Goal: Task Accomplishment & Management: Manage account settings

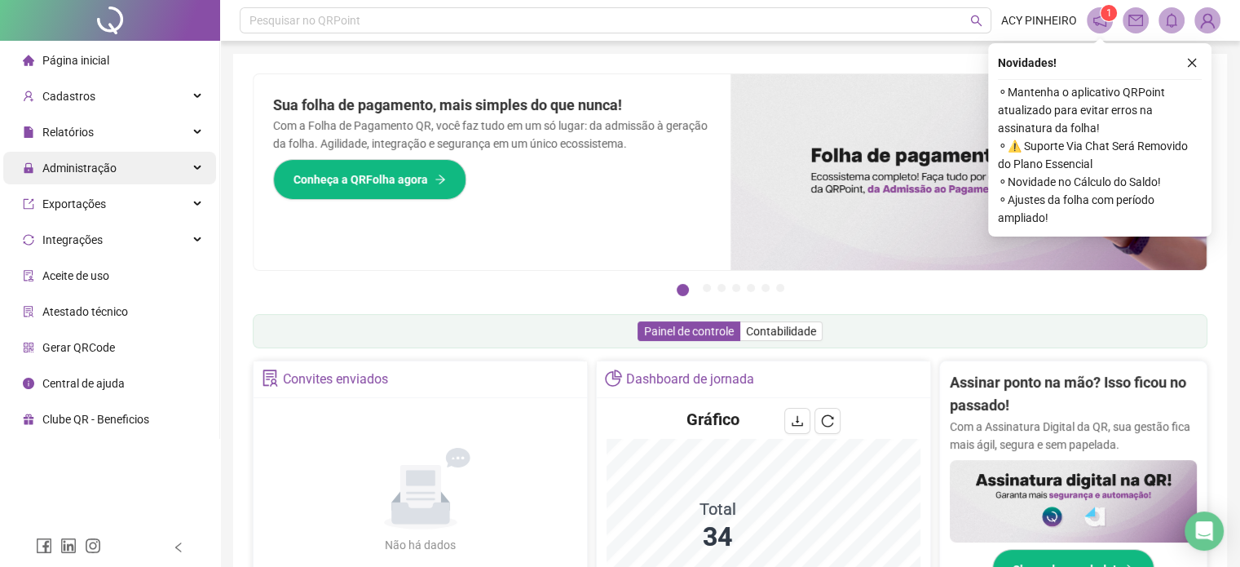
click at [191, 164] on div "Administração" at bounding box center [109, 168] width 213 height 33
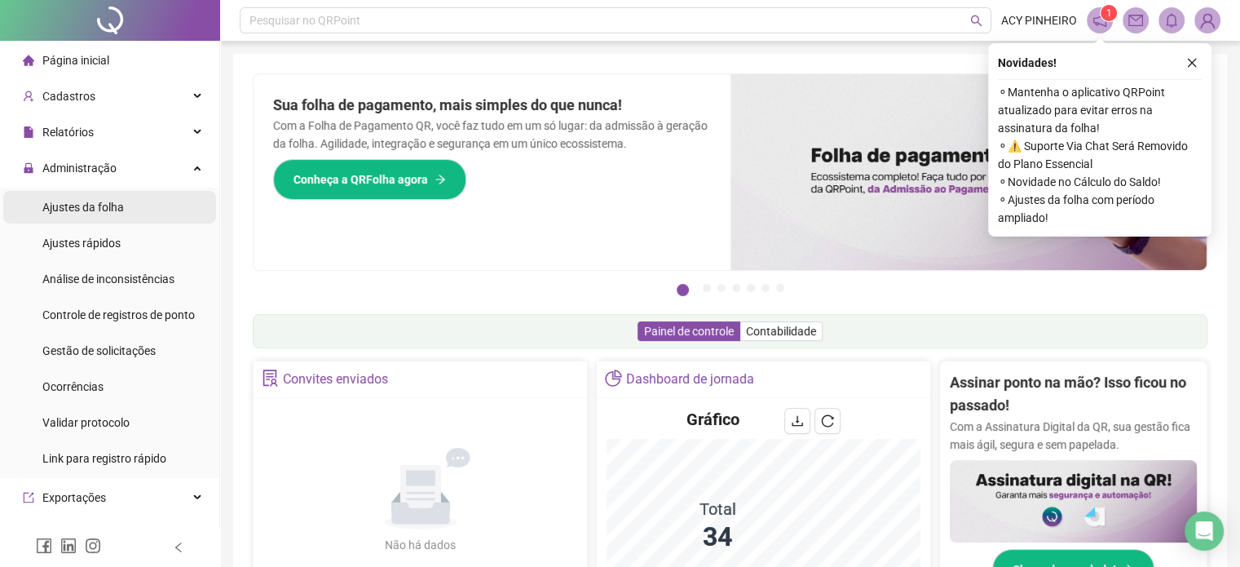
click at [161, 199] on li "Ajustes da folha" at bounding box center [109, 207] width 213 height 33
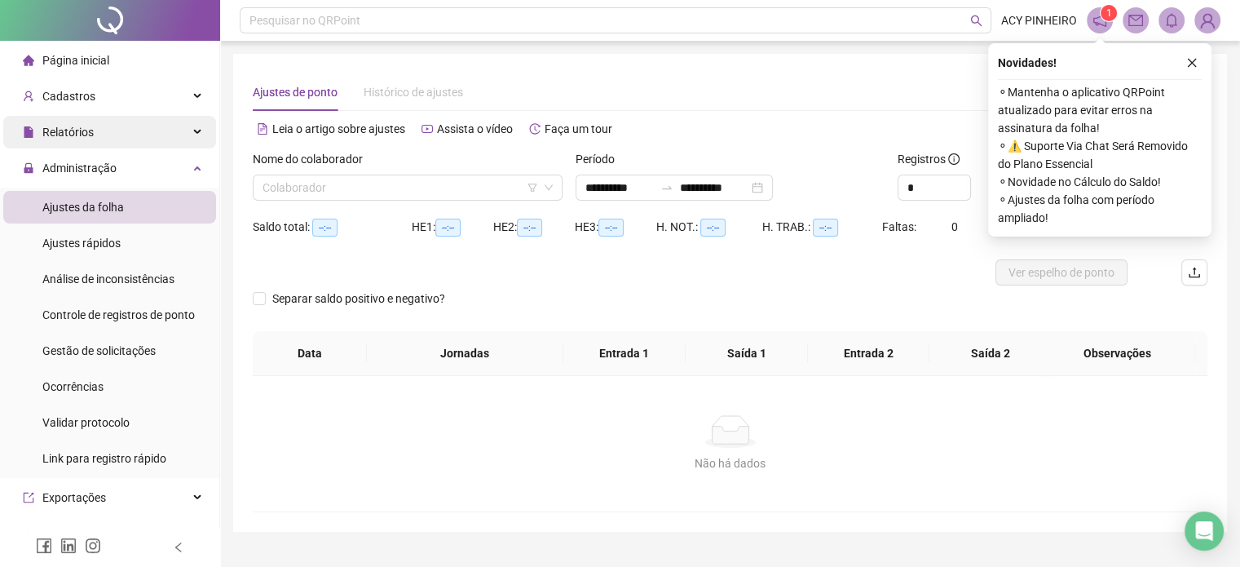
type input "**********"
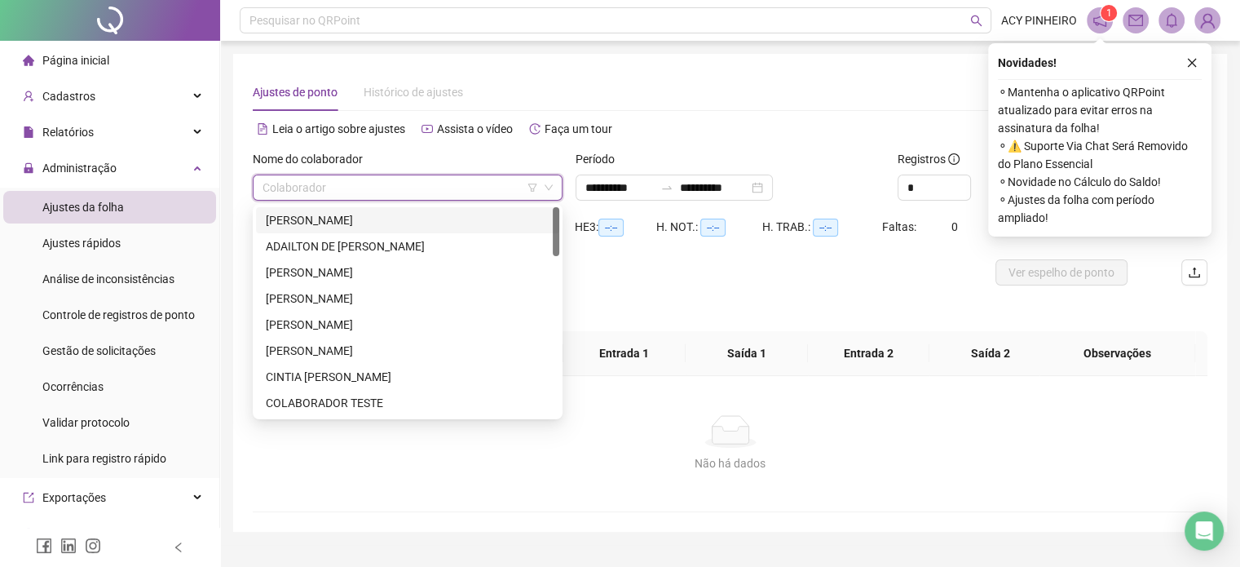
click at [363, 186] on input "search" at bounding box center [401, 187] width 276 height 24
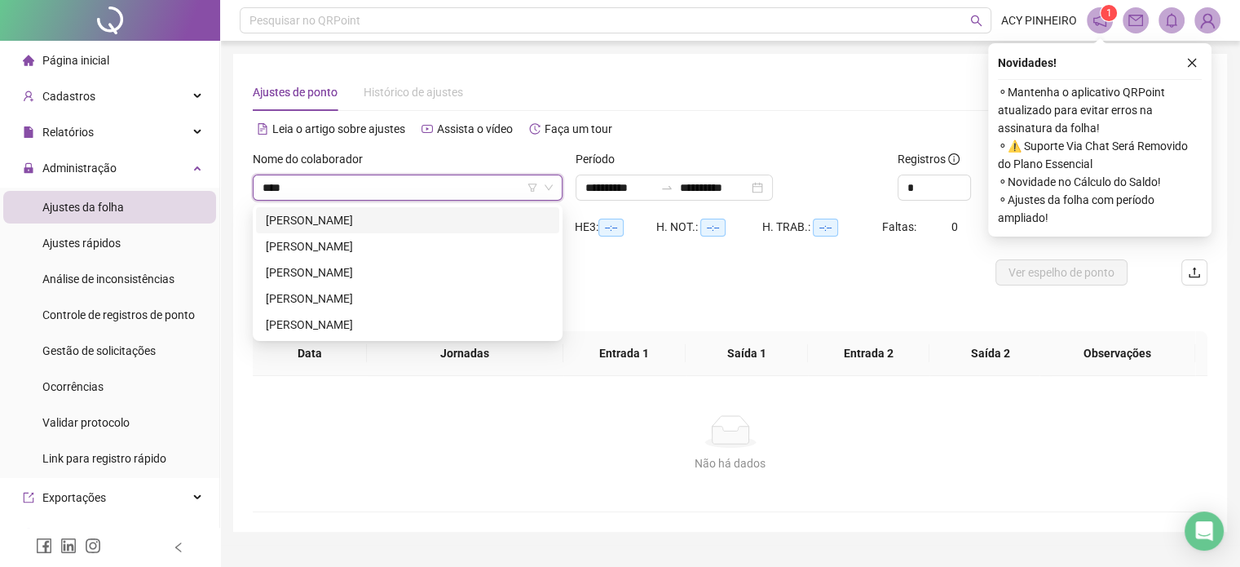
type input "*****"
click at [359, 319] on div "[PERSON_NAME]" at bounding box center [408, 325] width 284 height 18
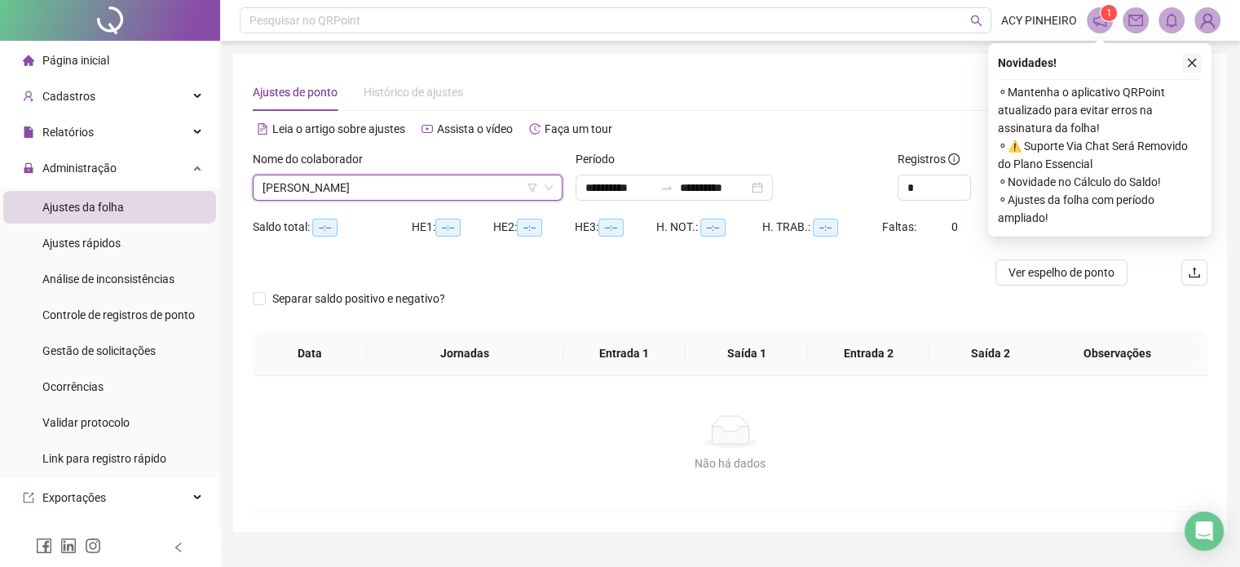
click at [1196, 66] on icon "close" at bounding box center [1192, 63] width 9 height 9
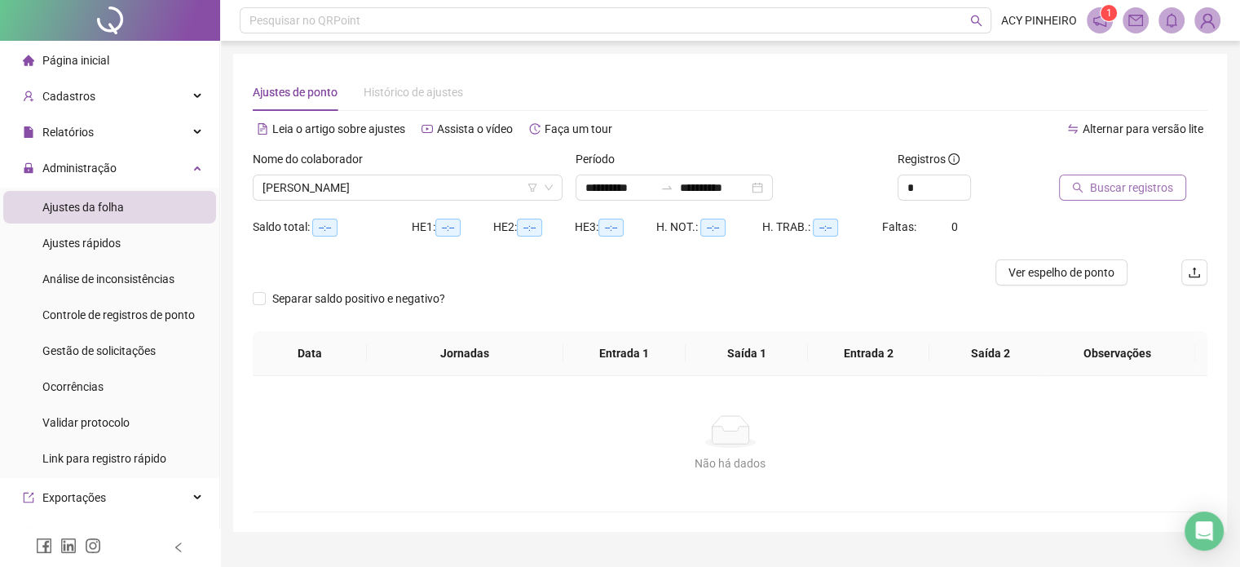
click at [1141, 192] on span "Buscar registros" at bounding box center [1131, 188] width 83 height 18
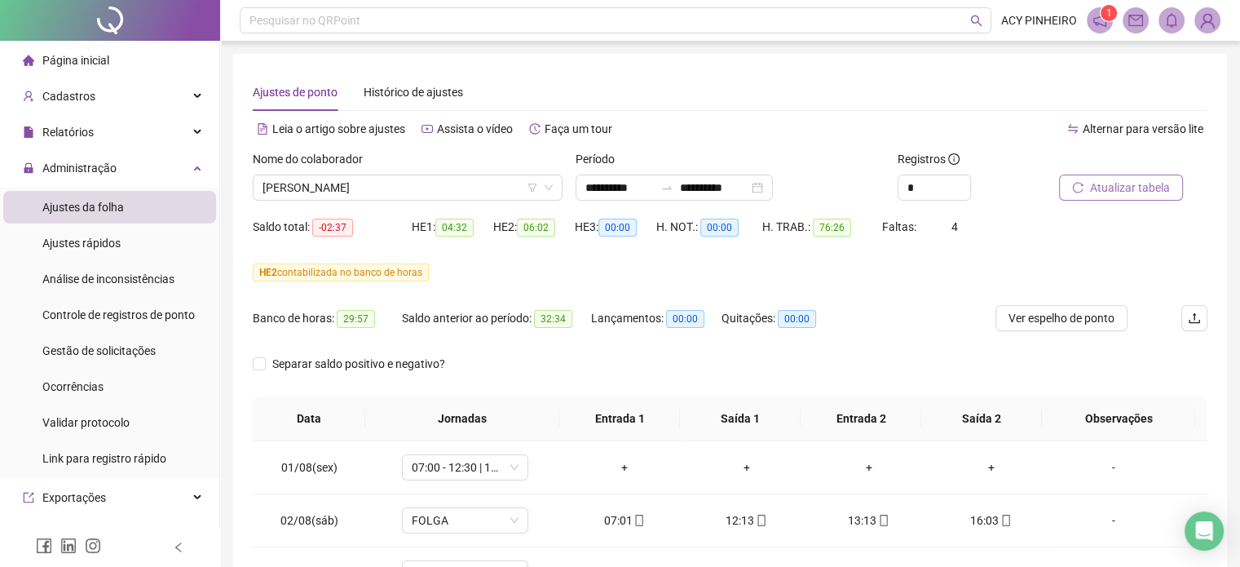
click at [1106, 180] on span "Atualizar tabela" at bounding box center [1130, 188] width 80 height 18
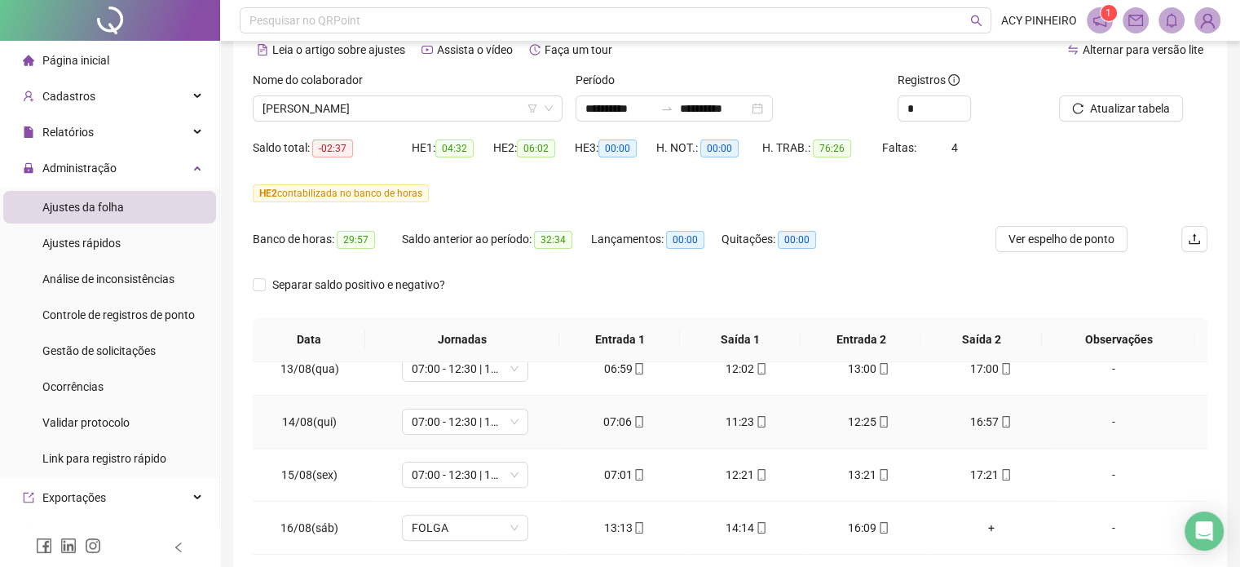
scroll to position [82, 0]
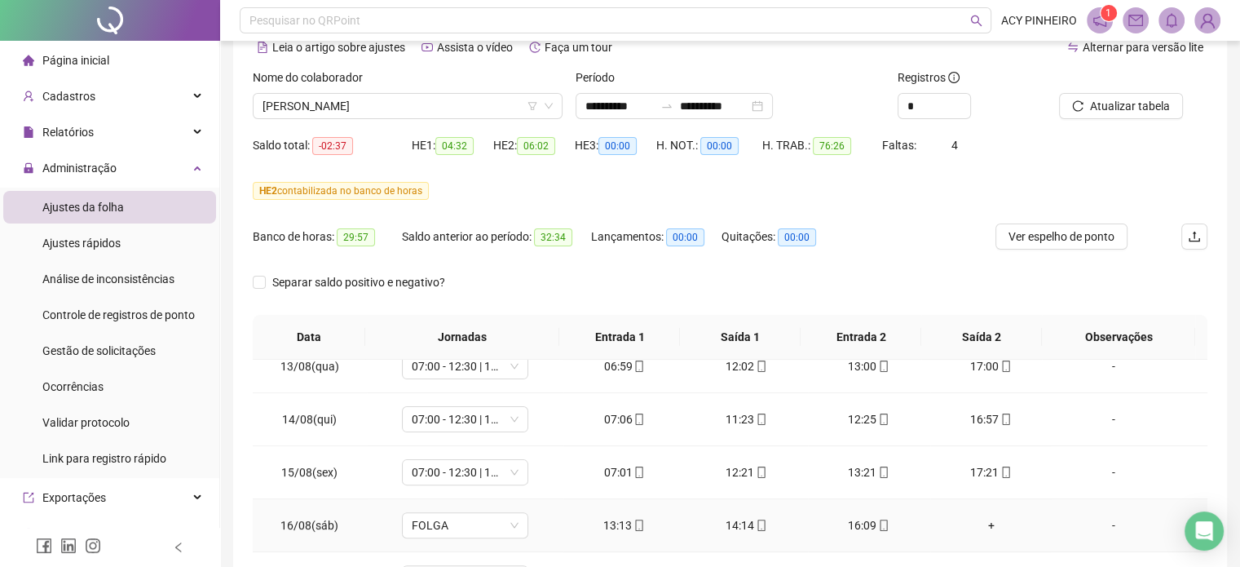
click at [978, 517] on div "+" at bounding box center [992, 525] width 96 height 18
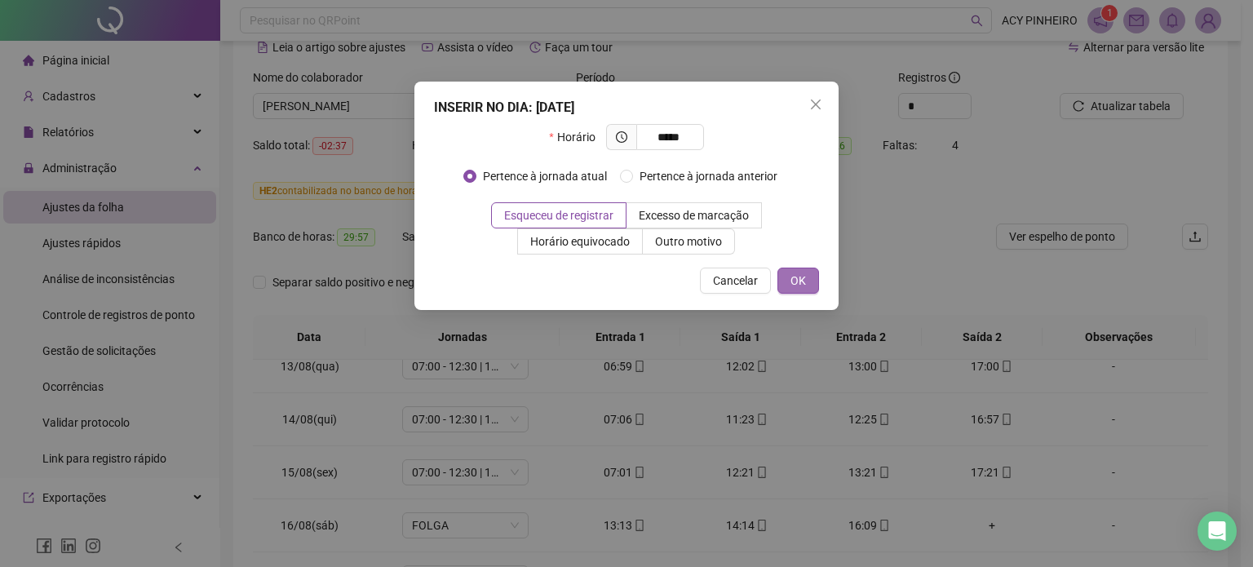
type input "*****"
click at [801, 293] on button "OK" at bounding box center [798, 280] width 42 height 26
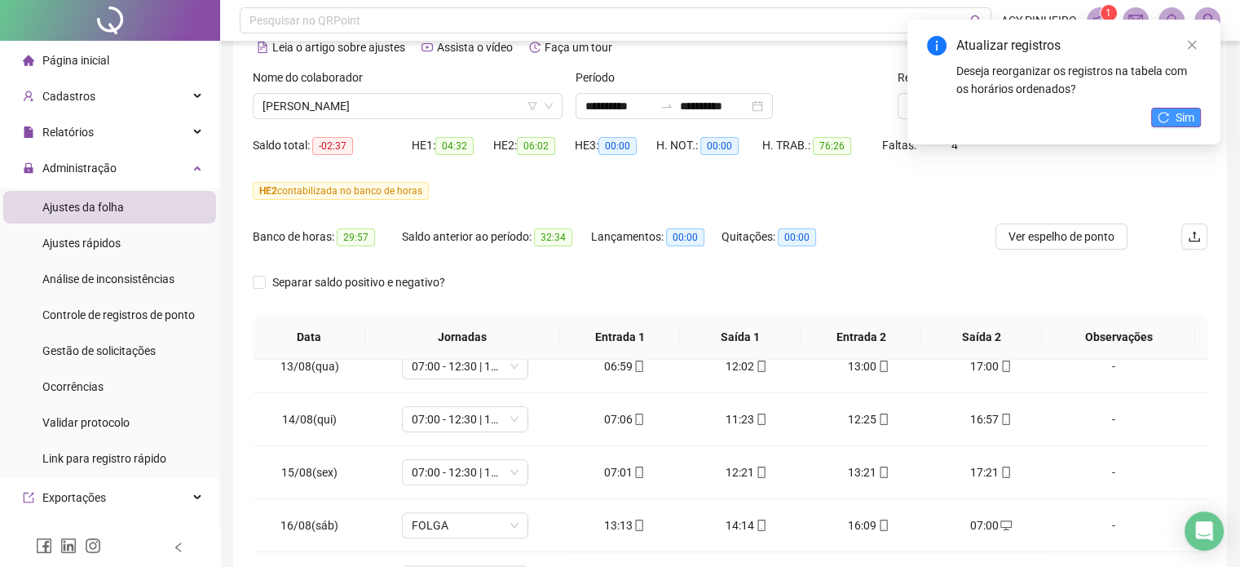
click at [1178, 113] on span "Sim" at bounding box center [1185, 117] width 19 height 18
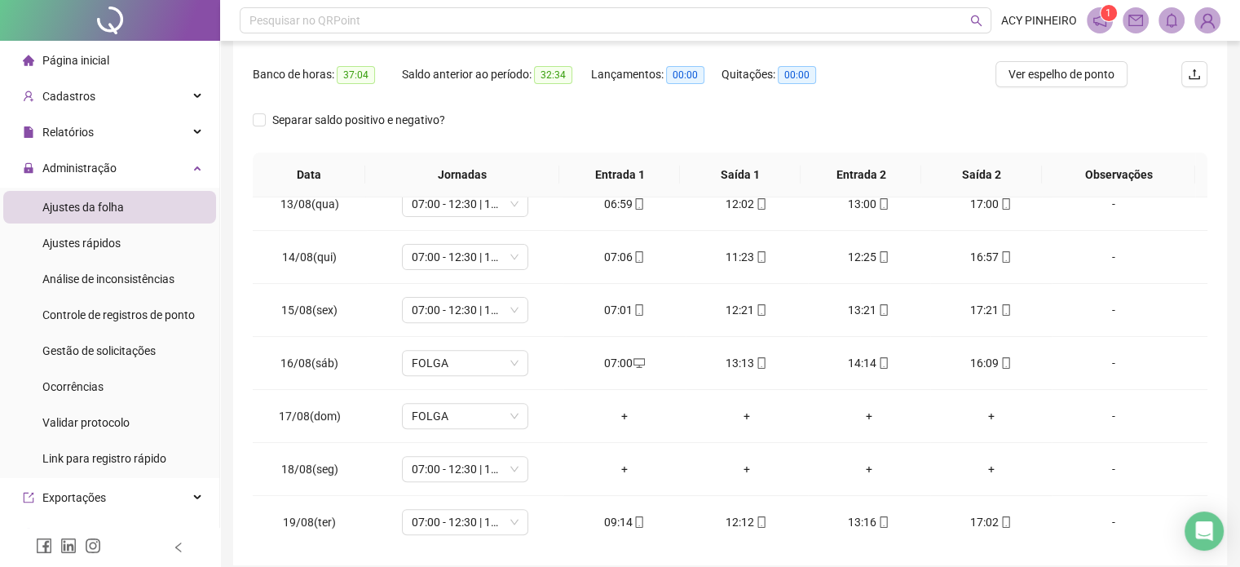
scroll to position [245, 0]
click at [515, 361] on div "FOLGA" at bounding box center [465, 362] width 126 height 26
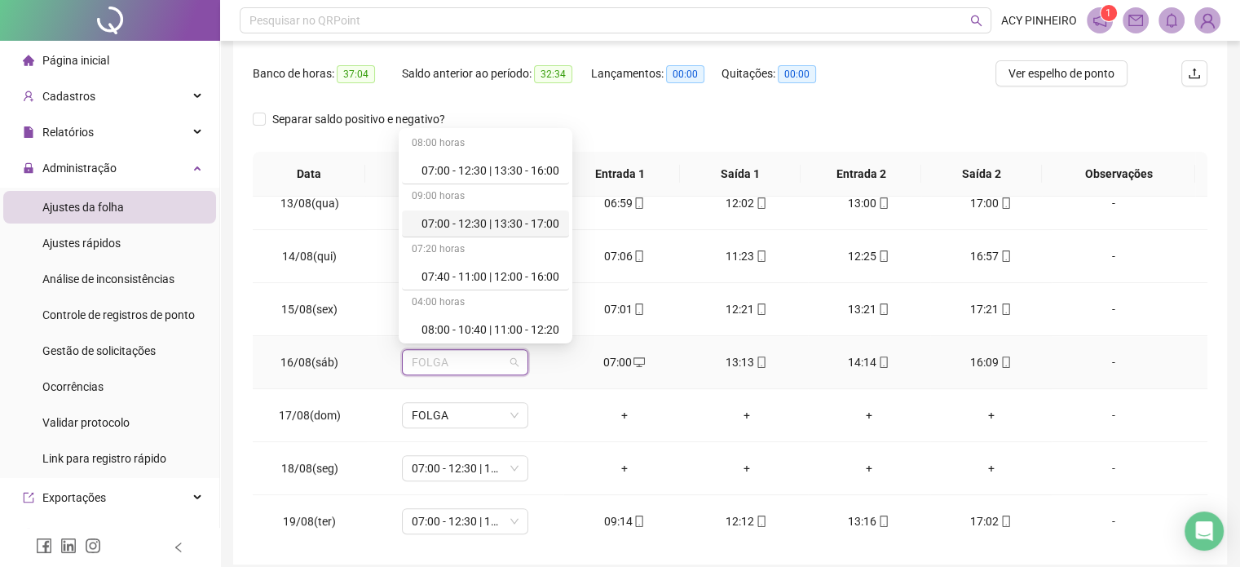
click at [486, 230] on div "07:00 - 12:30 | 13:30 - 17:00" at bounding box center [491, 223] width 138 height 18
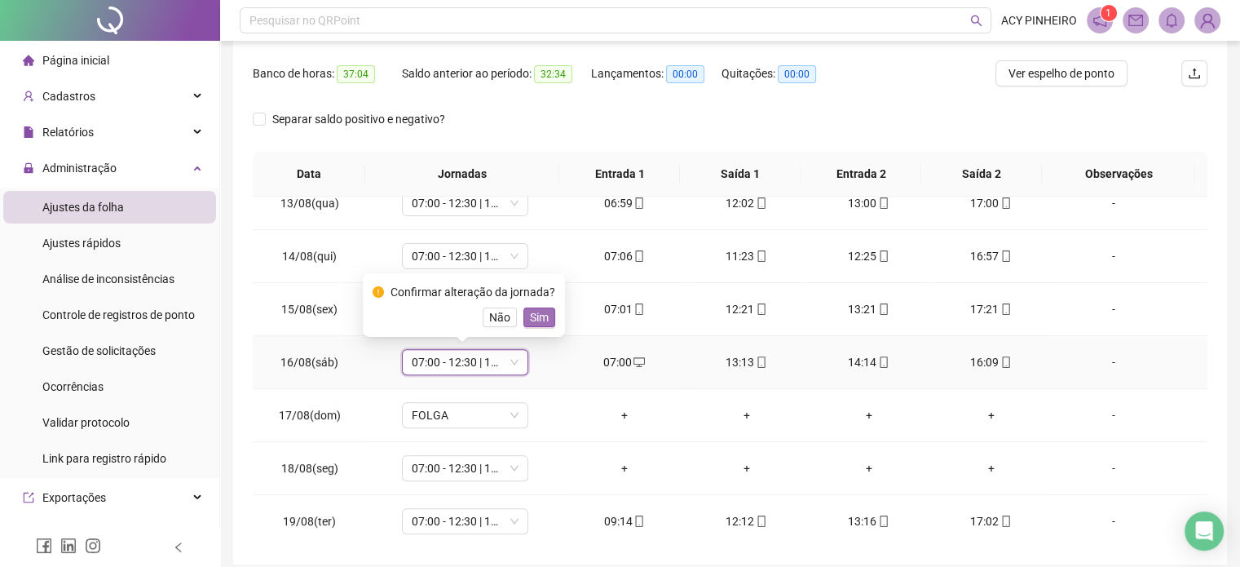
click at [537, 320] on span "Sim" at bounding box center [539, 317] width 19 height 18
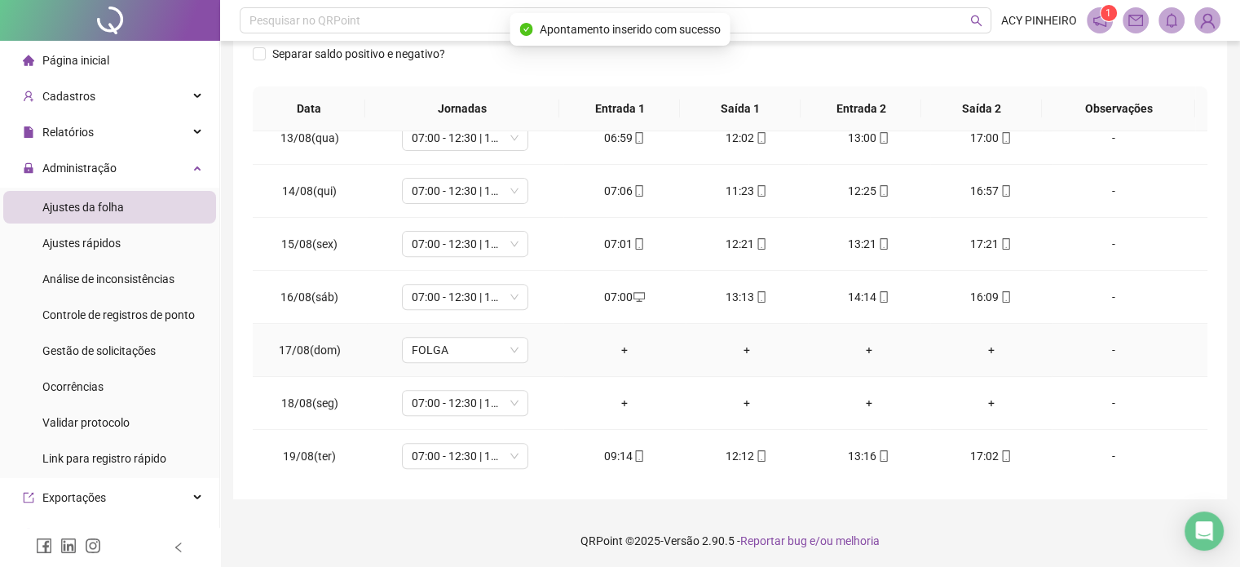
scroll to position [312, 0]
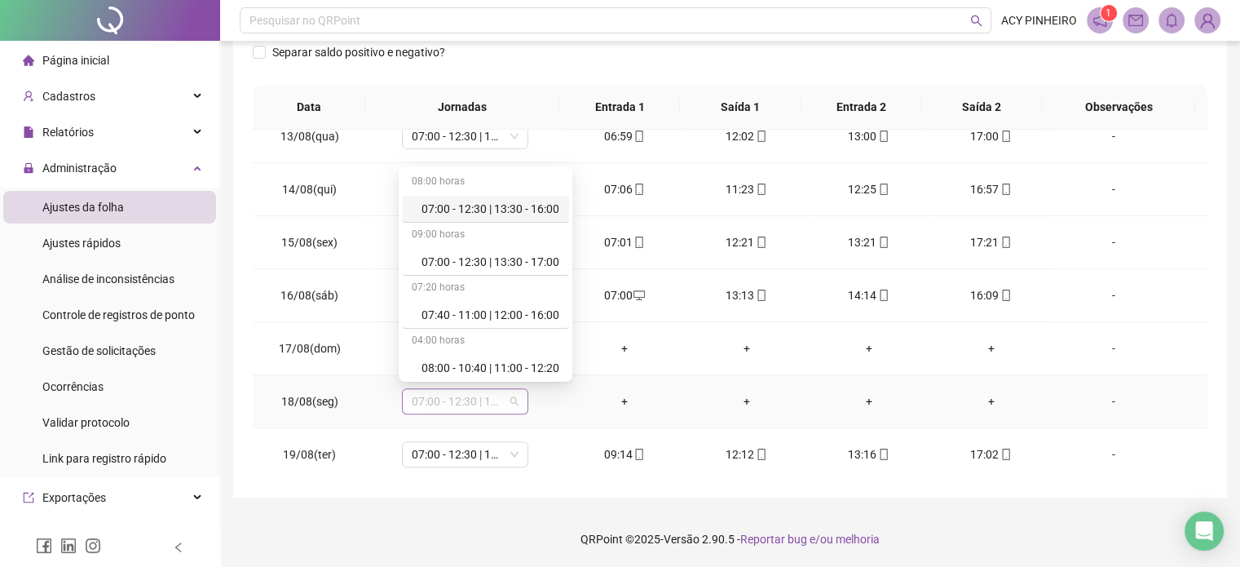
click at [515, 400] on span "07:00 - 12:30 | 13:30 - 17:00" at bounding box center [465, 401] width 107 height 24
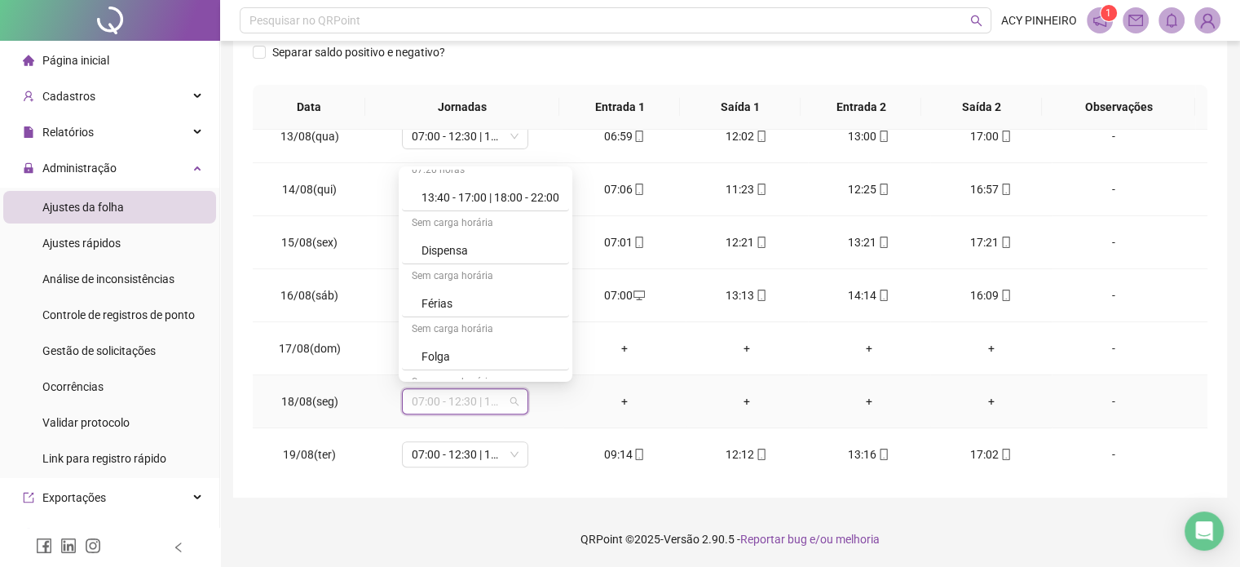
scroll to position [396, 0]
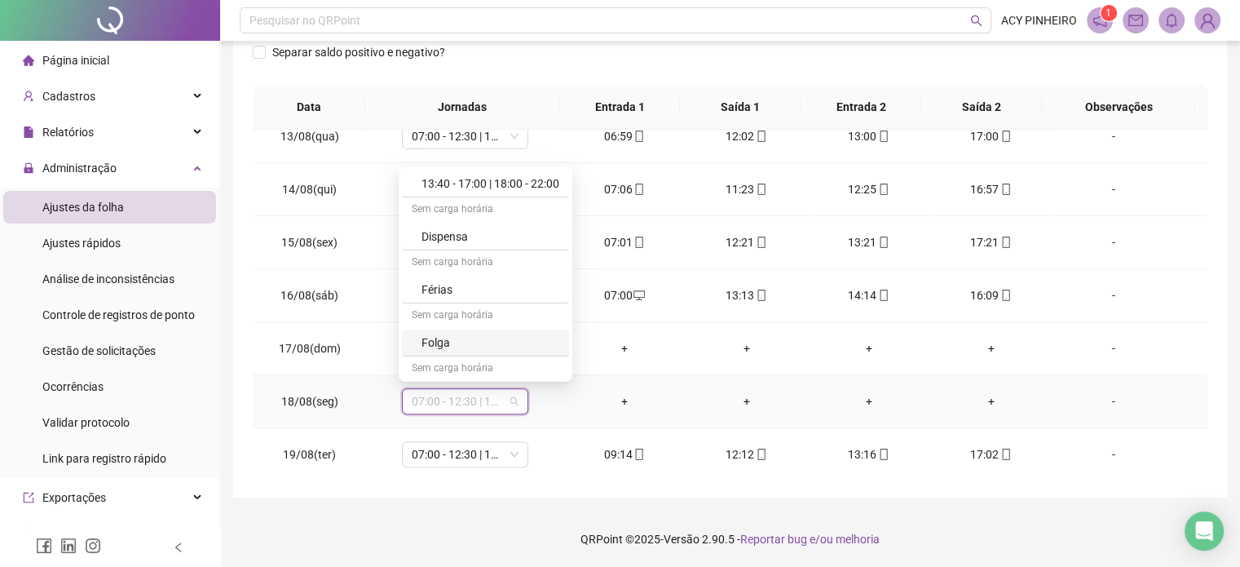
click at [513, 343] on div "Folga" at bounding box center [491, 343] width 138 height 18
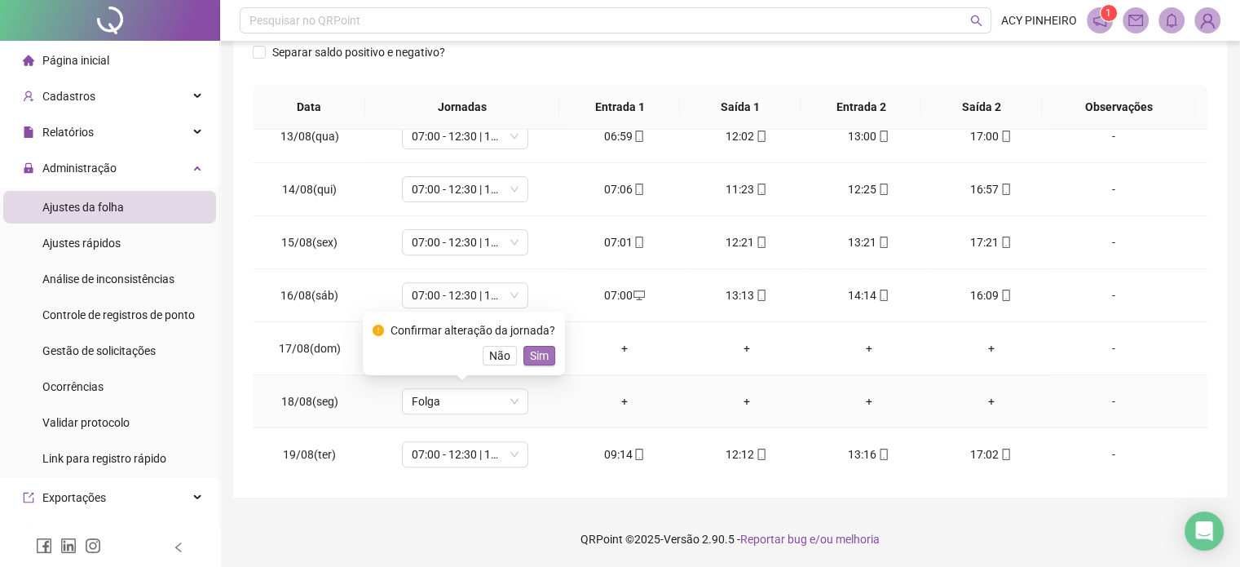
click at [533, 355] on span "Sim" at bounding box center [539, 356] width 19 height 18
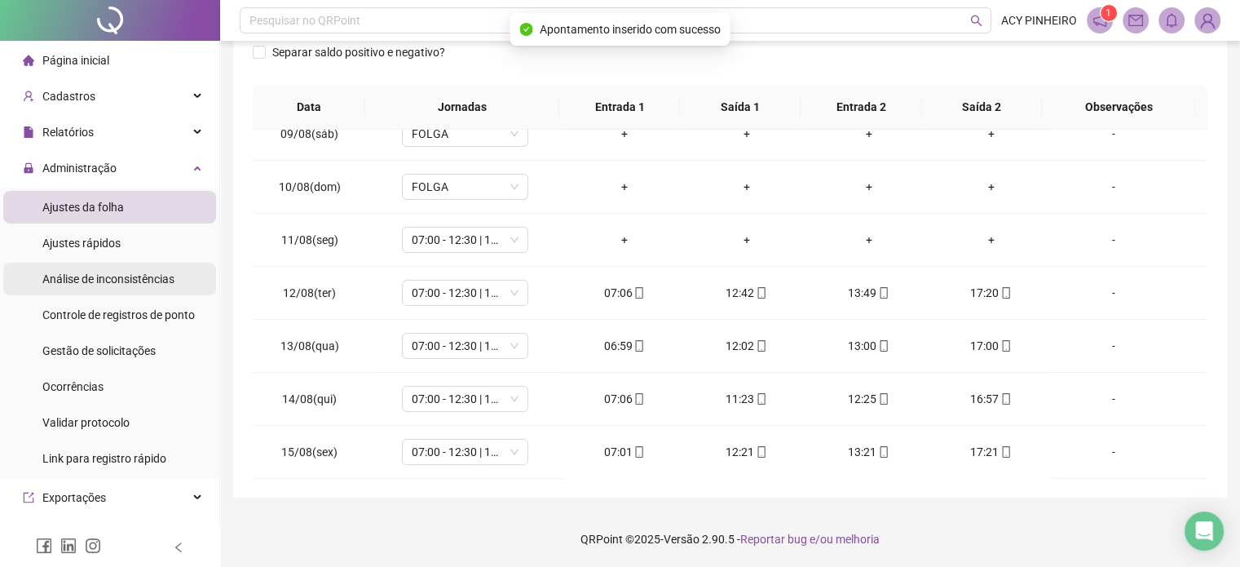
scroll to position [166, 0]
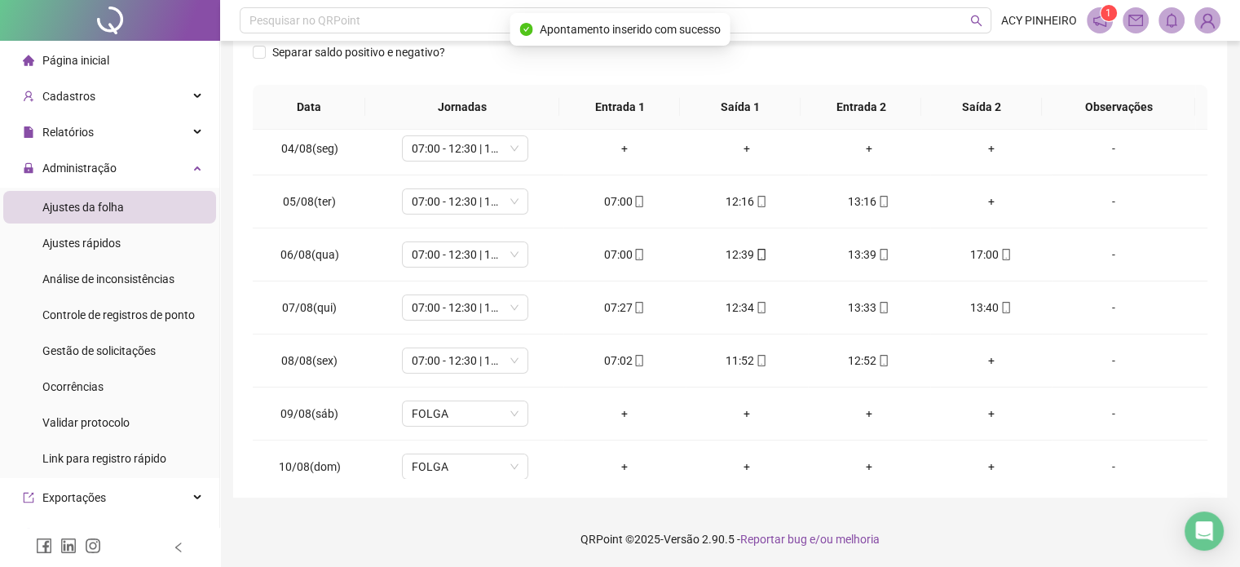
drag, startPoint x: 538, startPoint y: 107, endPoint x: 541, endPoint y: 144, distance: 36.8
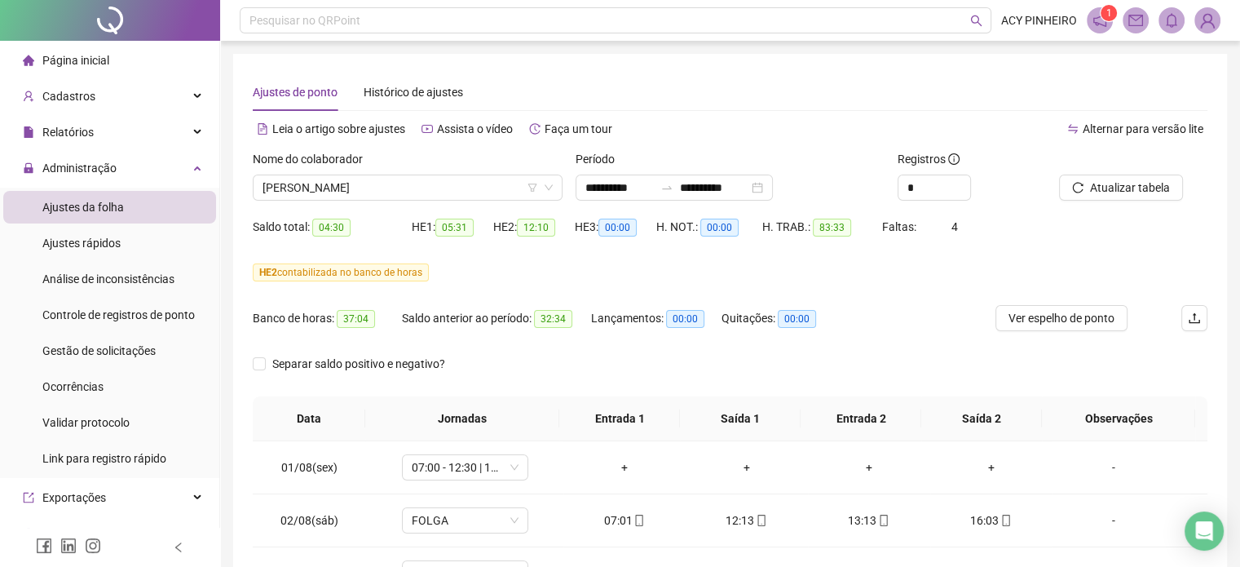
scroll to position [0, 0]
click at [1123, 179] on span "Atualizar tabela" at bounding box center [1130, 188] width 80 height 18
click at [1130, 187] on span "Atualizar tabela" at bounding box center [1130, 188] width 80 height 18
click at [1135, 192] on span "Atualizar tabela" at bounding box center [1130, 188] width 80 height 18
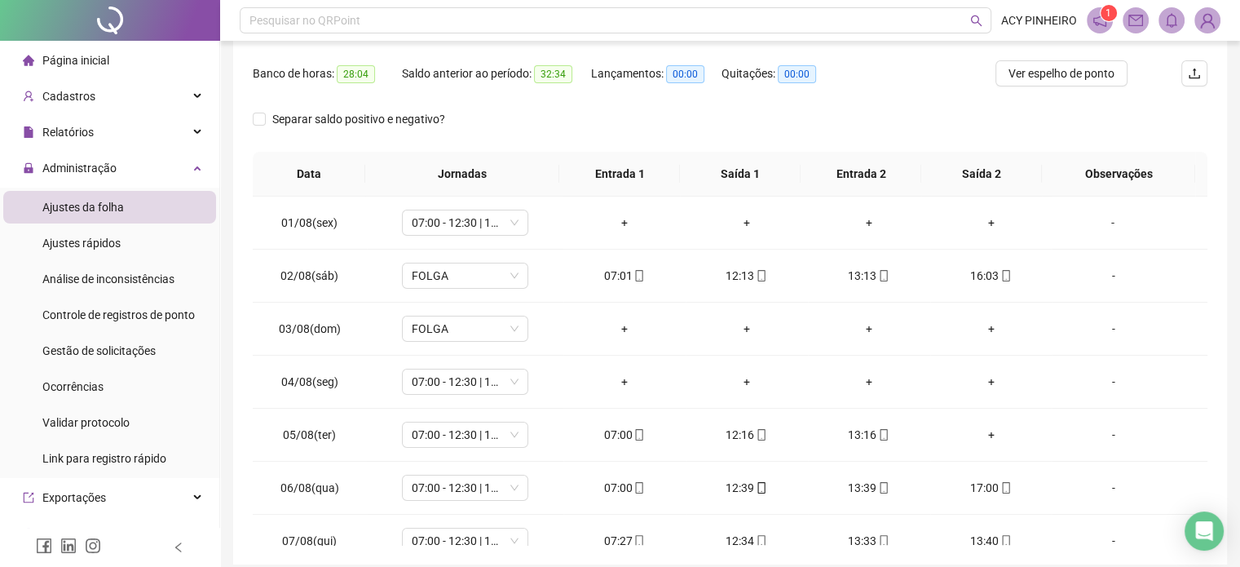
scroll to position [312, 0]
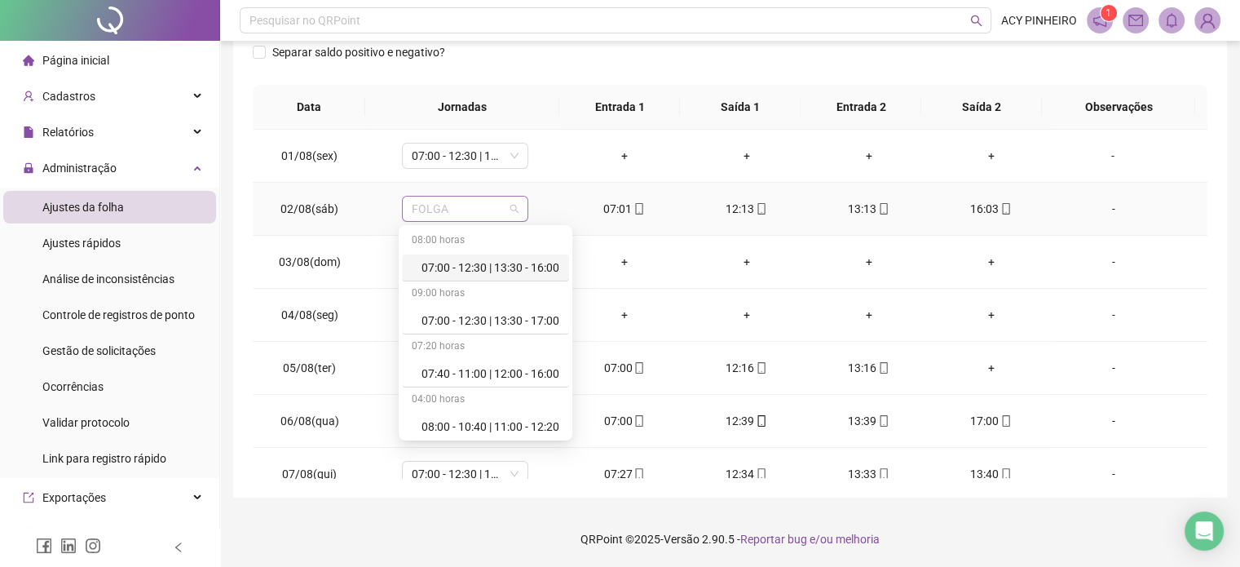
click at [512, 211] on span "FOLGA" at bounding box center [465, 209] width 107 height 24
click at [518, 263] on div "07:00 - 12:30 | 13:30 - 16:00" at bounding box center [491, 268] width 138 height 18
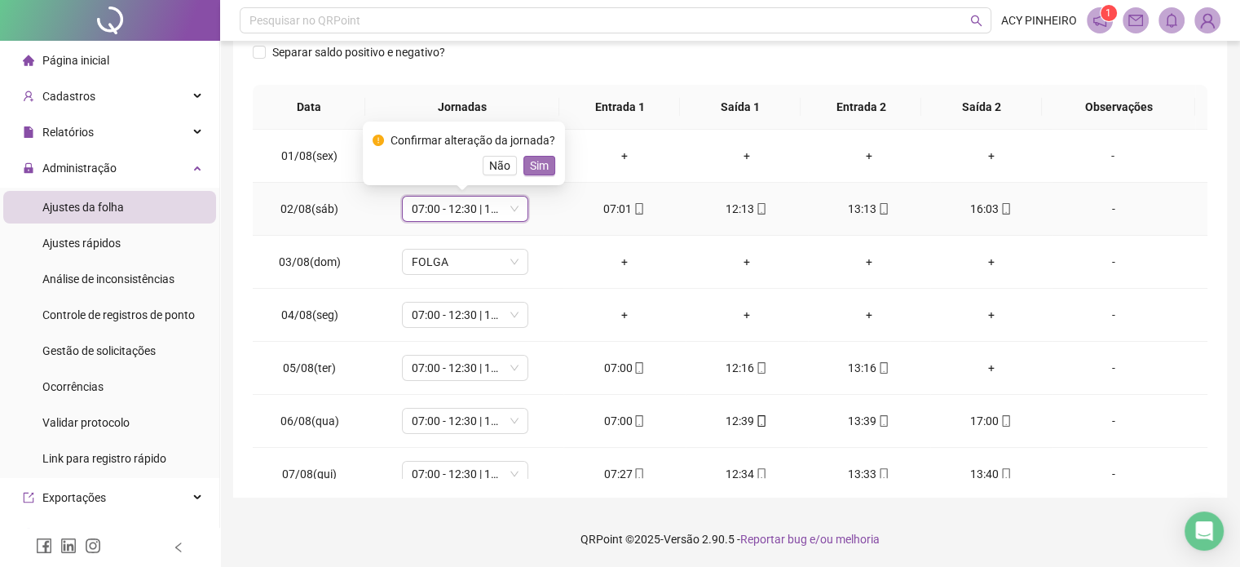
click at [540, 169] on span "Sim" at bounding box center [539, 166] width 19 height 18
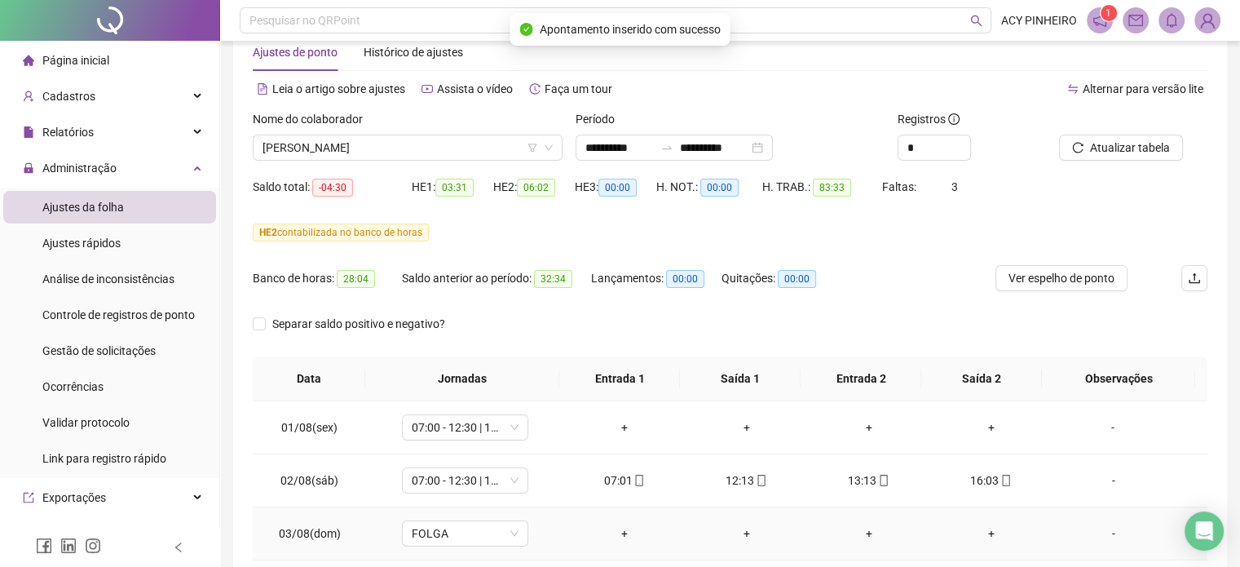
scroll to position [0, 0]
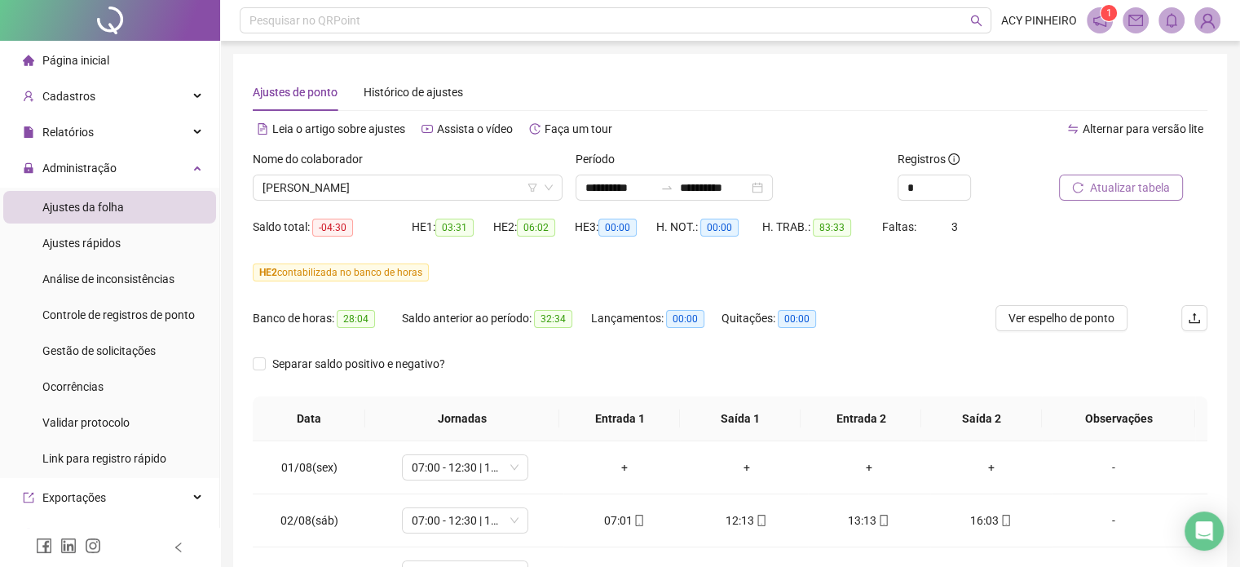
click at [1107, 182] on span "Atualizar tabela" at bounding box center [1130, 188] width 80 height 18
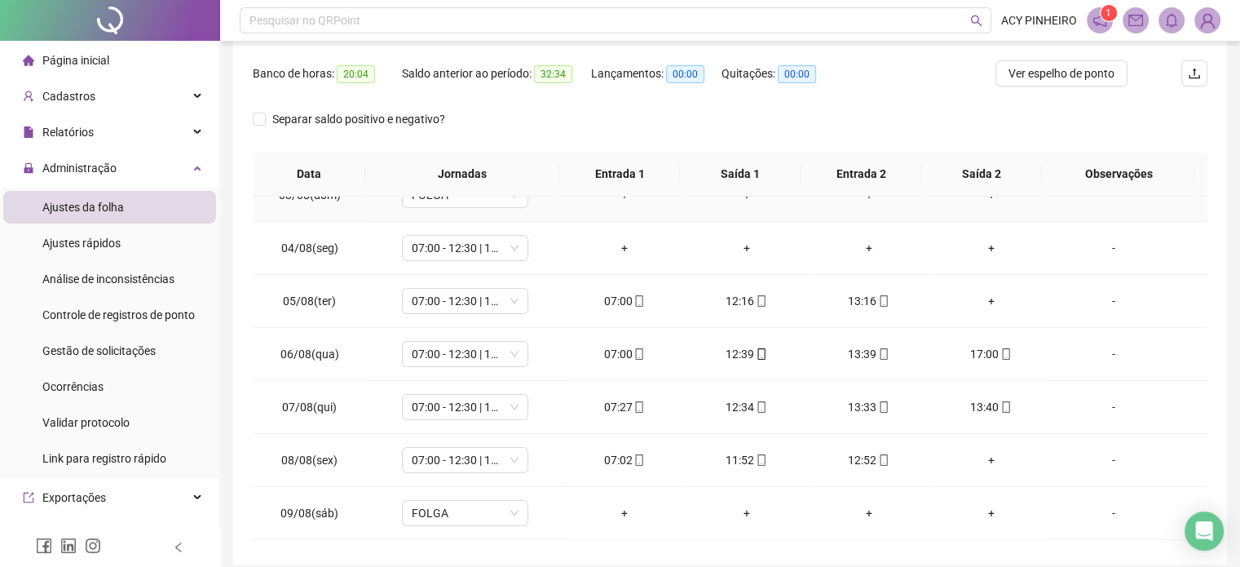
scroll to position [163, 0]
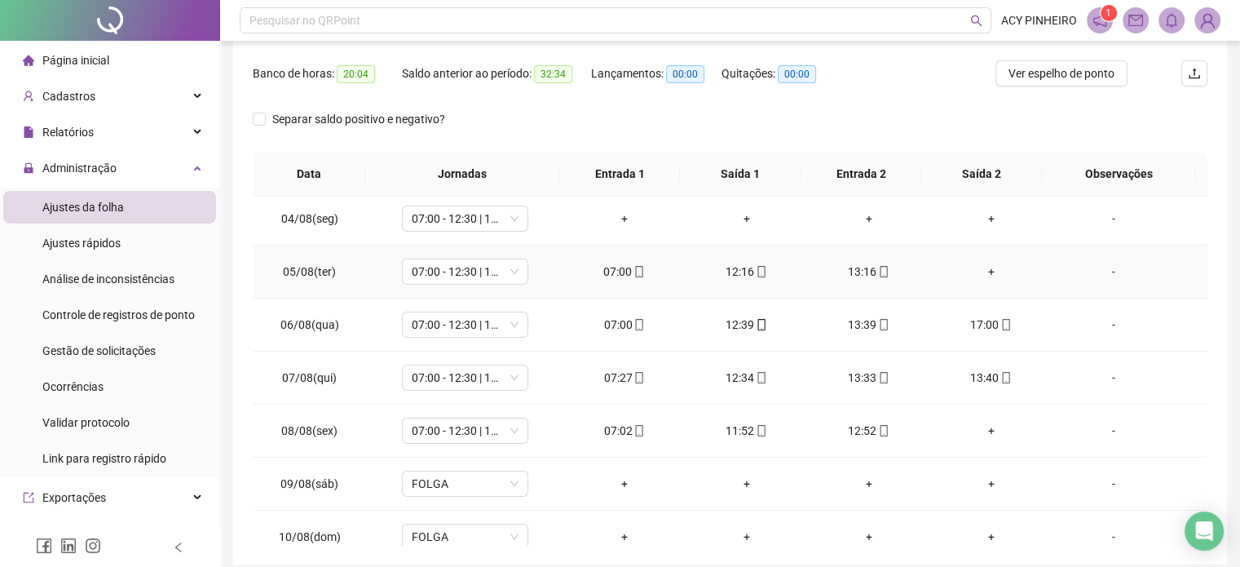
click at [979, 268] on div "+" at bounding box center [992, 272] width 96 height 18
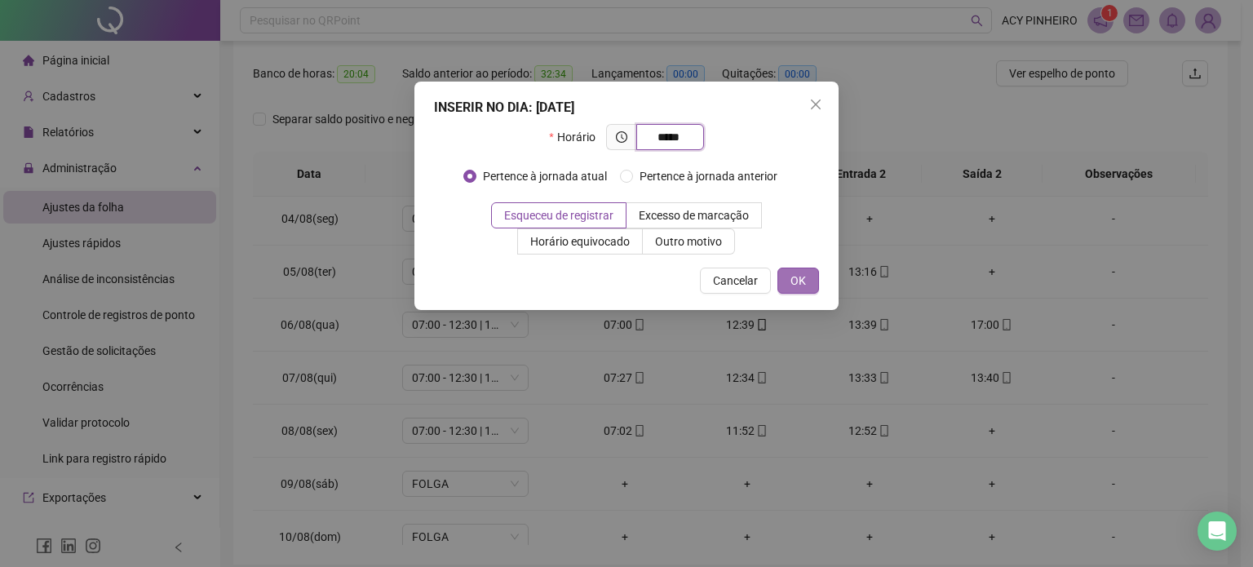
type input "*****"
click at [810, 283] on button "OK" at bounding box center [798, 280] width 42 height 26
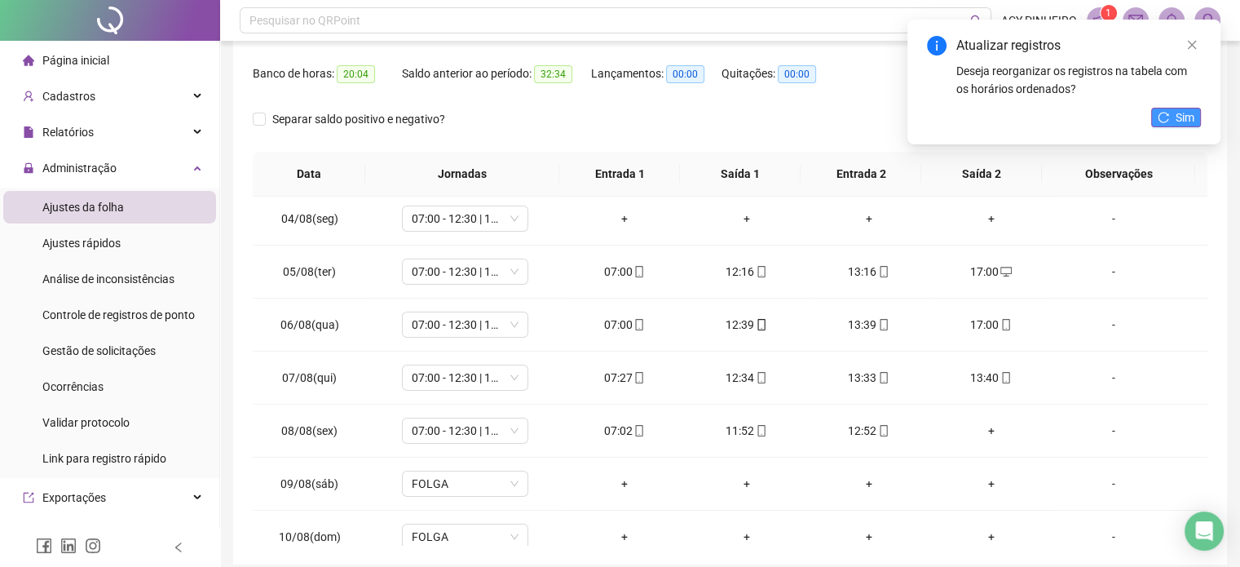
click at [1178, 125] on span "Sim" at bounding box center [1185, 117] width 19 height 18
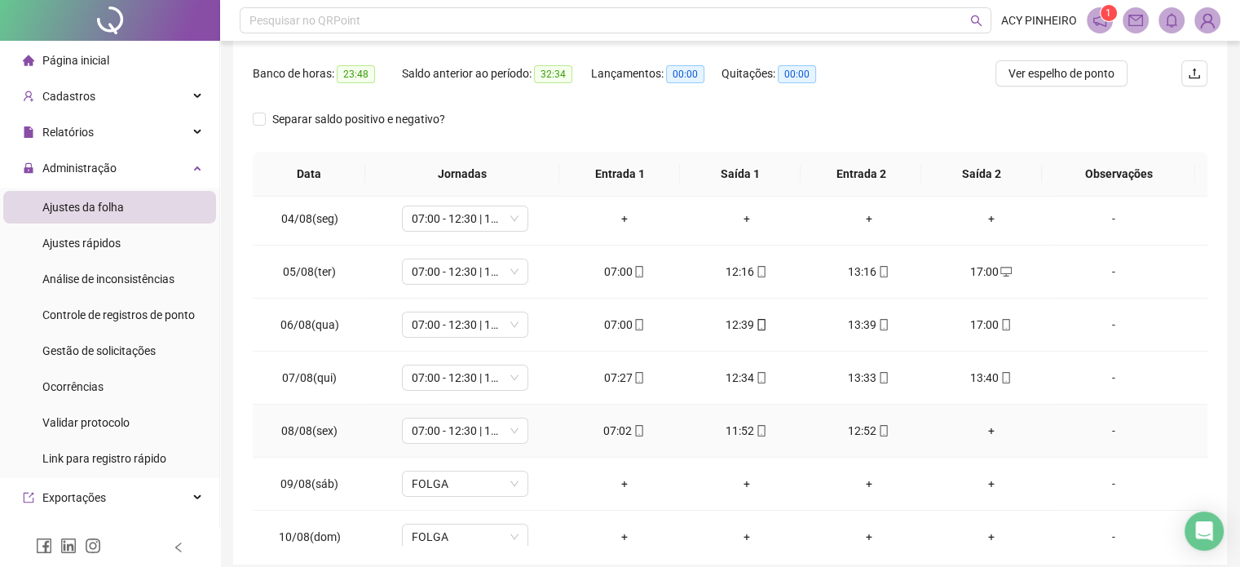
click at [988, 426] on div "+" at bounding box center [992, 431] width 96 height 18
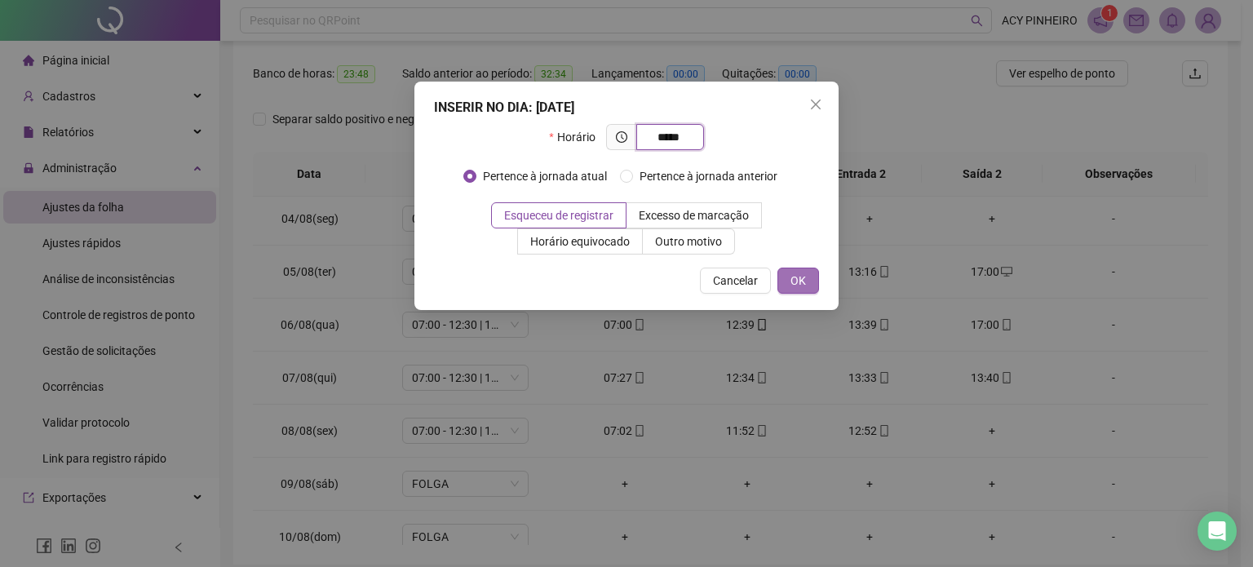
type input "*****"
click at [802, 281] on span "OK" at bounding box center [797, 281] width 15 height 18
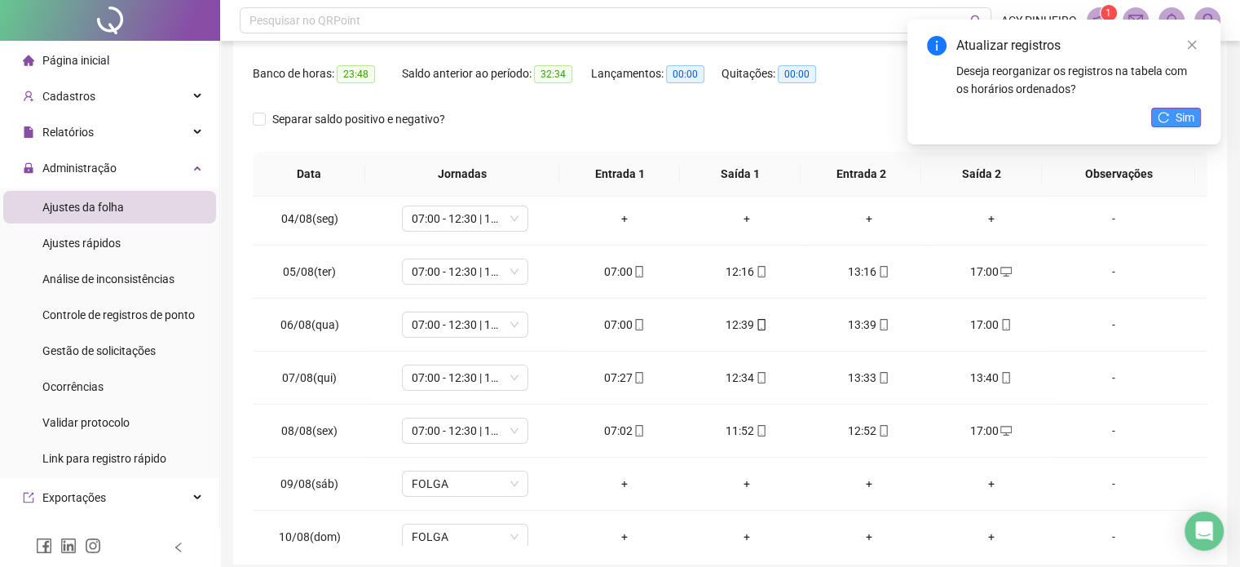
click at [1191, 118] on span "Sim" at bounding box center [1185, 117] width 19 height 18
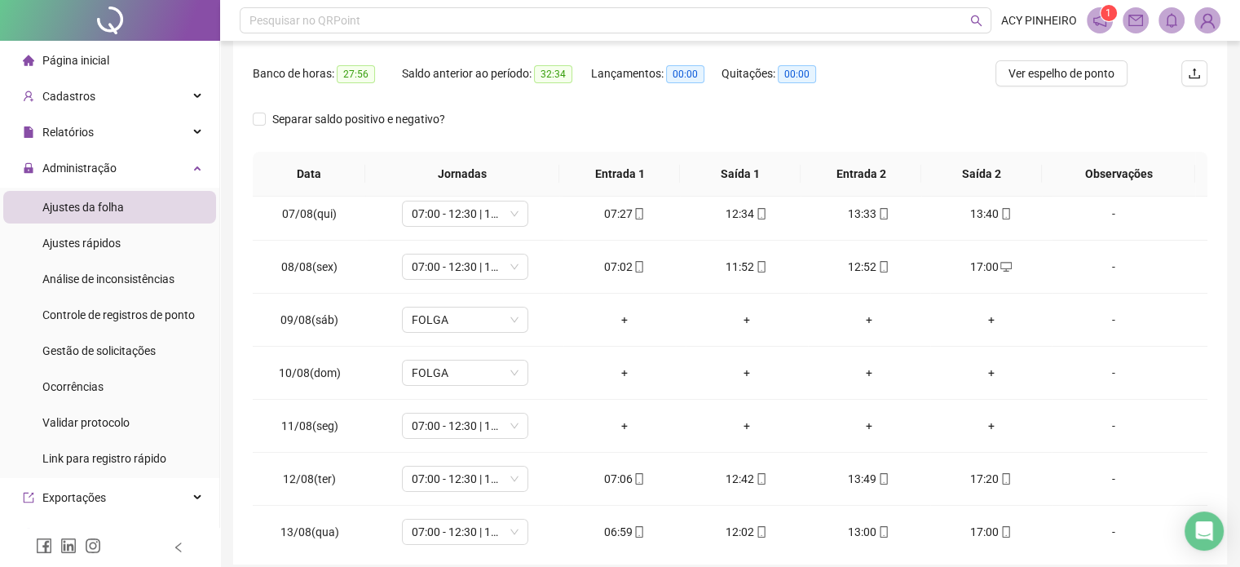
scroll to position [408, 0]
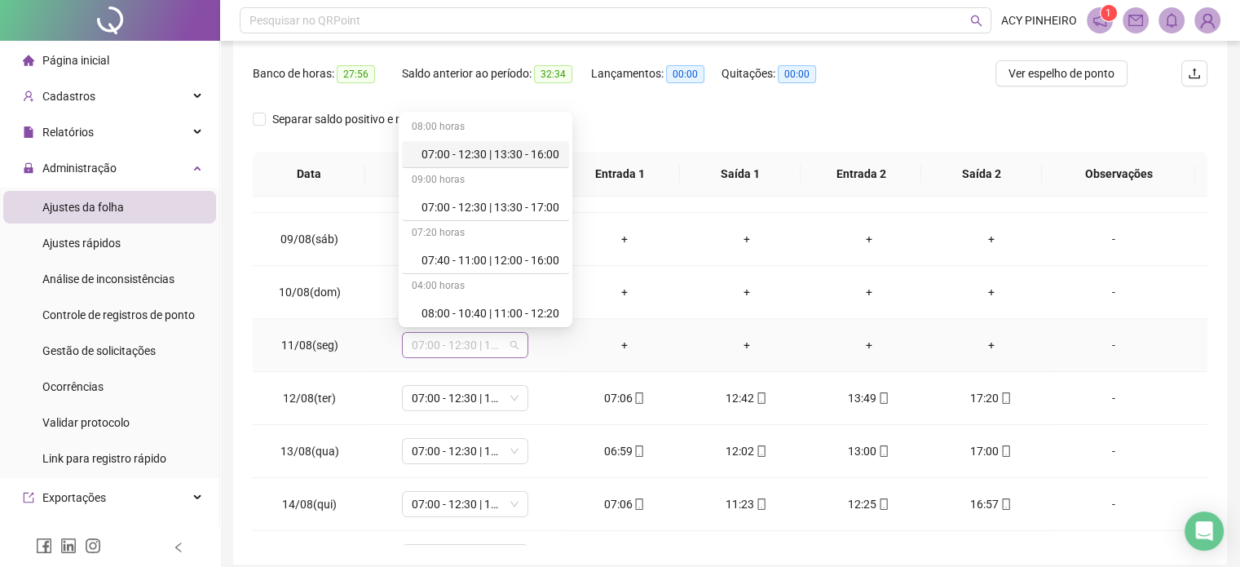
click at [511, 343] on span "07:00 - 12:30 | 13:30 - 17:00" at bounding box center [465, 345] width 107 height 24
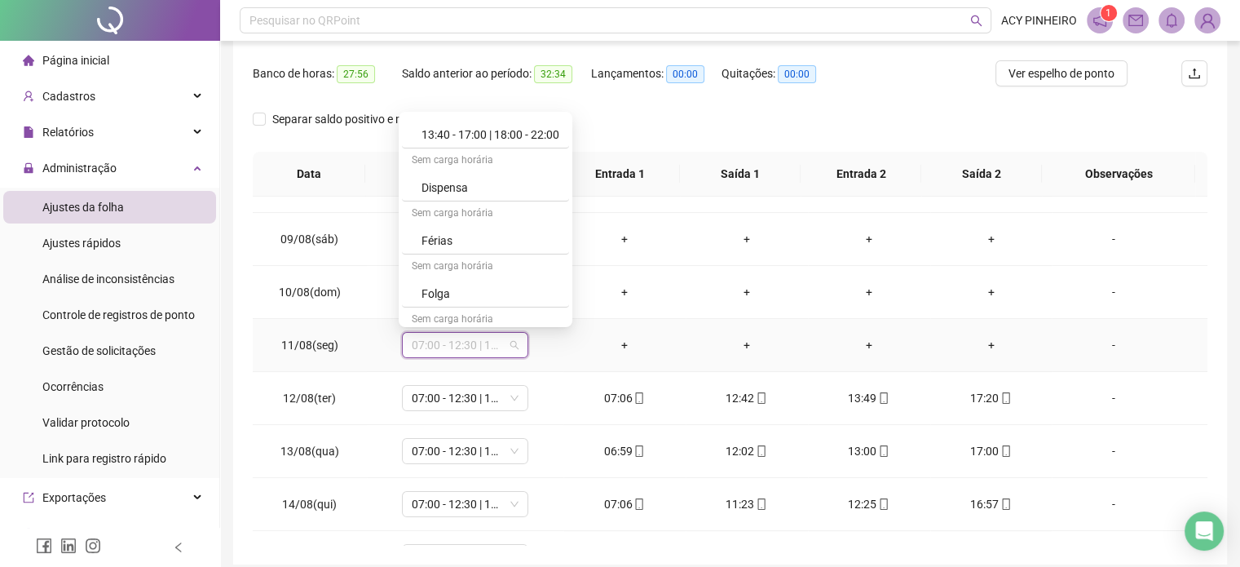
scroll to position [391, 0]
click at [478, 290] on div "Folga" at bounding box center [491, 293] width 138 height 18
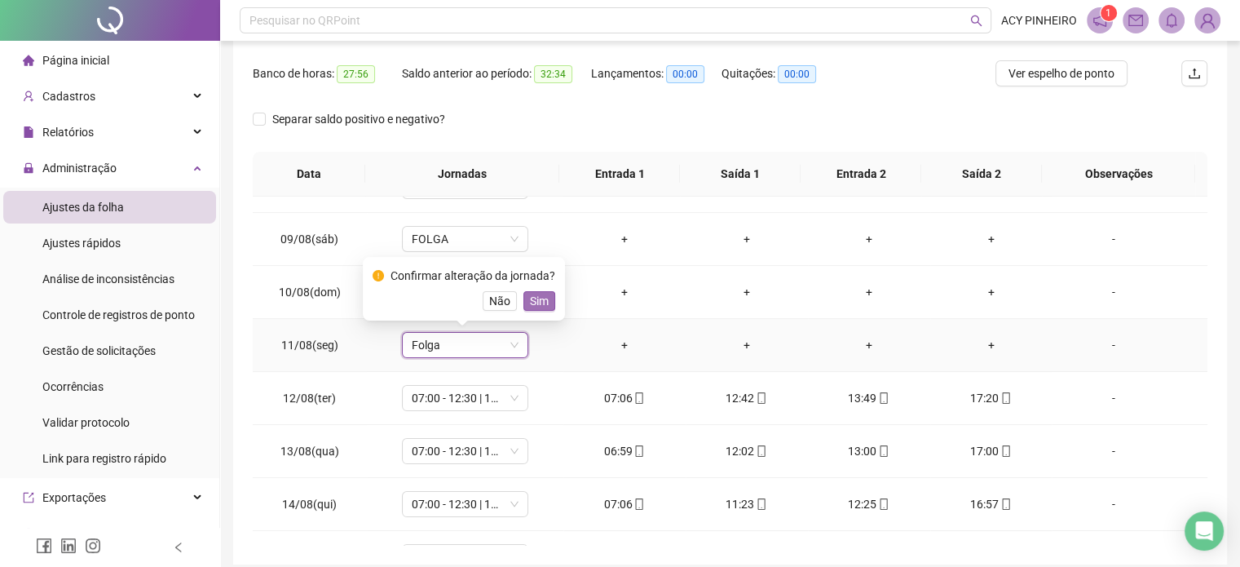
click at [530, 302] on span "Sim" at bounding box center [539, 301] width 19 height 18
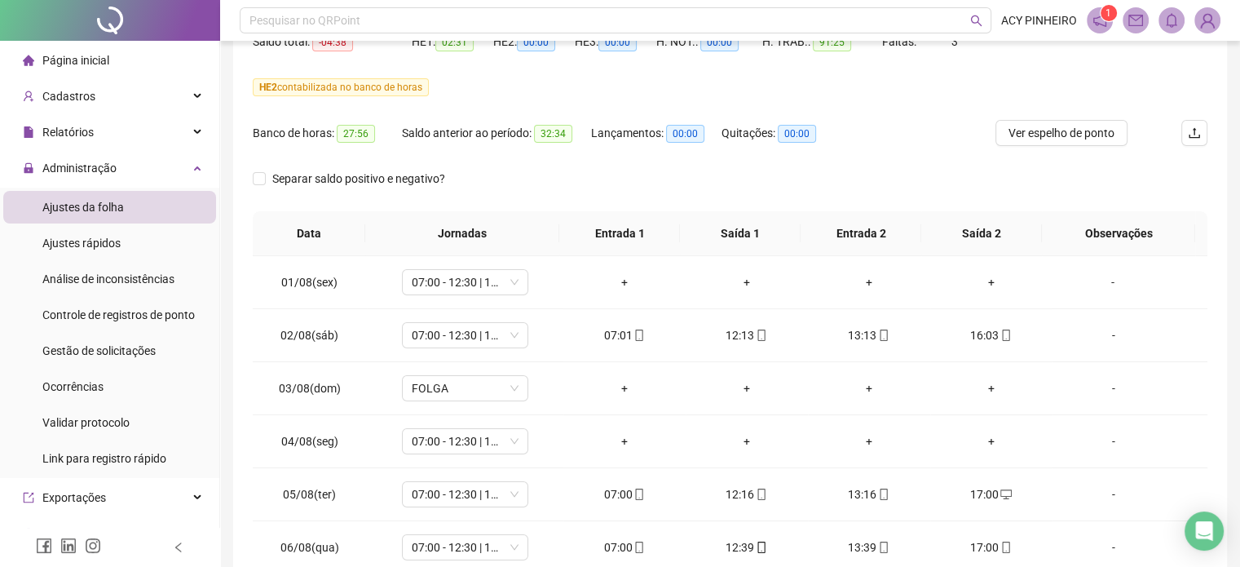
scroll to position [81, 0]
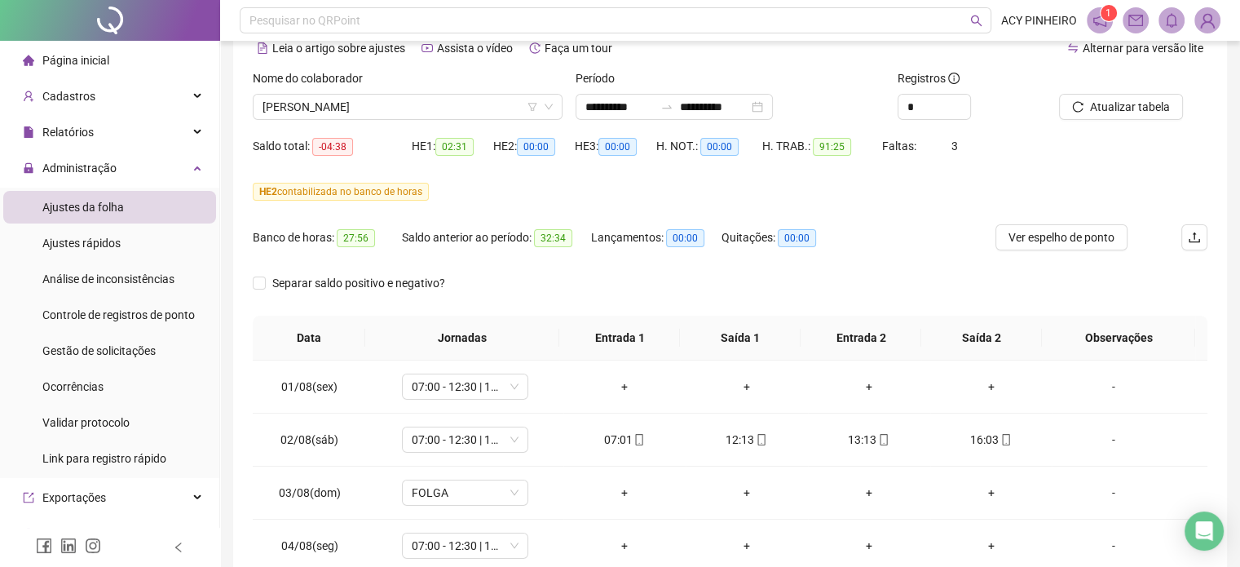
drag, startPoint x: 1096, startPoint y: 123, endPoint x: 1099, endPoint y: 153, distance: 29.5
drag, startPoint x: 1099, startPoint y: 153, endPoint x: 1096, endPoint y: 101, distance: 51.4
click at [1096, 101] on span "Atualizar tabela" at bounding box center [1130, 107] width 80 height 18
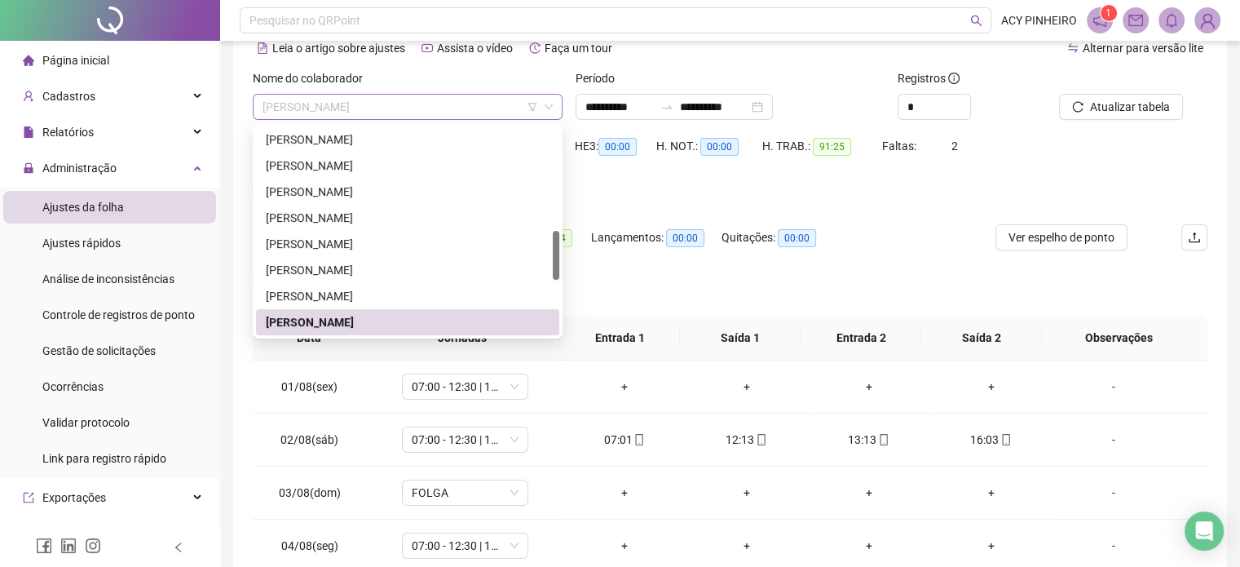
click at [439, 104] on span "[PERSON_NAME]" at bounding box center [408, 107] width 290 height 24
click at [401, 137] on div "[PERSON_NAME]" at bounding box center [408, 139] width 284 height 18
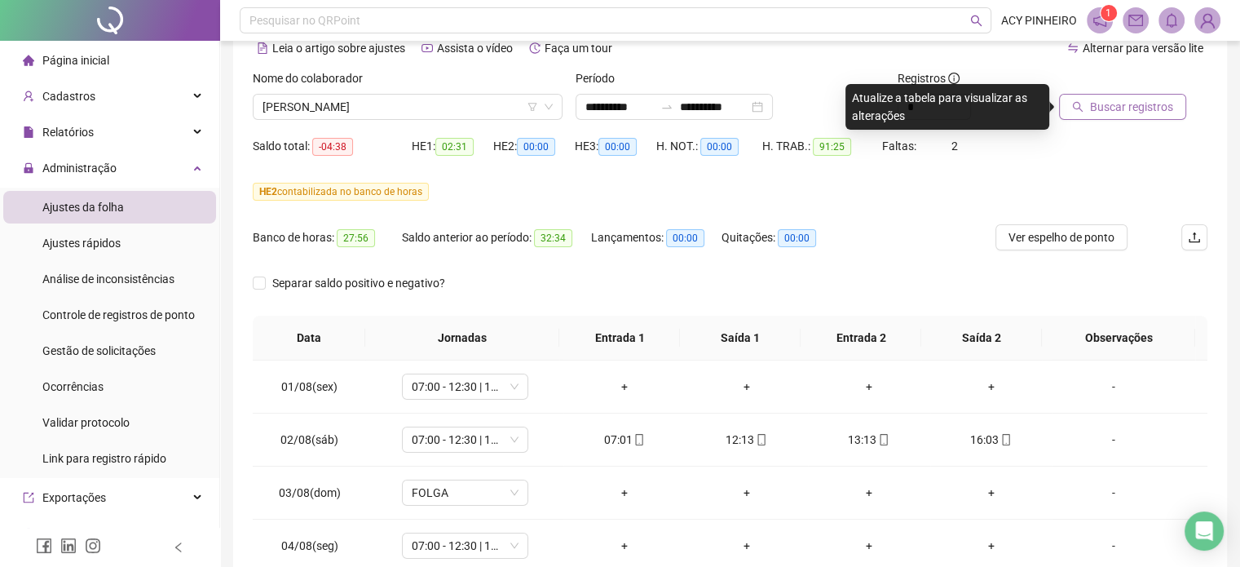
click at [1169, 111] on span "Buscar registros" at bounding box center [1131, 107] width 83 height 18
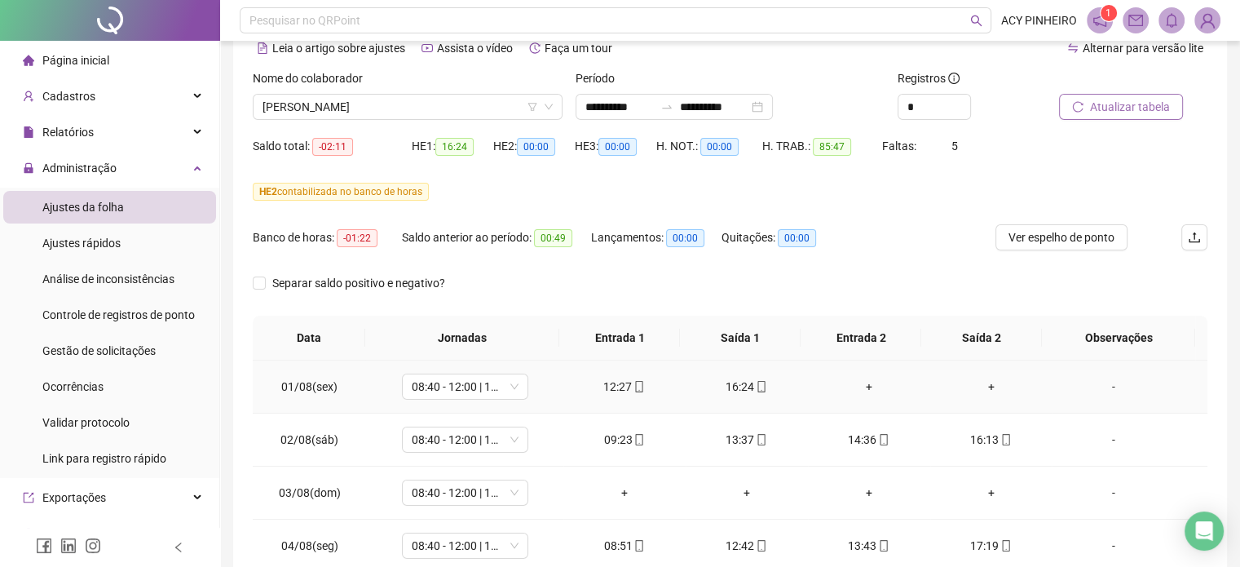
click at [1106, 387] on div "-" at bounding box center [1113, 387] width 96 height 18
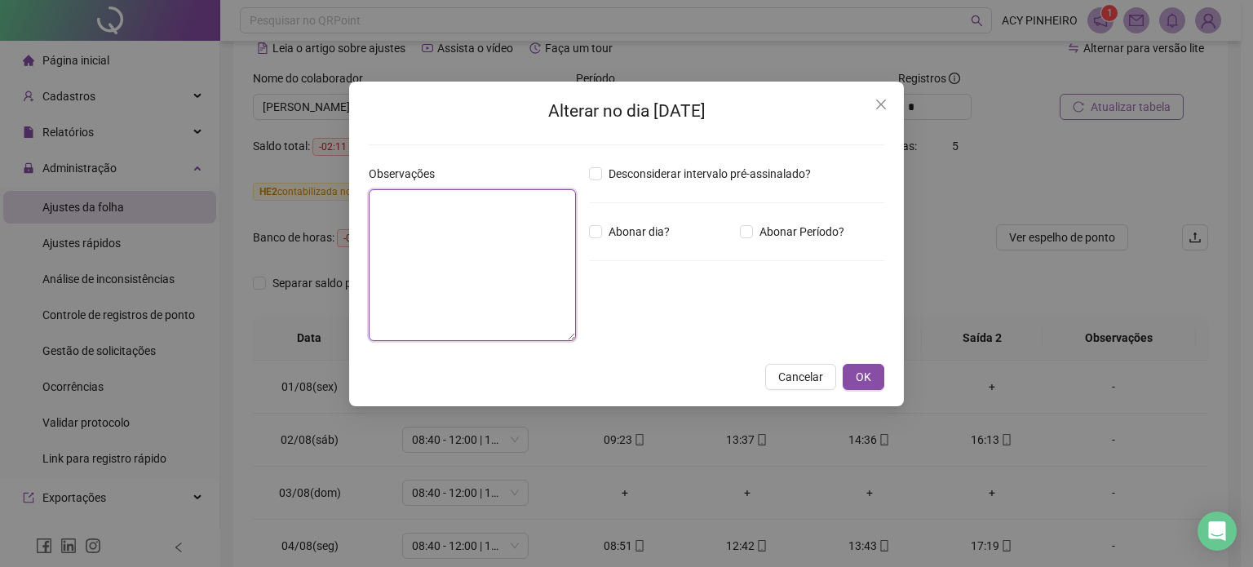
click at [429, 217] on textarea at bounding box center [472, 265] width 207 height 152
type textarea "**********"
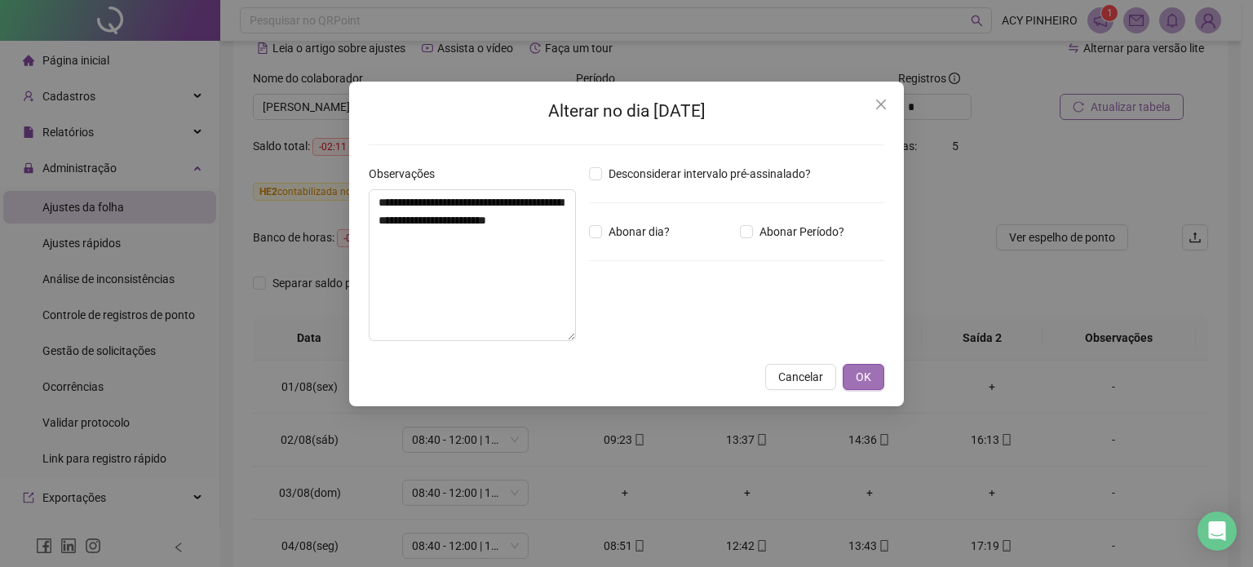
click at [869, 371] on span "OK" at bounding box center [862, 377] width 15 height 18
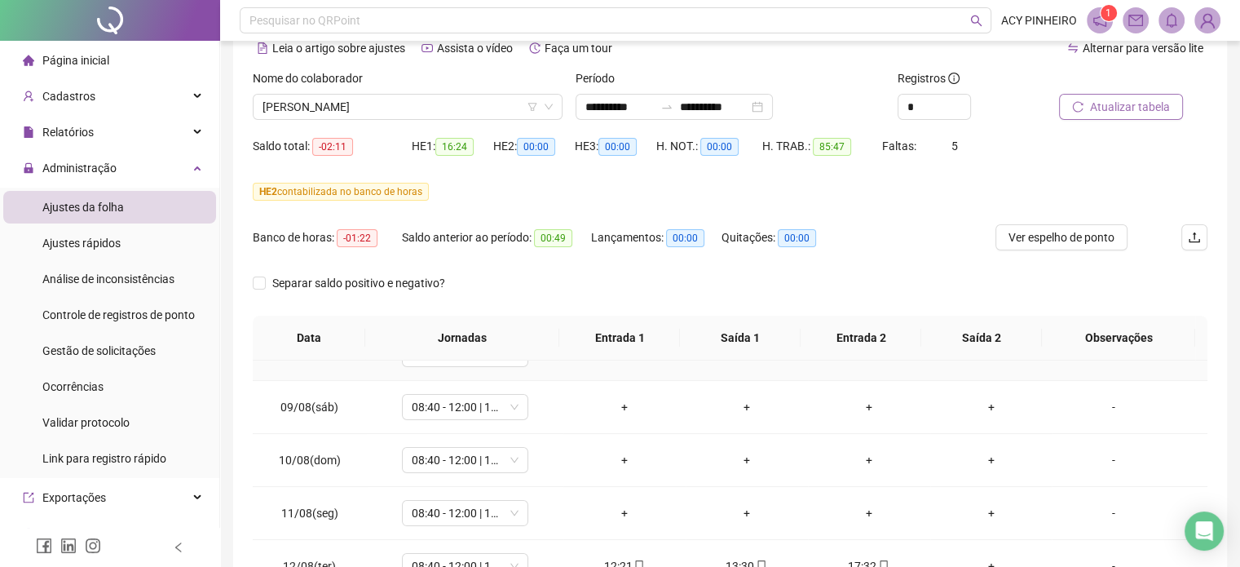
scroll to position [408, 0]
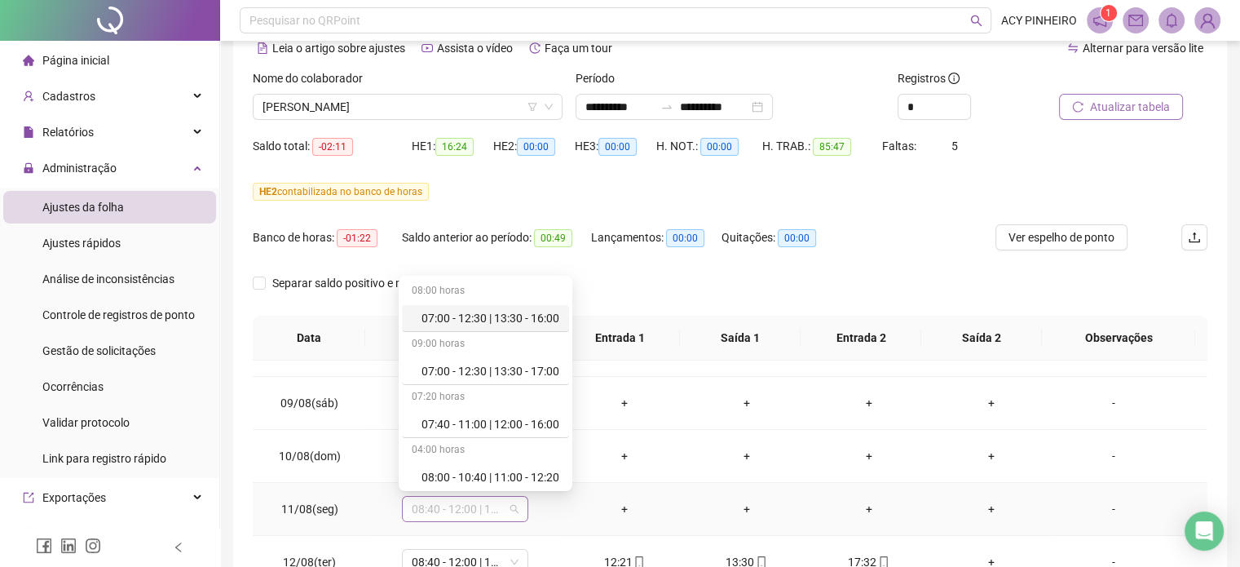
click at [523, 508] on div "08:40 - 12:00 | 13:00 - 17:00" at bounding box center [465, 509] width 126 height 26
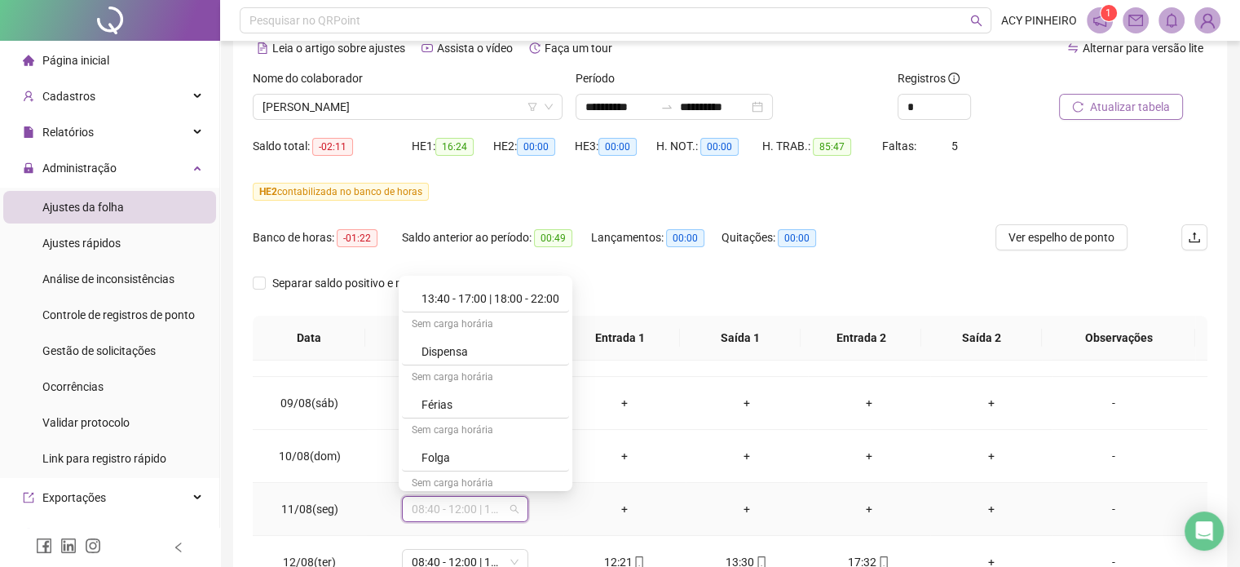
scroll to position [391, 0]
click at [515, 459] on div "Folga" at bounding box center [491, 457] width 138 height 18
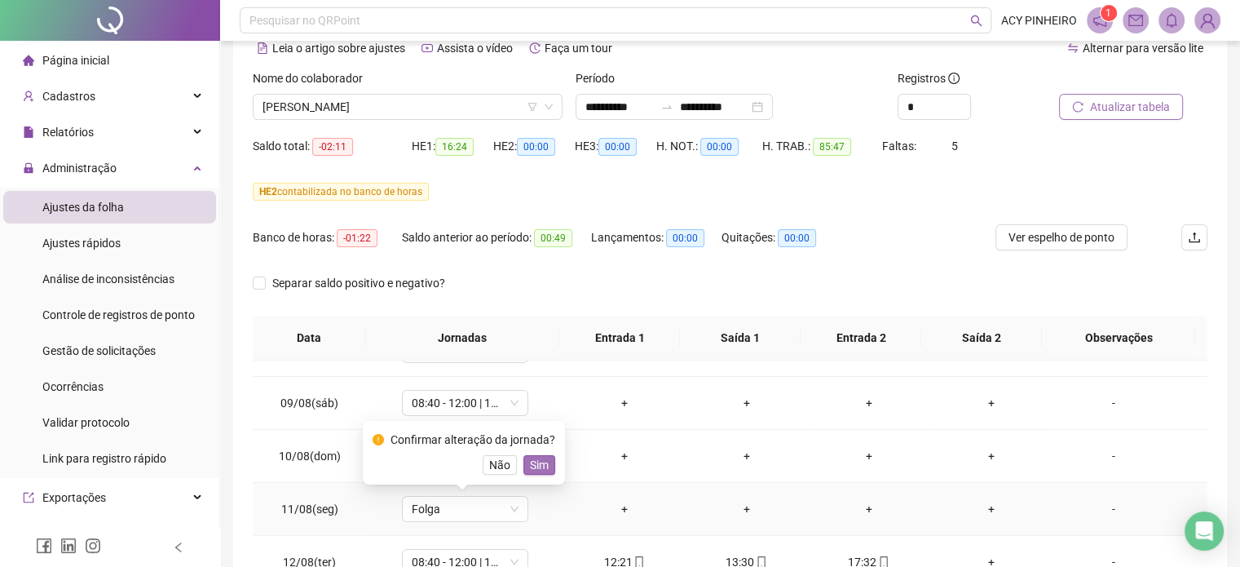
click at [533, 462] on span "Sim" at bounding box center [539, 465] width 19 height 18
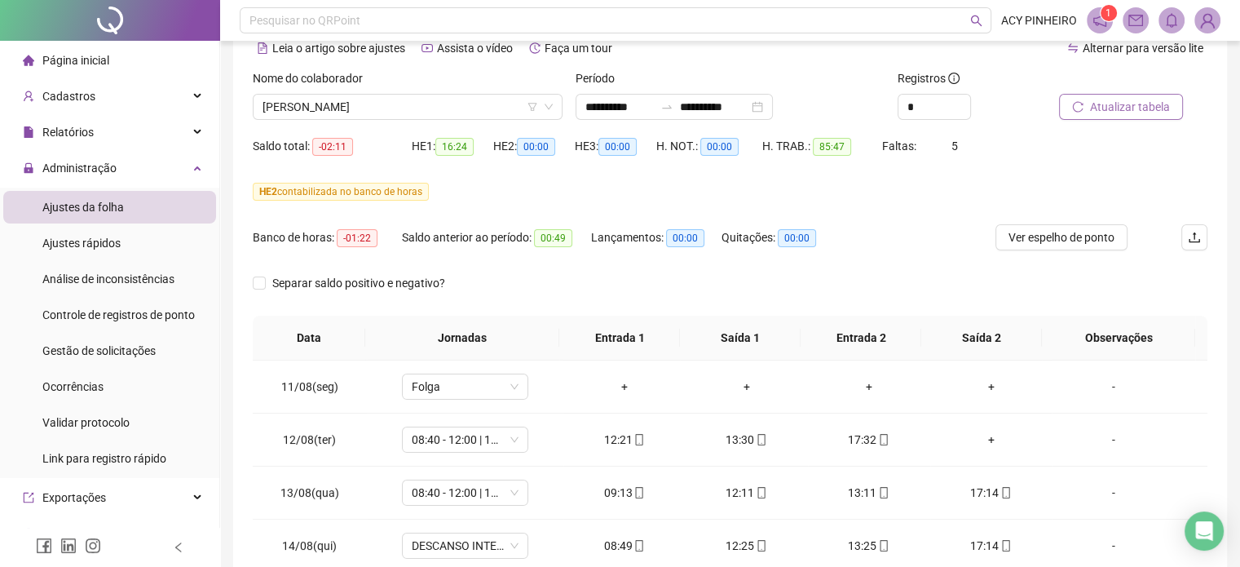
scroll to position [571, 0]
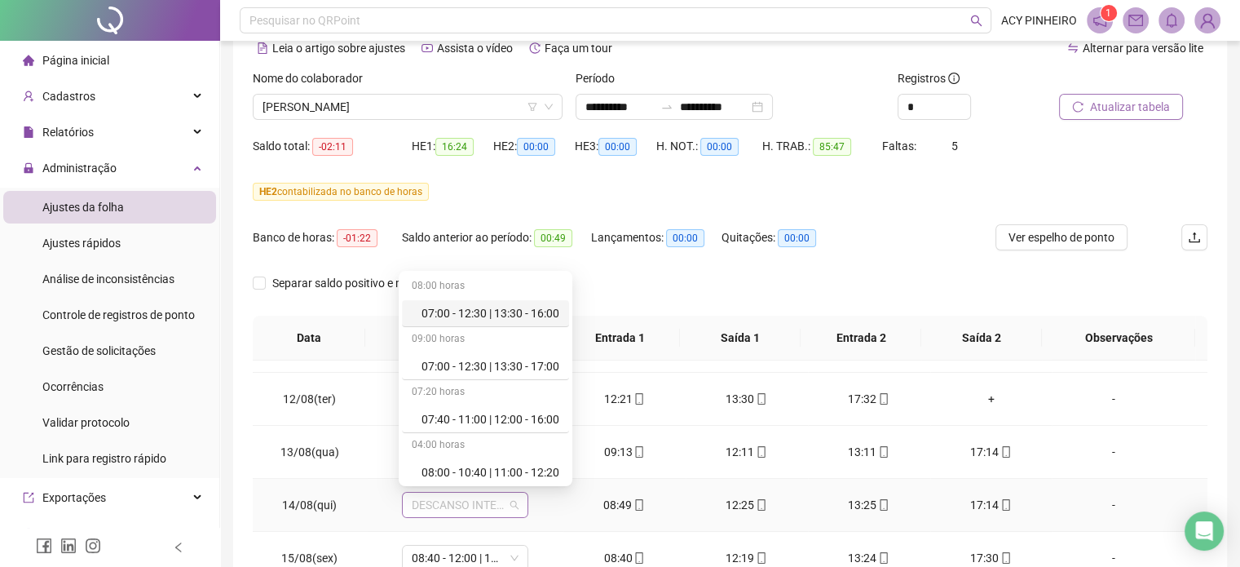
click at [509, 501] on span "DESCANSO INTER-JORNADA" at bounding box center [465, 505] width 107 height 24
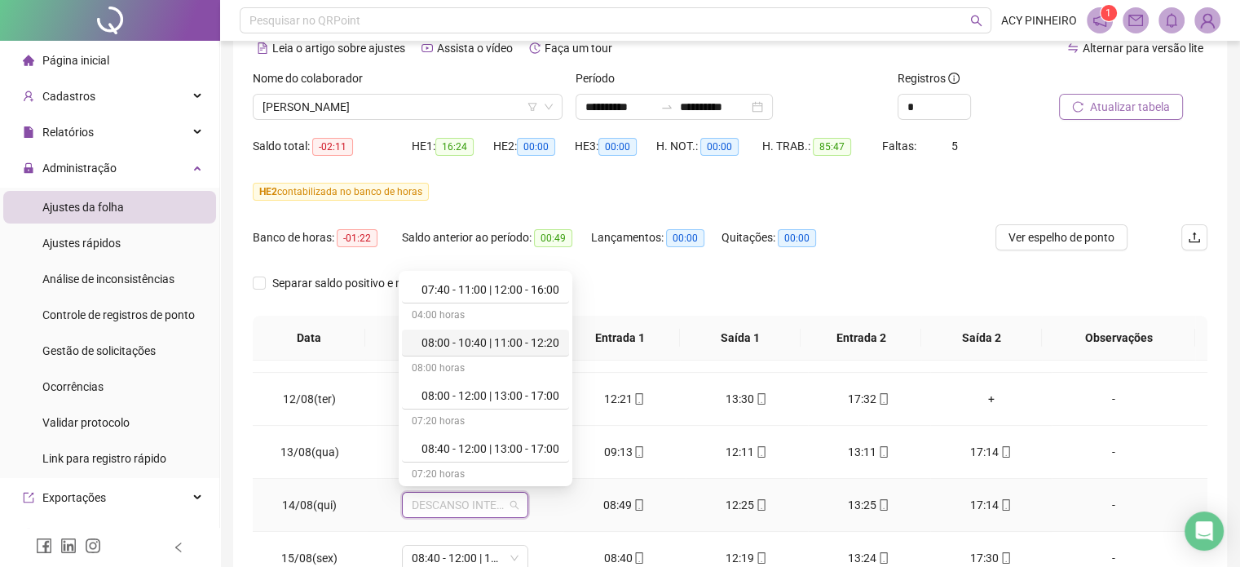
scroll to position [130, 0]
click at [555, 445] on div "08:40 - 12:00 | 13:00 - 17:00" at bounding box center [491, 448] width 138 height 18
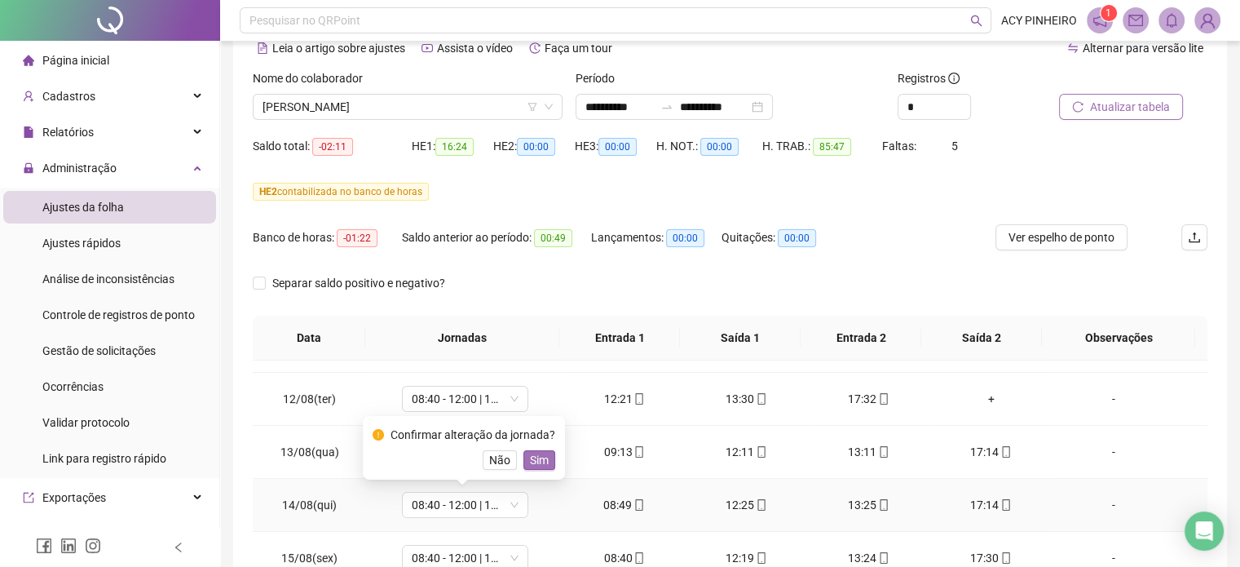
click at [541, 459] on span "Sim" at bounding box center [539, 460] width 19 height 18
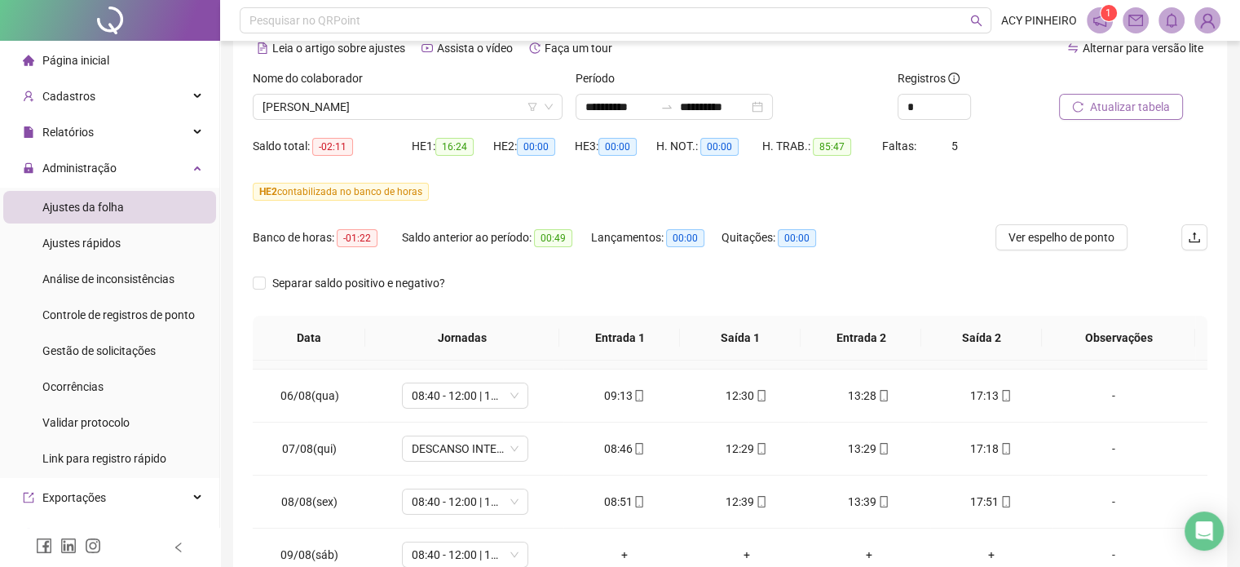
scroll to position [326, 0]
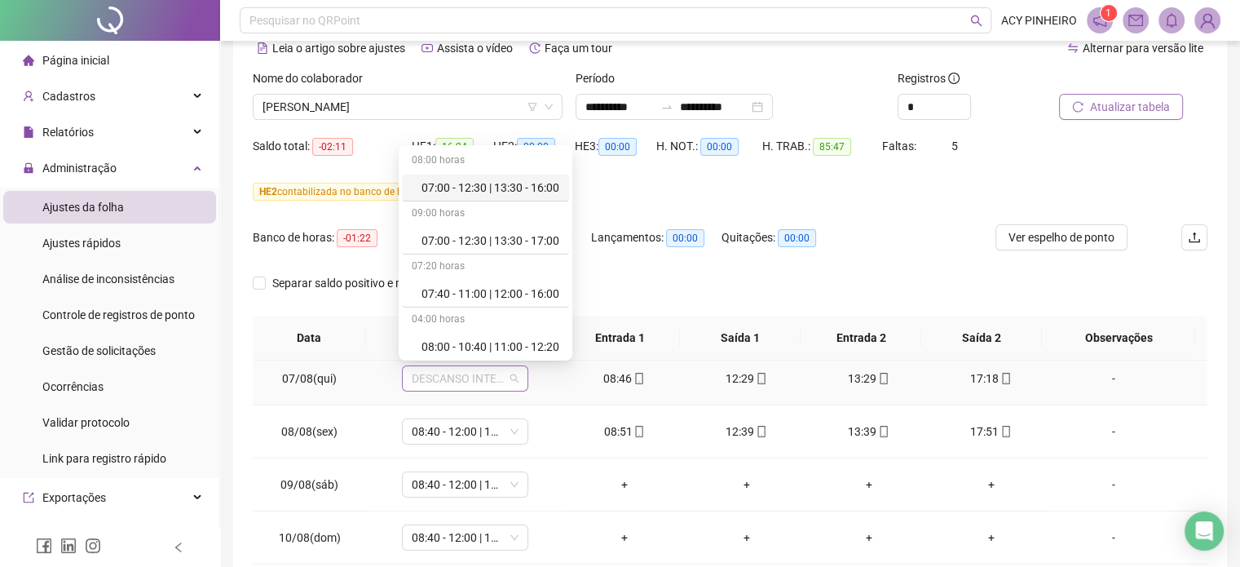
click at [515, 380] on div "DESCANSO INTER-JORNADA" at bounding box center [465, 378] width 126 height 26
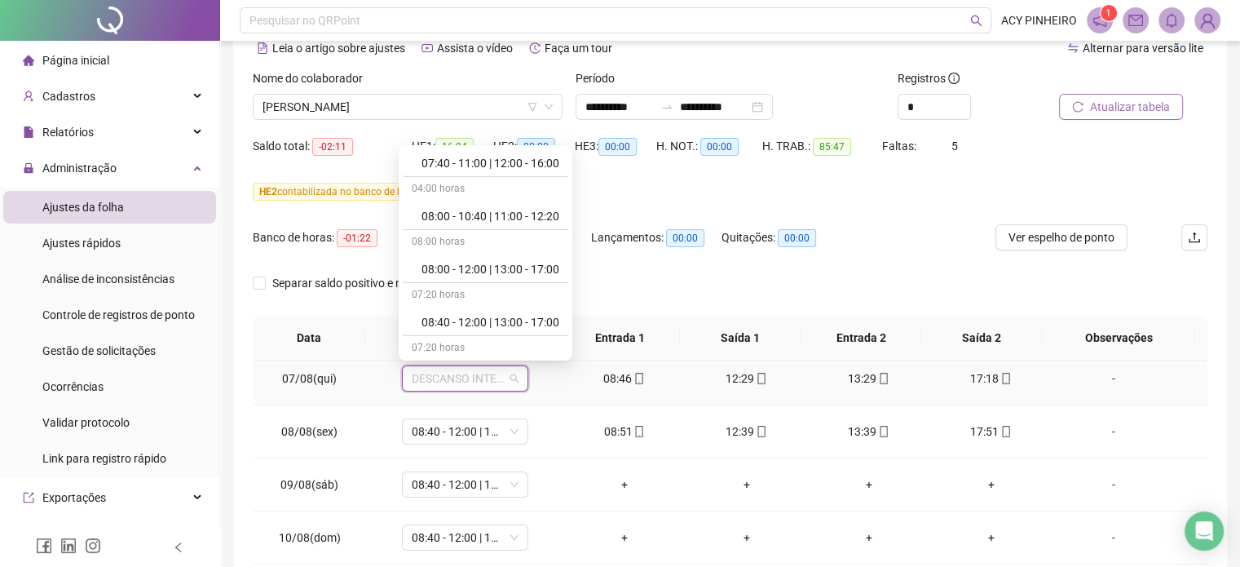
scroll to position [130, 0]
click at [557, 320] on div "08:40 - 12:00 | 13:00 - 17:00" at bounding box center [491, 322] width 138 height 18
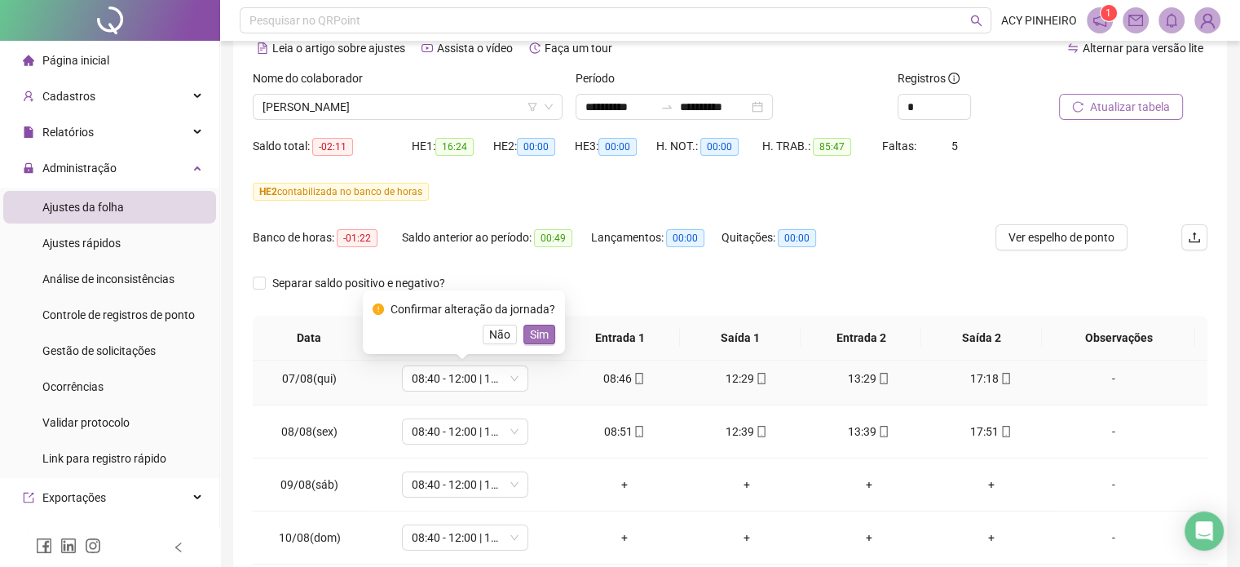
click at [545, 335] on span "Sim" at bounding box center [539, 334] width 19 height 18
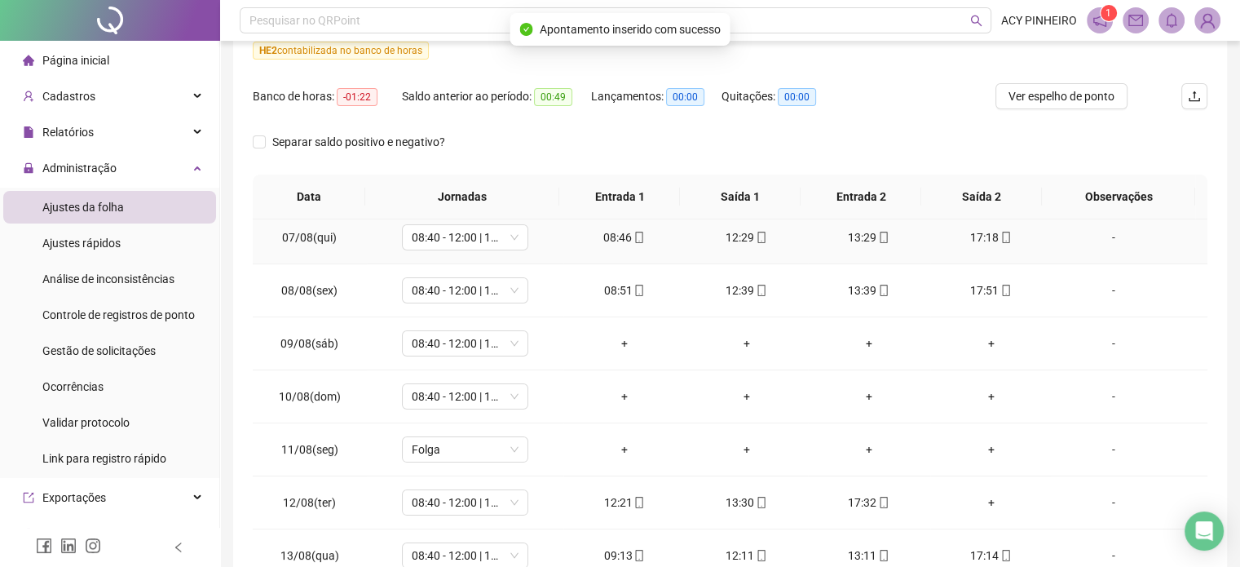
scroll to position [244, 0]
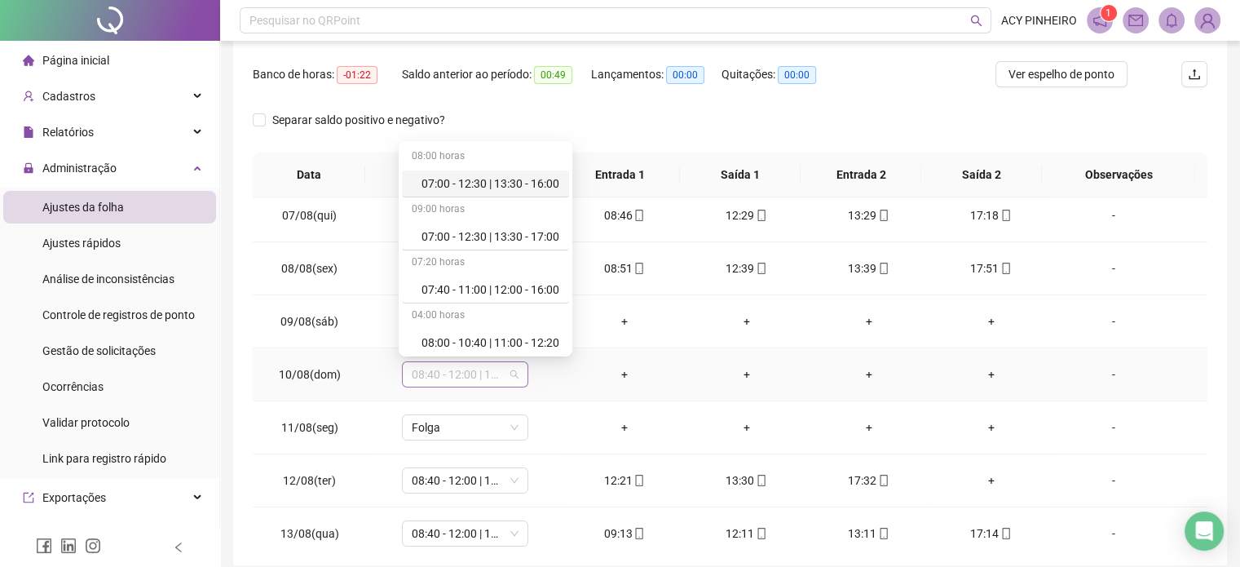
click at [511, 366] on span "08:40 - 12:00 | 13:00 - 17:00" at bounding box center [465, 374] width 107 height 24
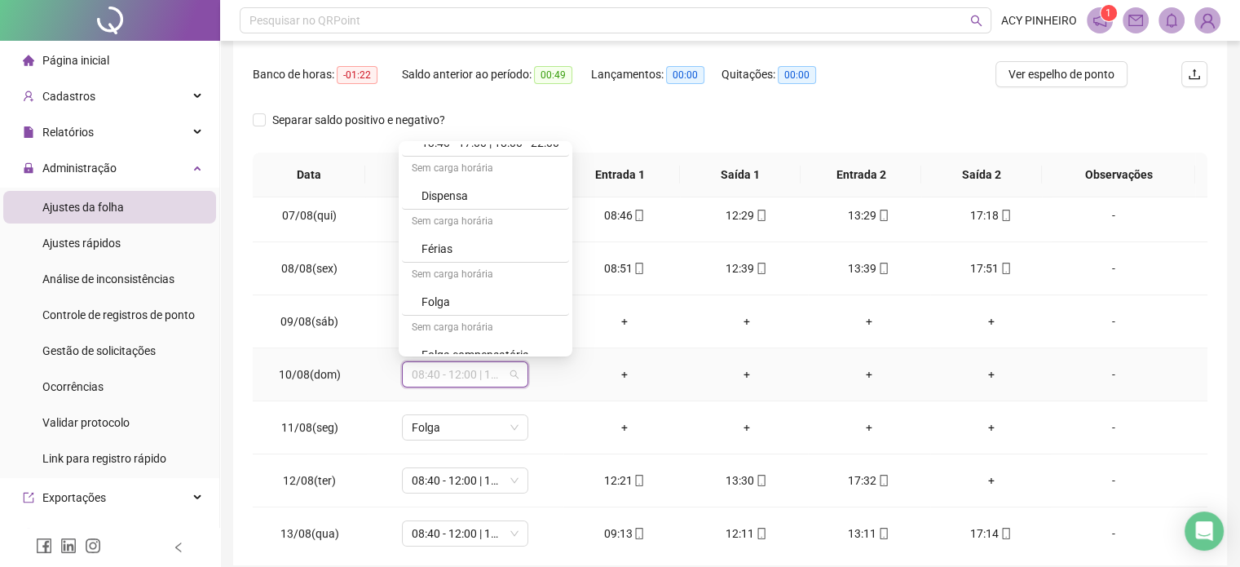
scroll to position [413, 0]
click at [498, 292] on div "Folga" at bounding box center [491, 301] width 138 height 18
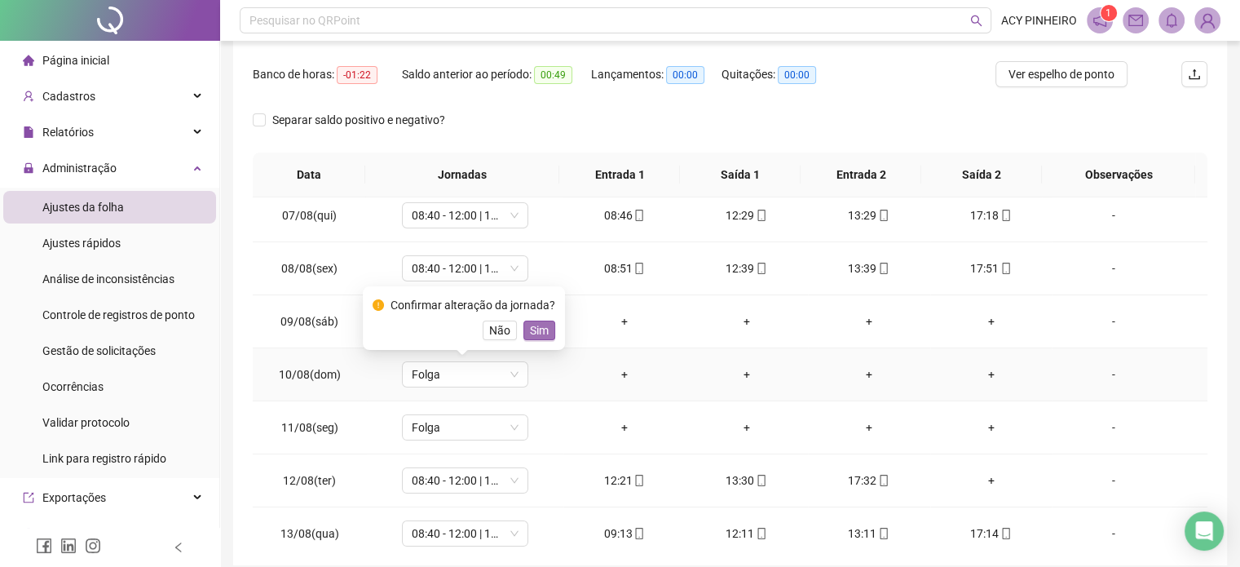
click at [542, 333] on span "Sim" at bounding box center [539, 330] width 19 height 18
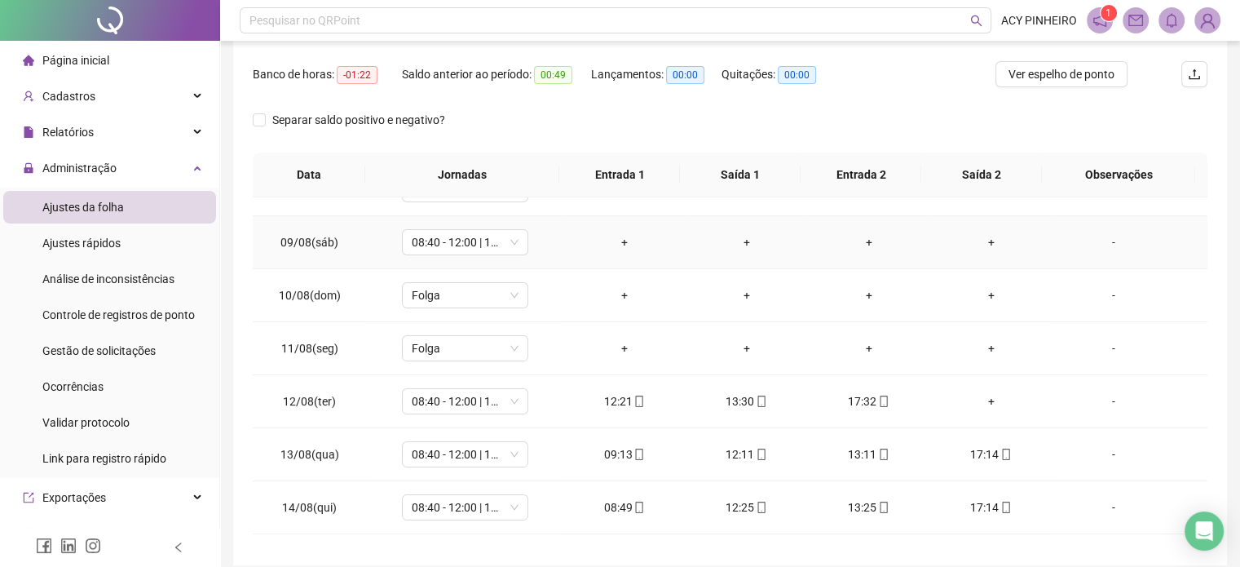
scroll to position [408, 0]
drag, startPoint x: 779, startPoint y: 387, endPoint x: 667, endPoint y: 135, distance: 275.7
drag, startPoint x: 667, startPoint y: 135, endPoint x: 1165, endPoint y: 489, distance: 610.1
click at [1165, 489] on td "-" at bounding box center [1130, 505] width 156 height 53
drag, startPoint x: 1216, startPoint y: 243, endPoint x: 1192, endPoint y: 294, distance: 55.8
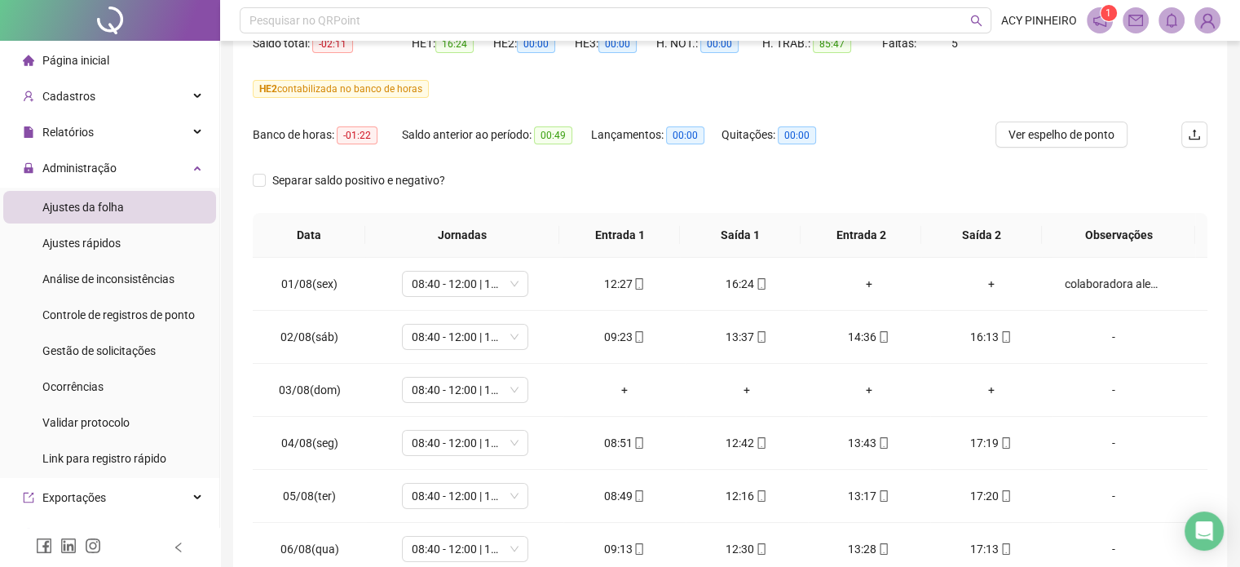
scroll to position [0, 0]
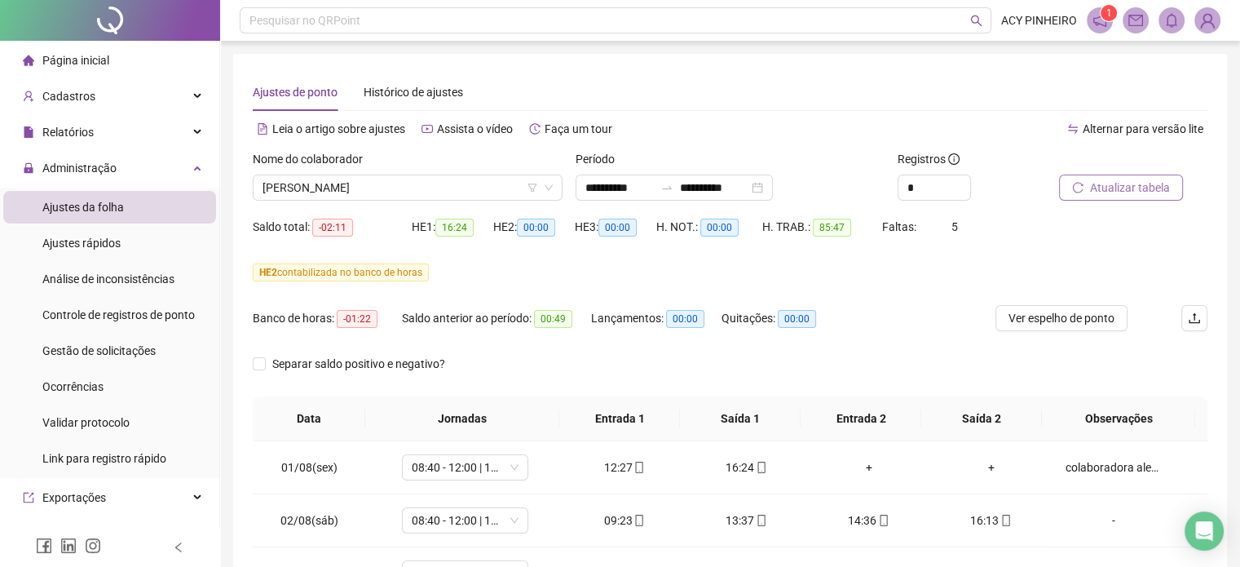
click at [1122, 187] on span "Atualizar tabela" at bounding box center [1130, 188] width 80 height 18
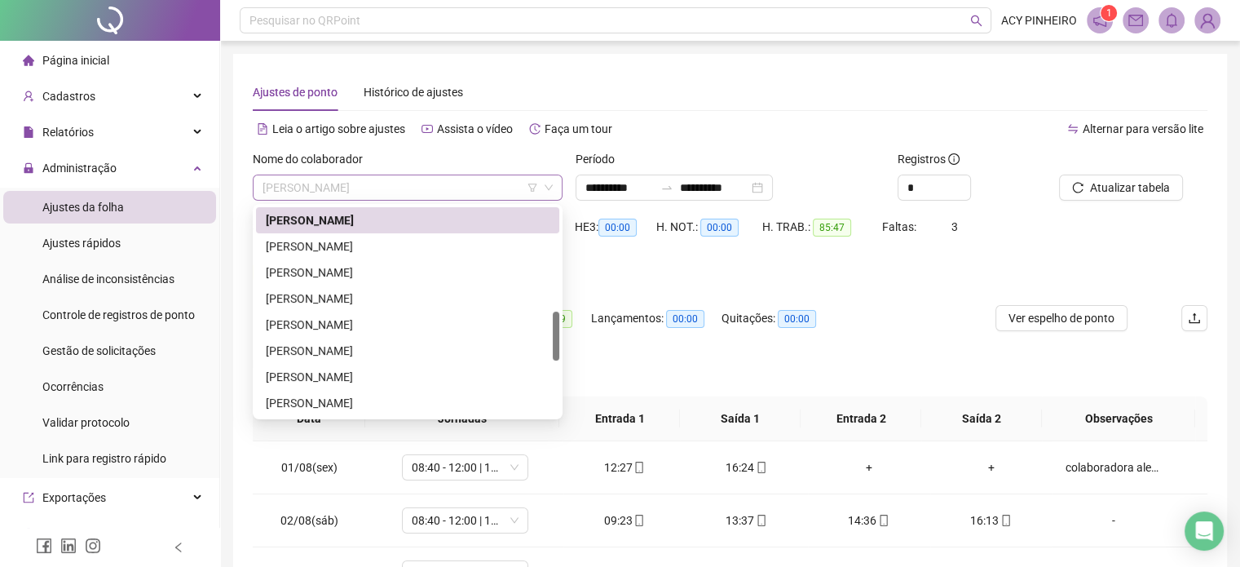
click at [434, 181] on span "[PERSON_NAME]" at bounding box center [408, 187] width 290 height 24
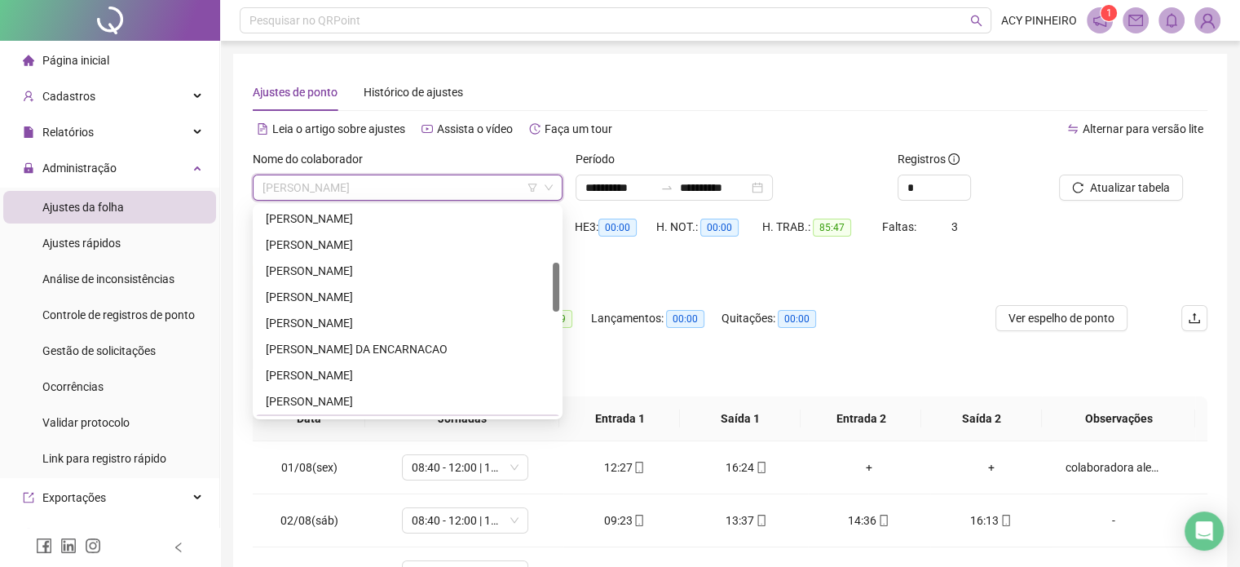
scroll to position [198, 0]
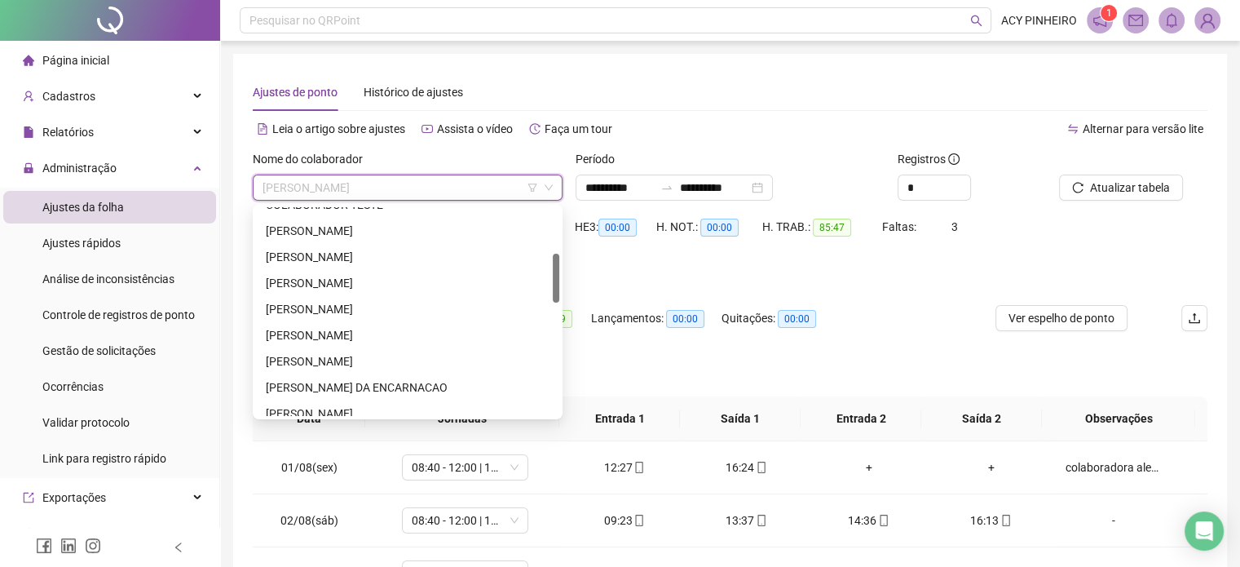
drag, startPoint x: 553, startPoint y: 316, endPoint x: 571, endPoint y: 258, distance: 60.6
click at [571, 258] on body "**********" at bounding box center [620, 283] width 1240 height 567
click at [420, 306] on div "[PERSON_NAME]" at bounding box center [408, 309] width 284 height 18
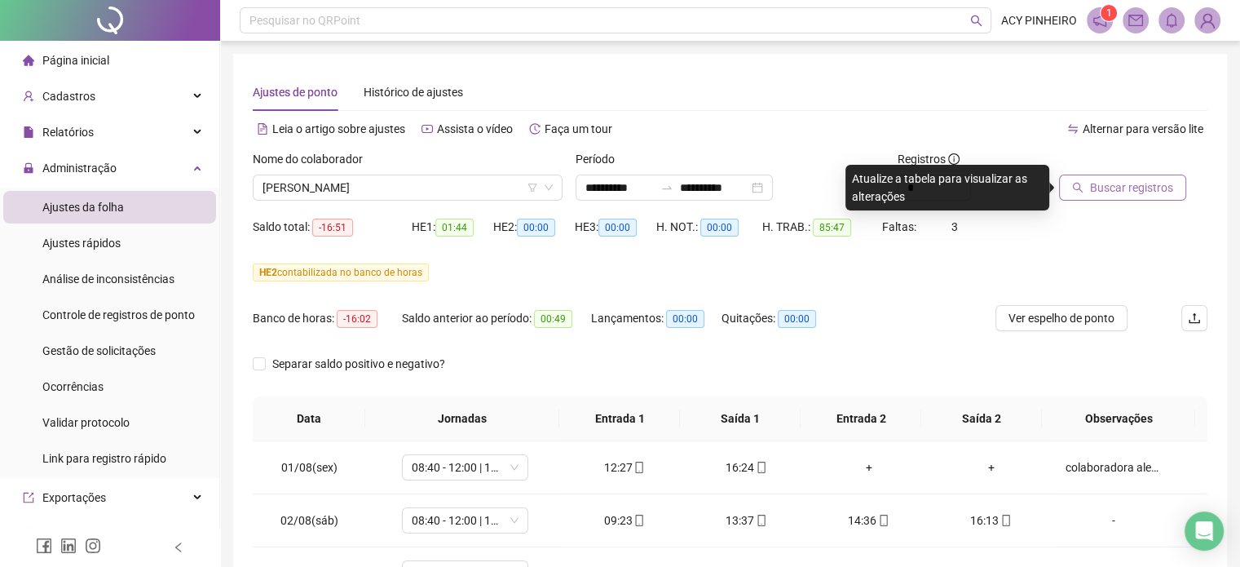
click at [1130, 191] on span "Buscar registros" at bounding box center [1131, 188] width 83 height 18
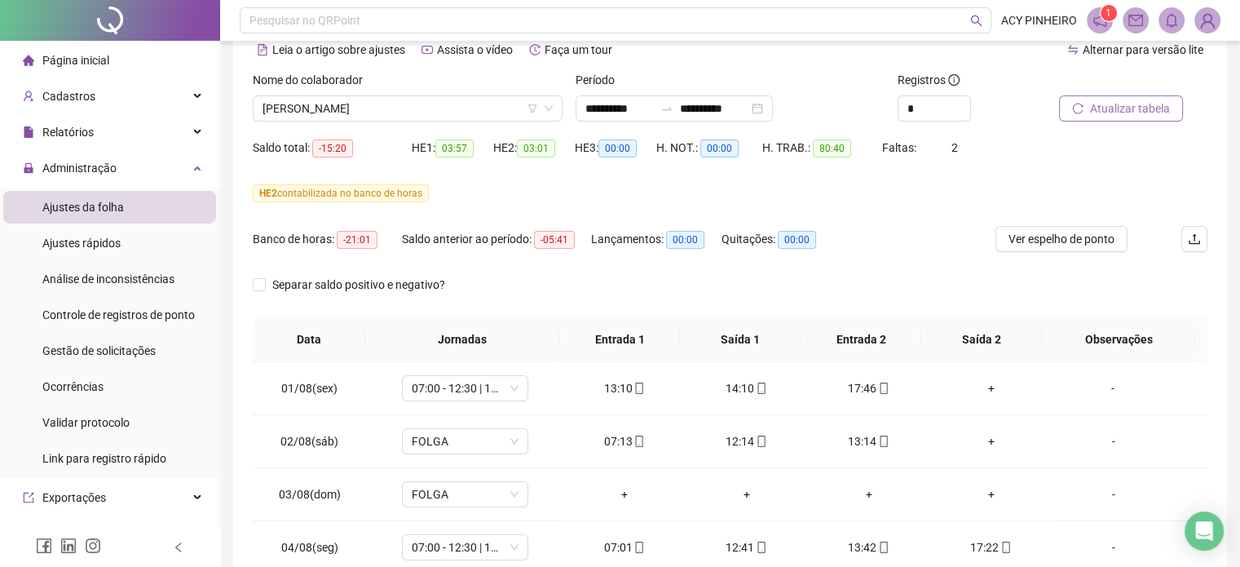
scroll to position [82, 0]
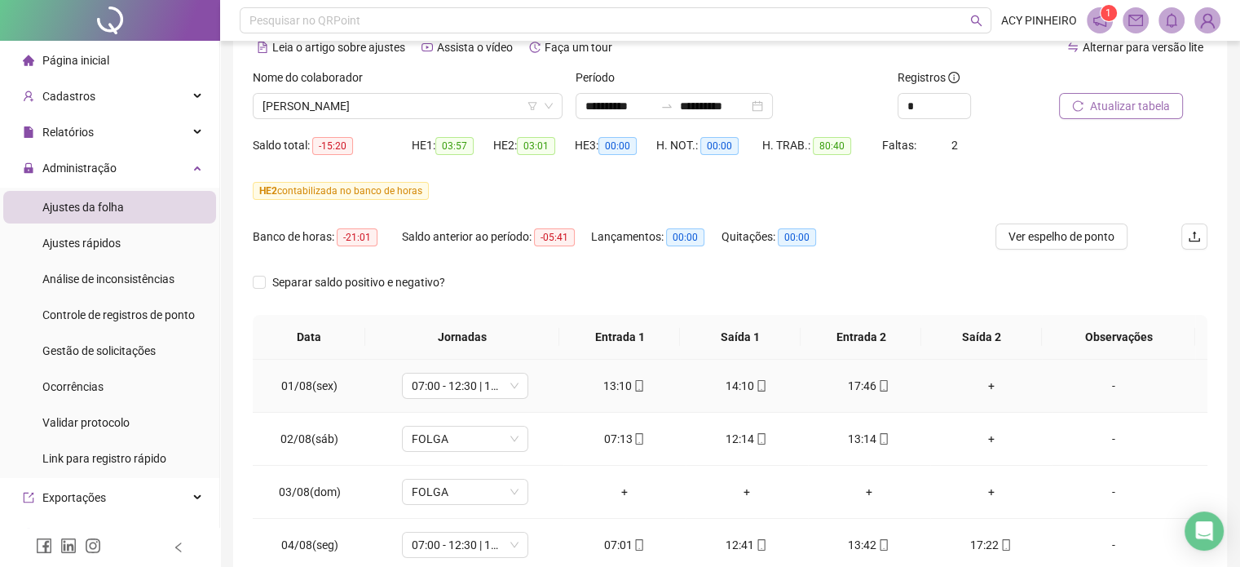
click at [985, 387] on div "+" at bounding box center [992, 386] width 96 height 18
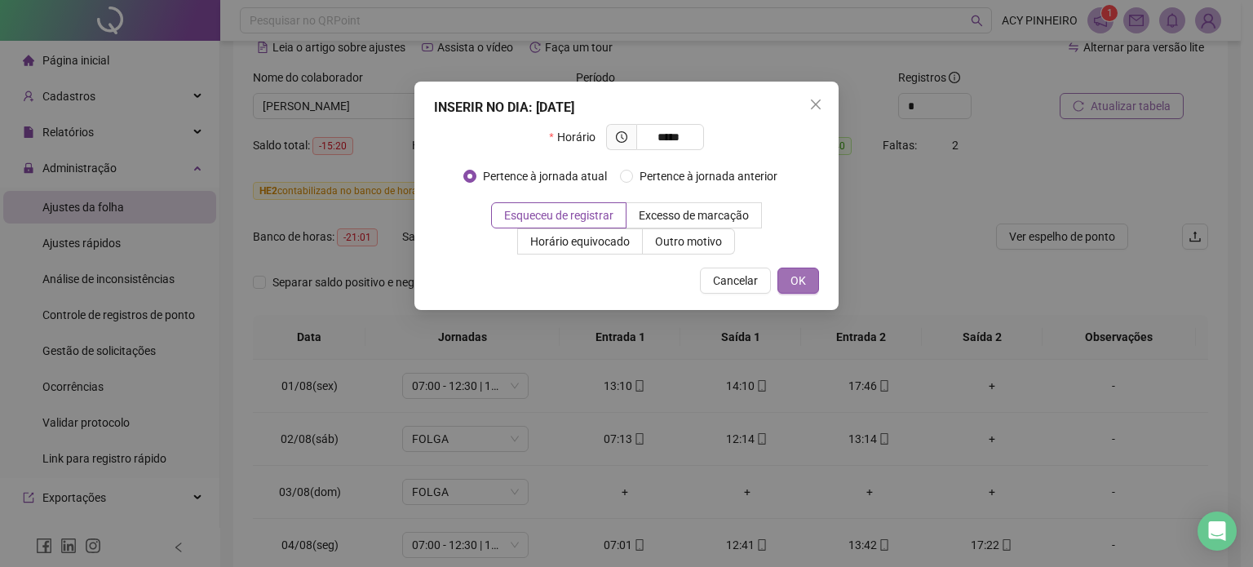
type input "*****"
click at [791, 276] on span "OK" at bounding box center [797, 281] width 15 height 18
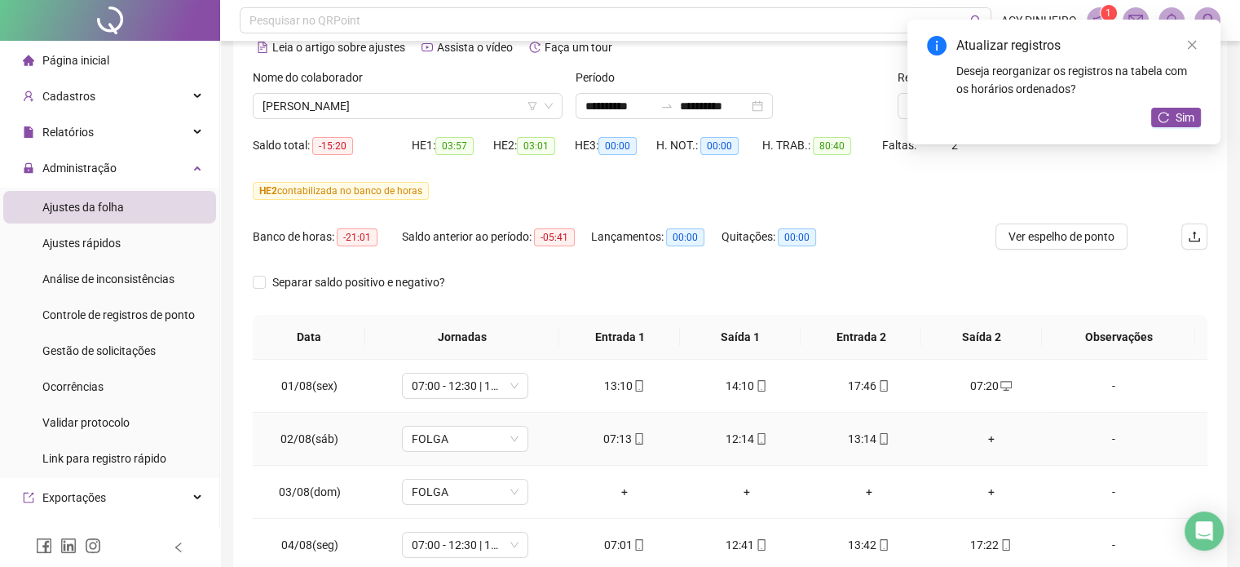
click at [977, 439] on div "+" at bounding box center [992, 439] width 96 height 18
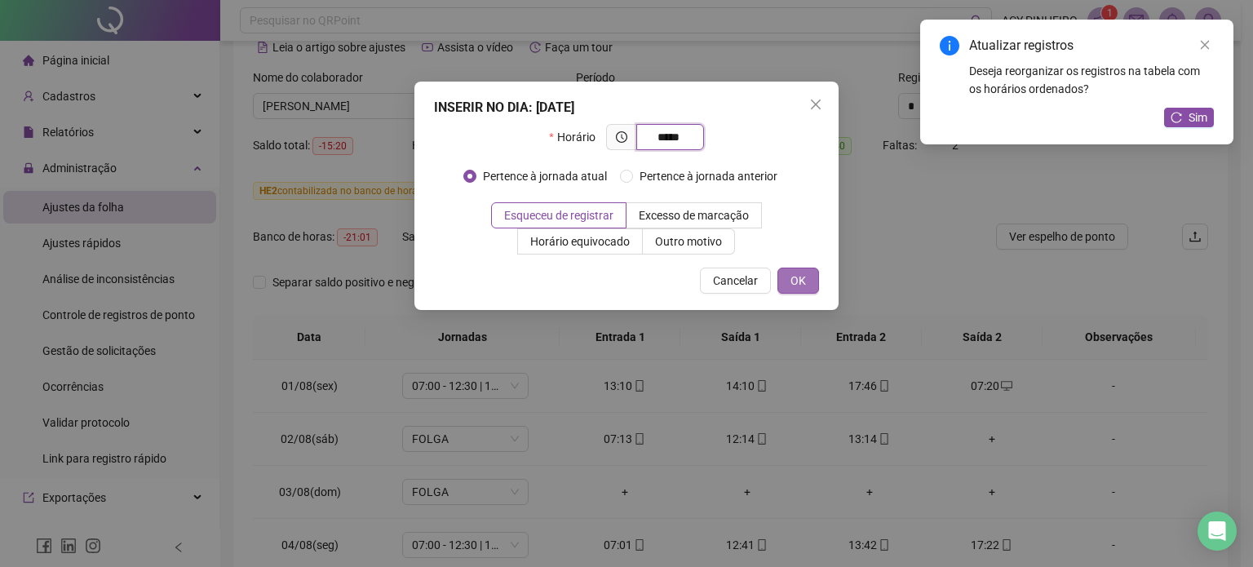
type input "*****"
click at [810, 285] on button "OK" at bounding box center [798, 280] width 42 height 26
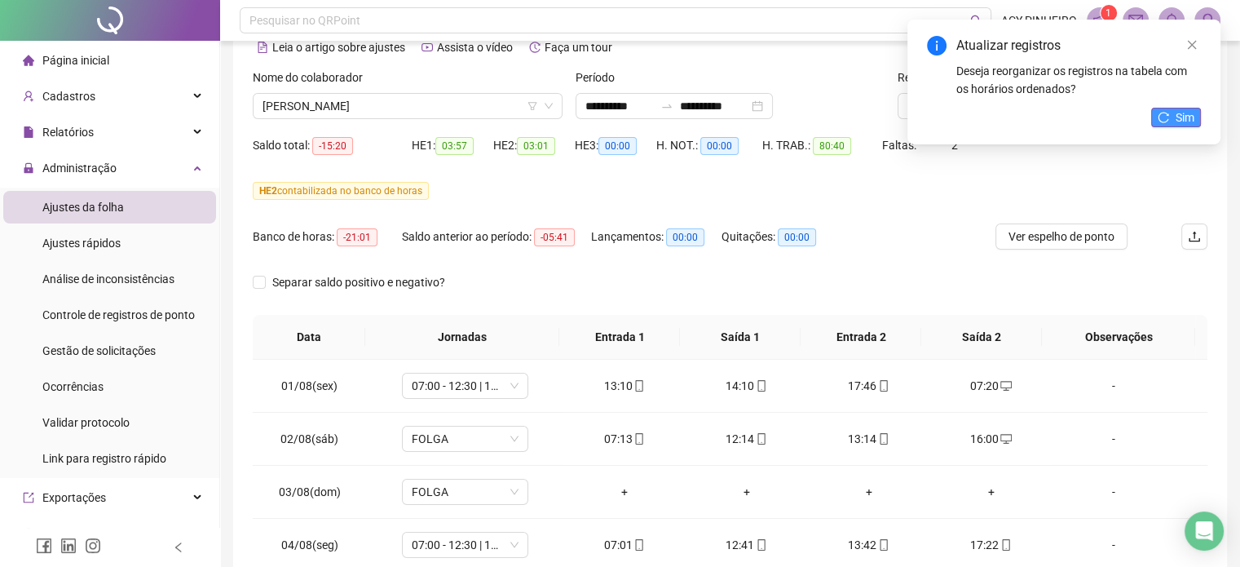
click at [1171, 110] on button "Sim" at bounding box center [1177, 118] width 50 height 20
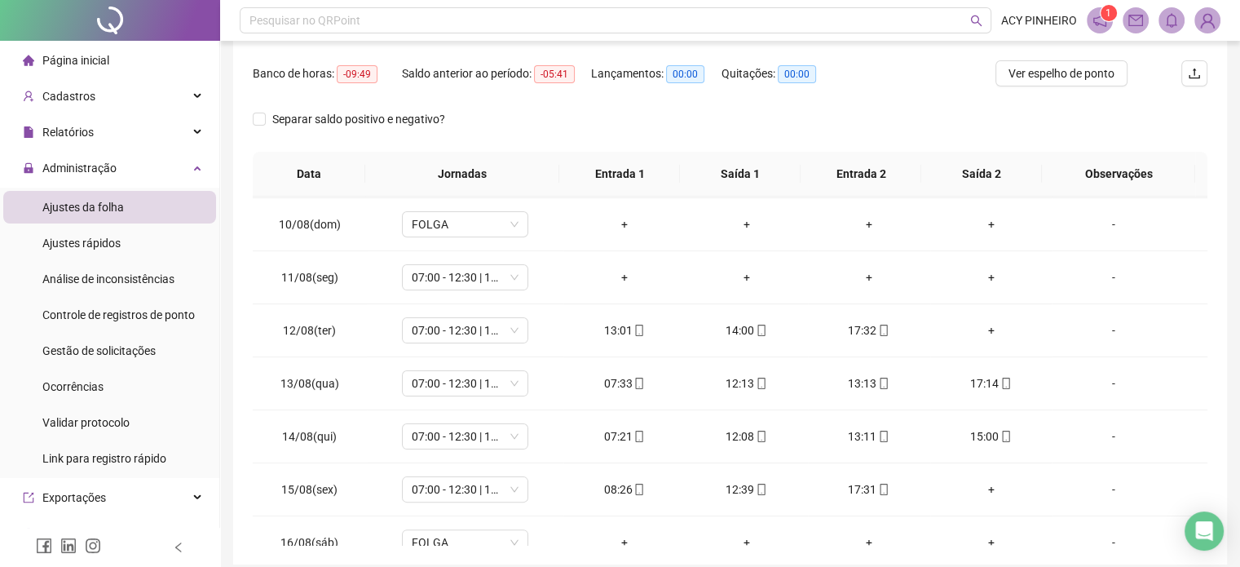
scroll to position [489, 0]
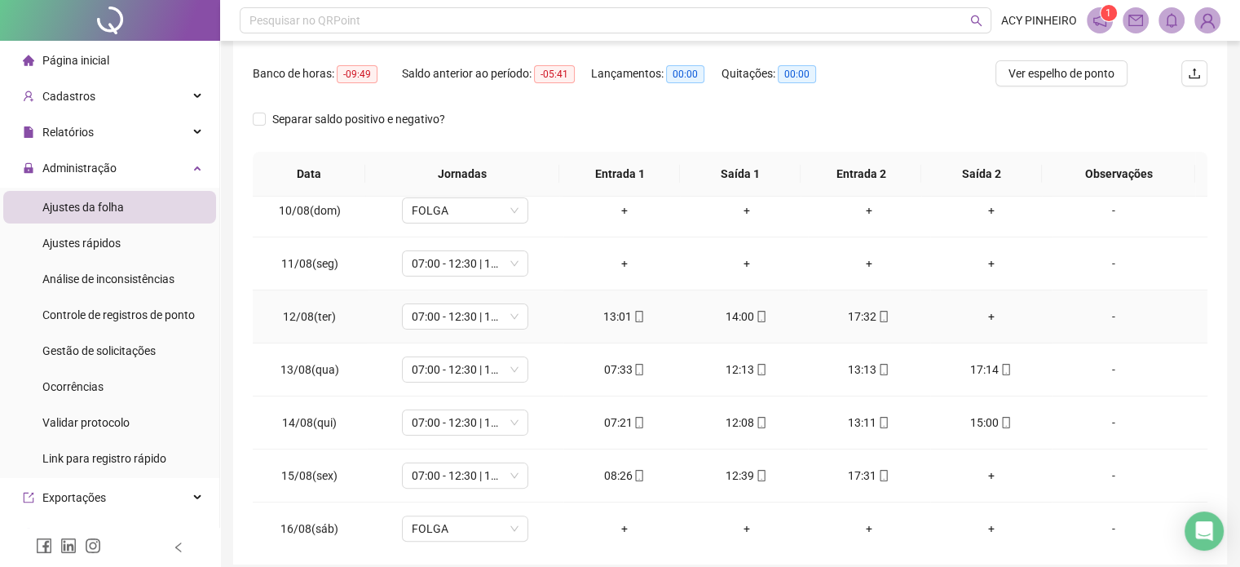
click at [984, 318] on div "+" at bounding box center [992, 316] width 96 height 18
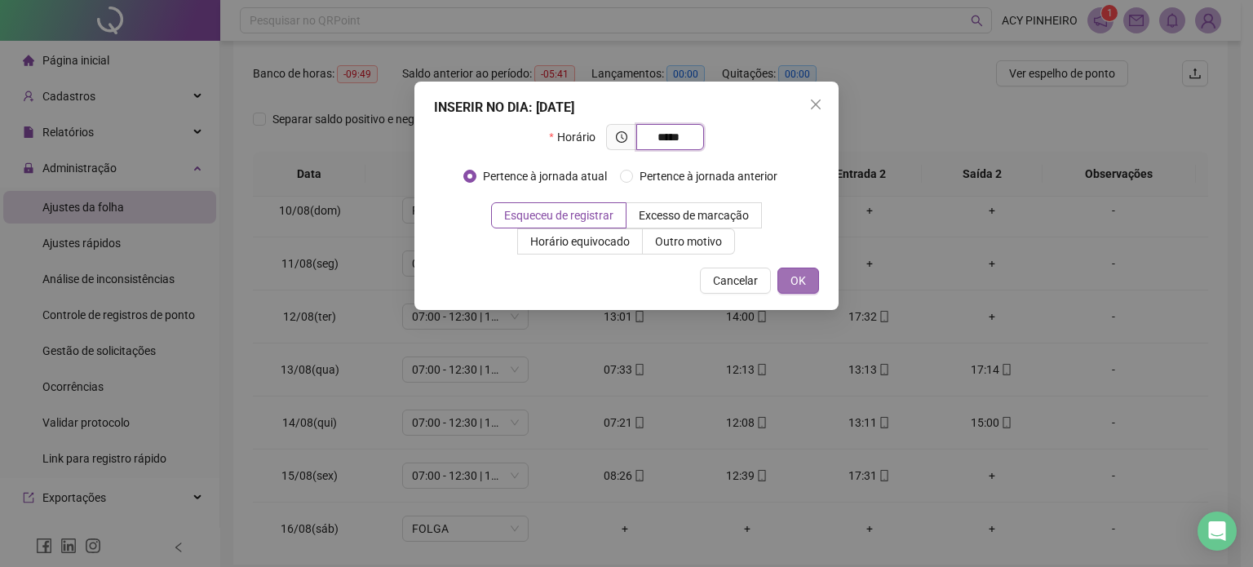
type input "*****"
click at [810, 280] on button "OK" at bounding box center [798, 280] width 42 height 26
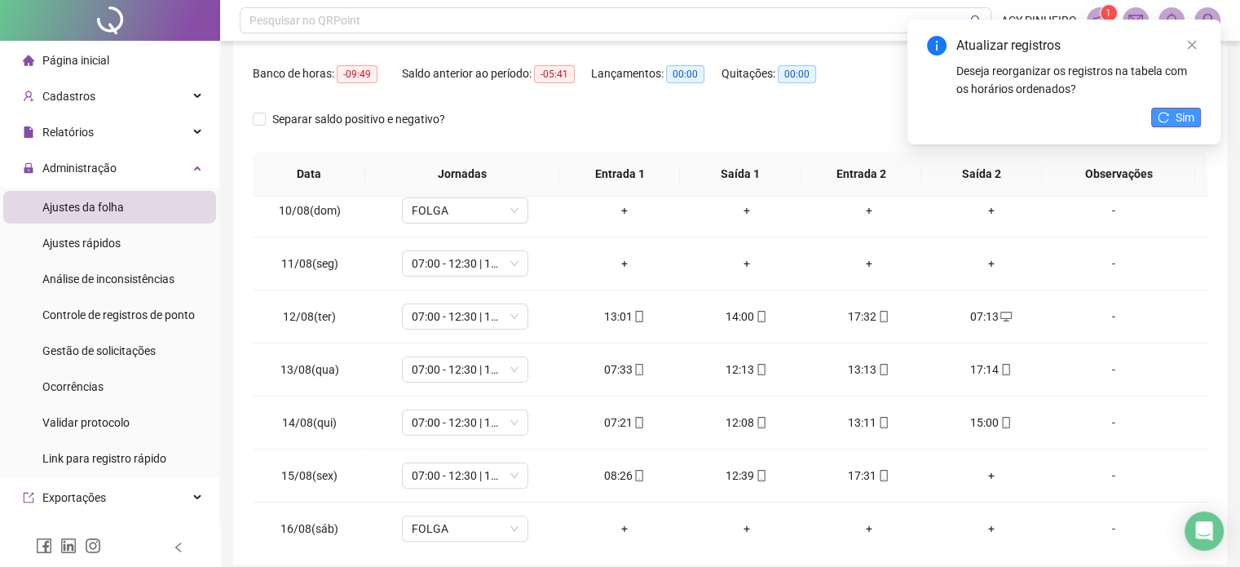
click at [1181, 108] on span "Sim" at bounding box center [1185, 117] width 19 height 18
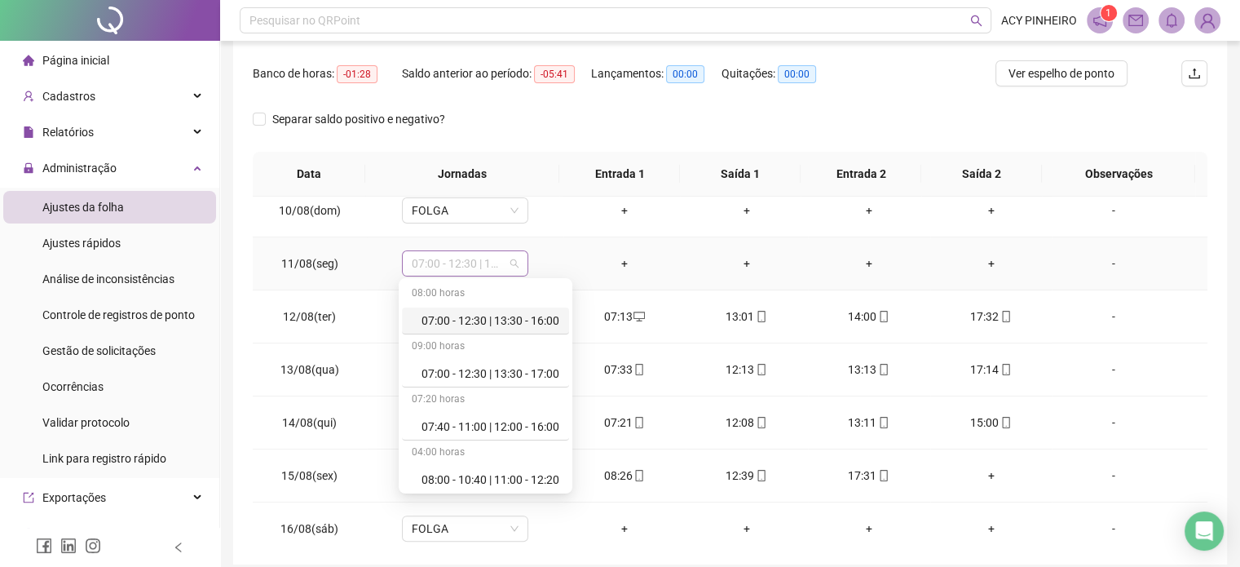
click at [515, 259] on div "07:00 - 12:30 | 13:30 - 17:00" at bounding box center [465, 263] width 126 height 26
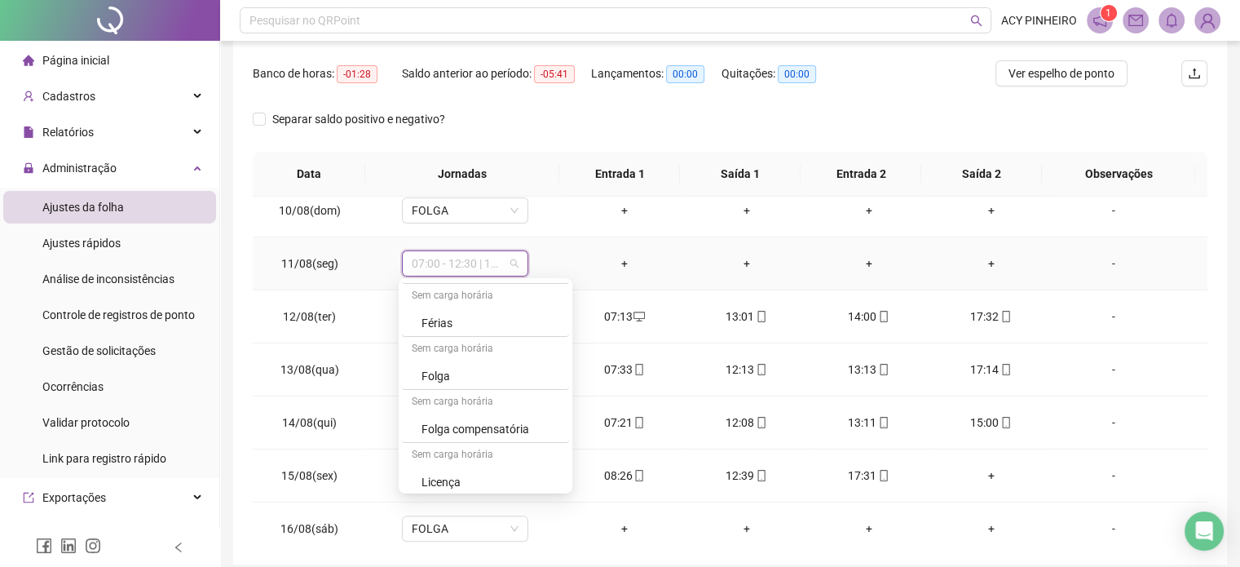
scroll to position [478, 0]
click at [502, 373] on div "Folga" at bounding box center [491, 373] width 138 height 18
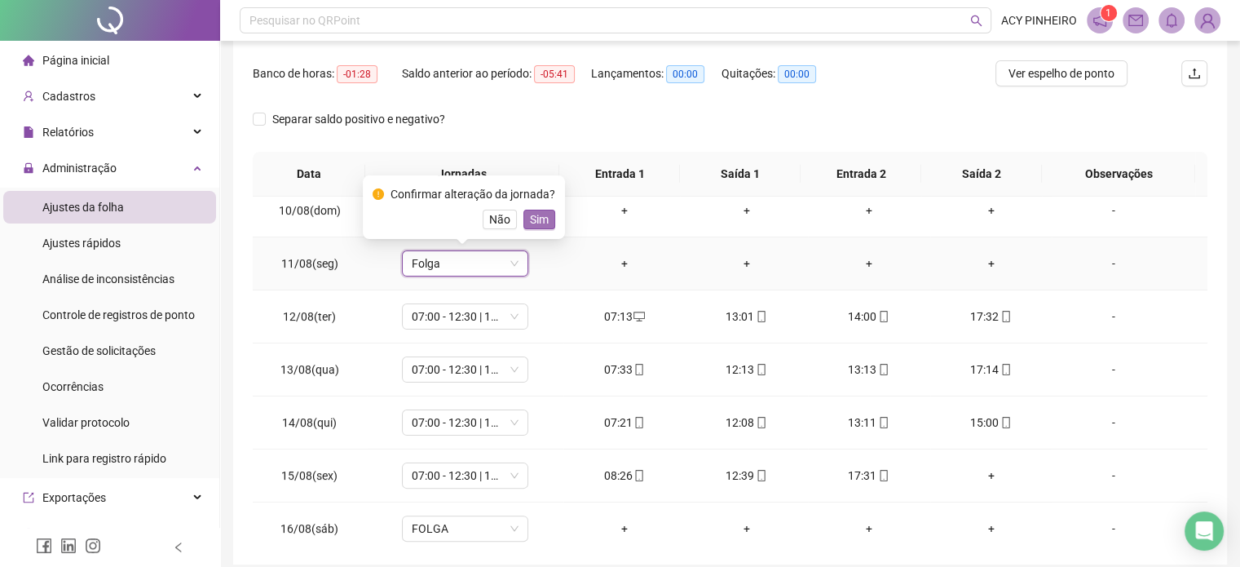
click at [537, 223] on span "Sim" at bounding box center [539, 219] width 19 height 18
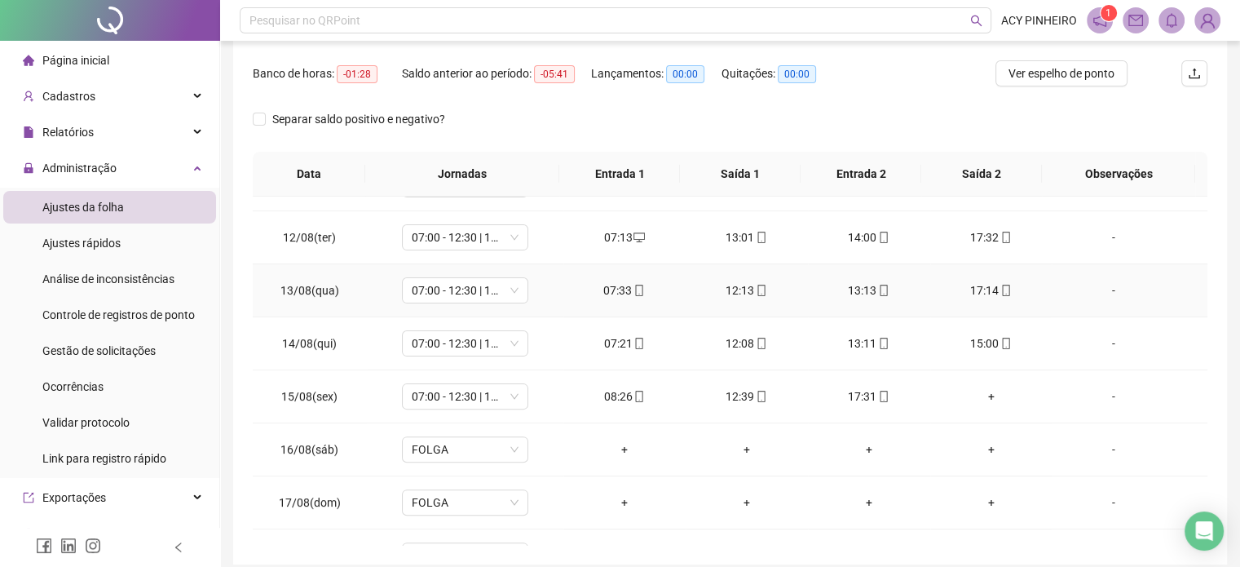
scroll to position [571, 0]
click at [983, 391] on div "+" at bounding box center [992, 394] width 96 height 18
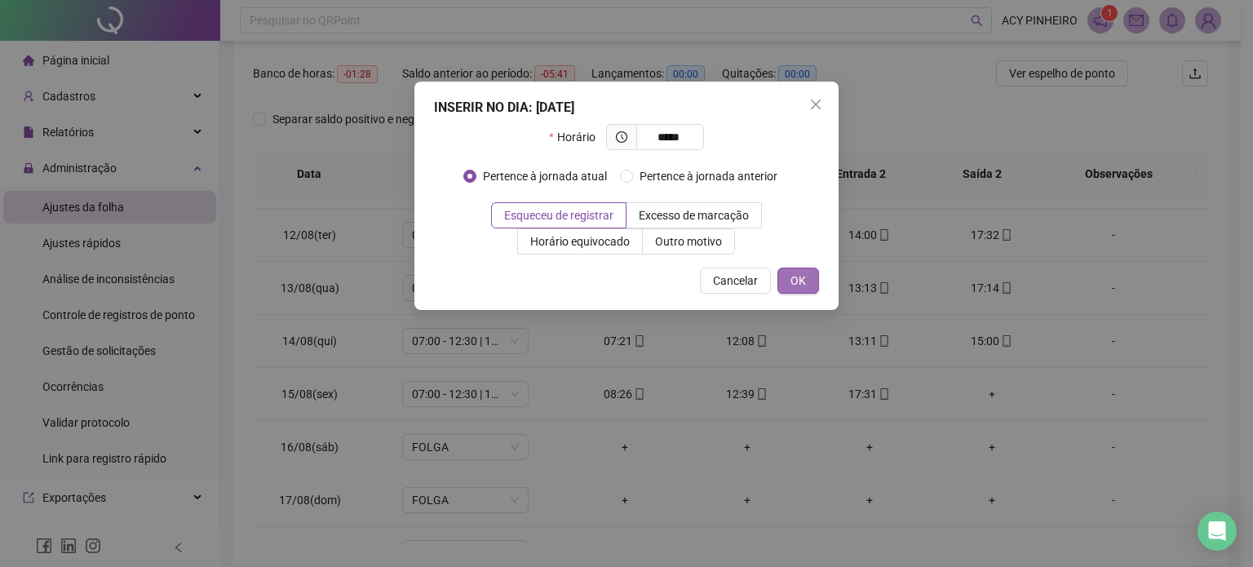
type input "*****"
click at [806, 283] on button "OK" at bounding box center [798, 280] width 42 height 26
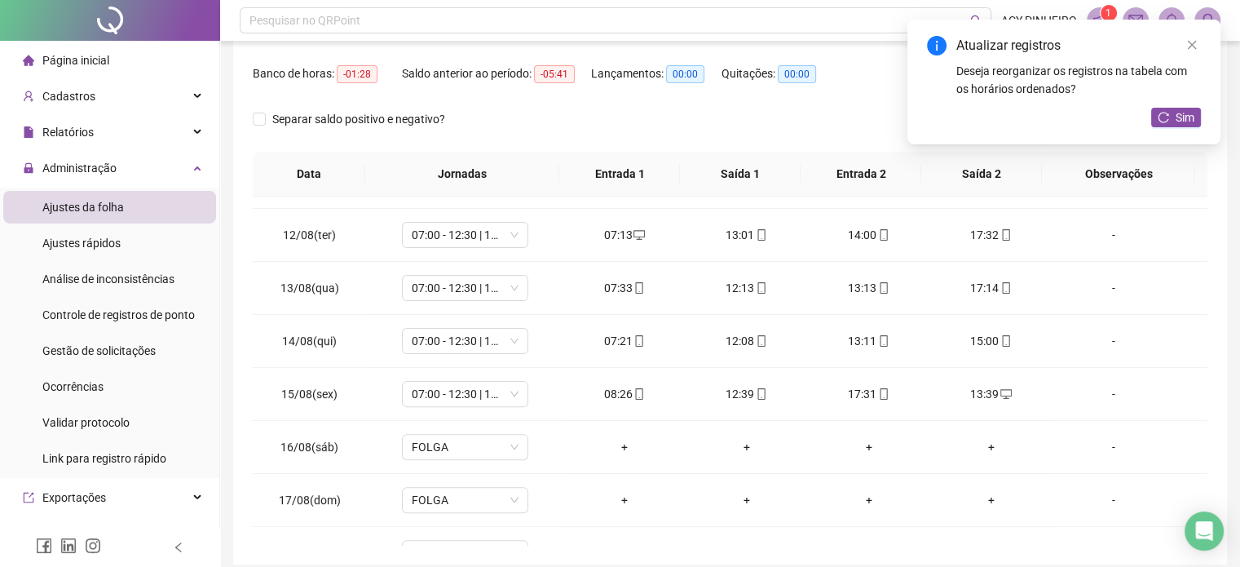
drag, startPoint x: 1170, startPoint y: 137, endPoint x: 1133, endPoint y: 150, distance: 39.7
drag, startPoint x: 1133, startPoint y: 150, endPoint x: 1166, endPoint y: 114, distance: 49.0
click at [1166, 114] on icon "reload" at bounding box center [1163, 117] width 11 height 11
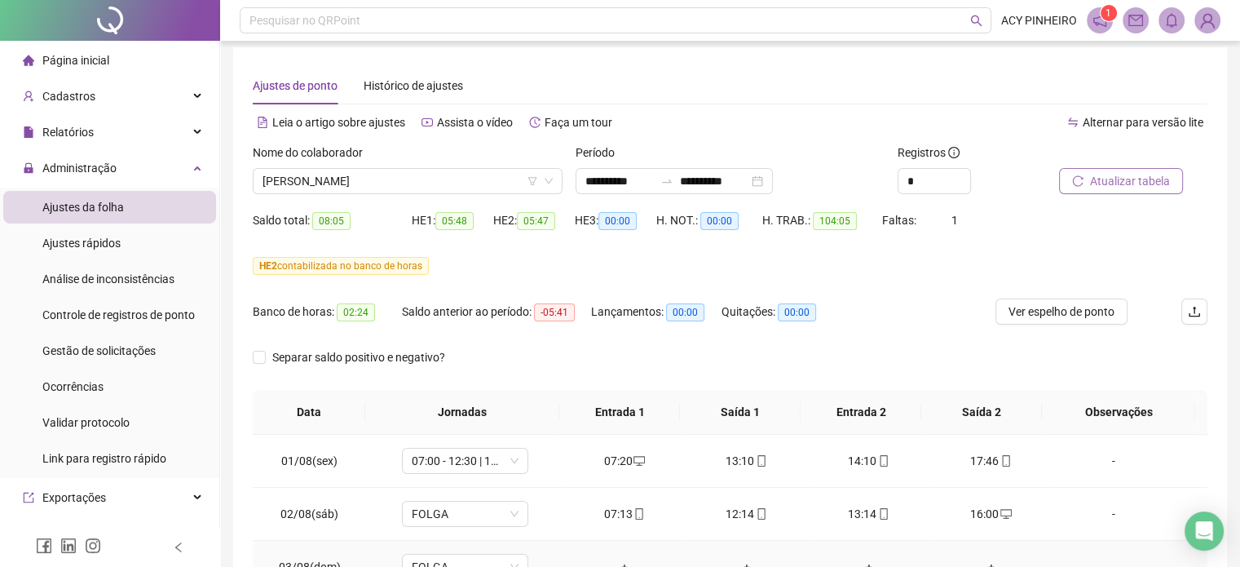
scroll to position [0, 0]
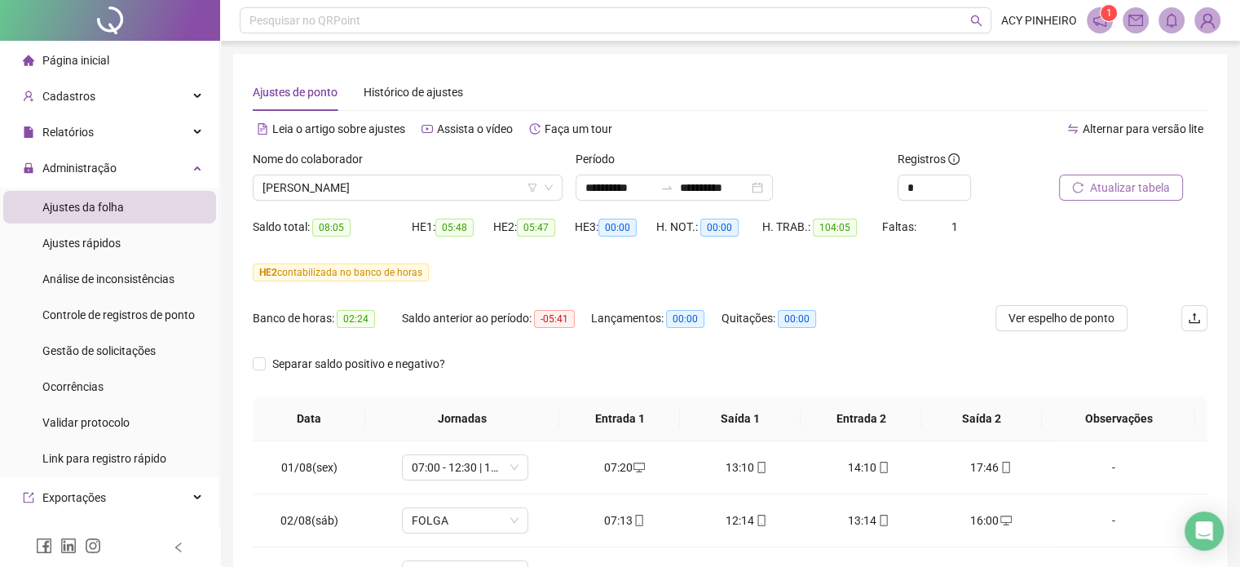
click at [1122, 182] on span "Atualizar tabela" at bounding box center [1130, 188] width 80 height 18
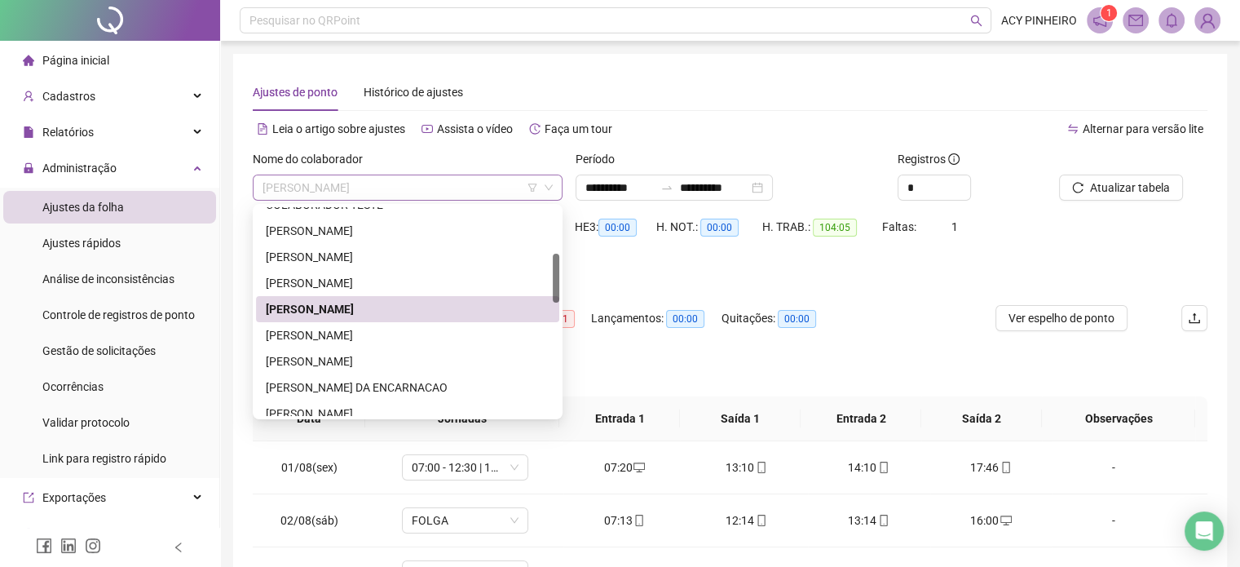
click at [489, 183] on span "[PERSON_NAME]" at bounding box center [408, 187] width 290 height 24
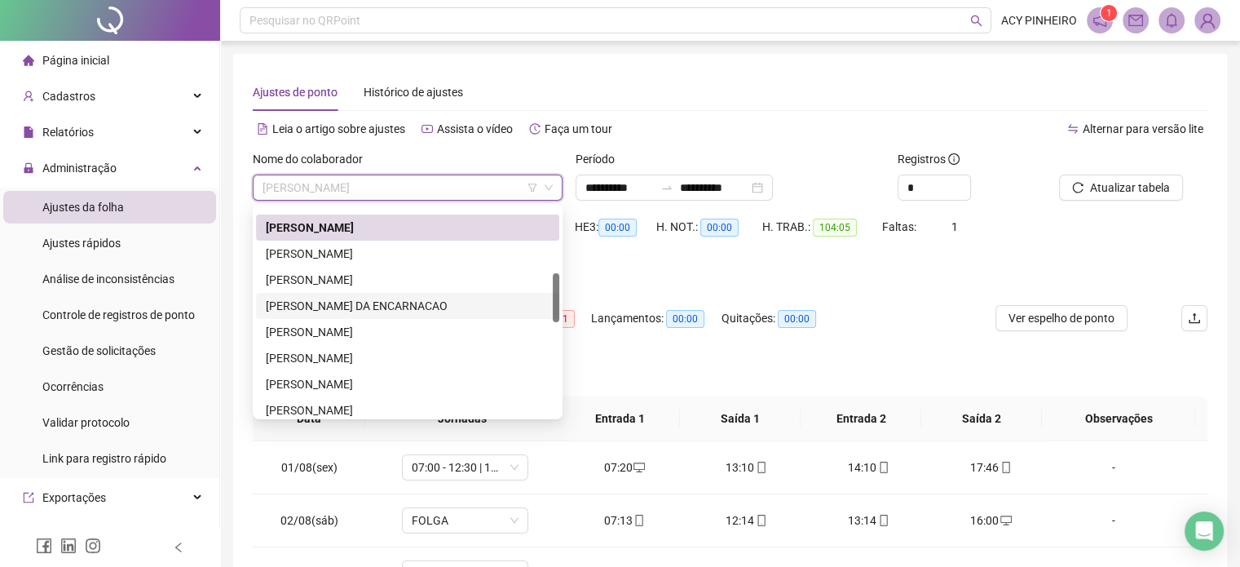
click at [450, 307] on div "[PERSON_NAME] DA ENCARNACAO" at bounding box center [408, 306] width 284 height 18
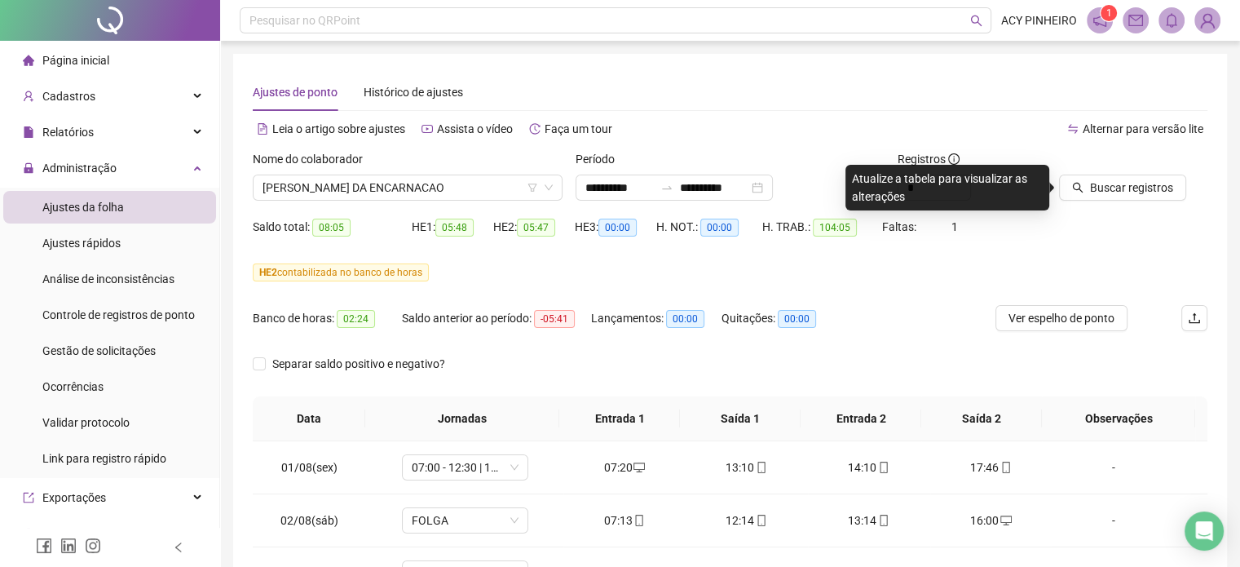
drag, startPoint x: 846, startPoint y: 255, endPoint x: 862, endPoint y: 286, distance: 35.0
click at [1136, 197] on button "Buscar registros" at bounding box center [1122, 188] width 127 height 26
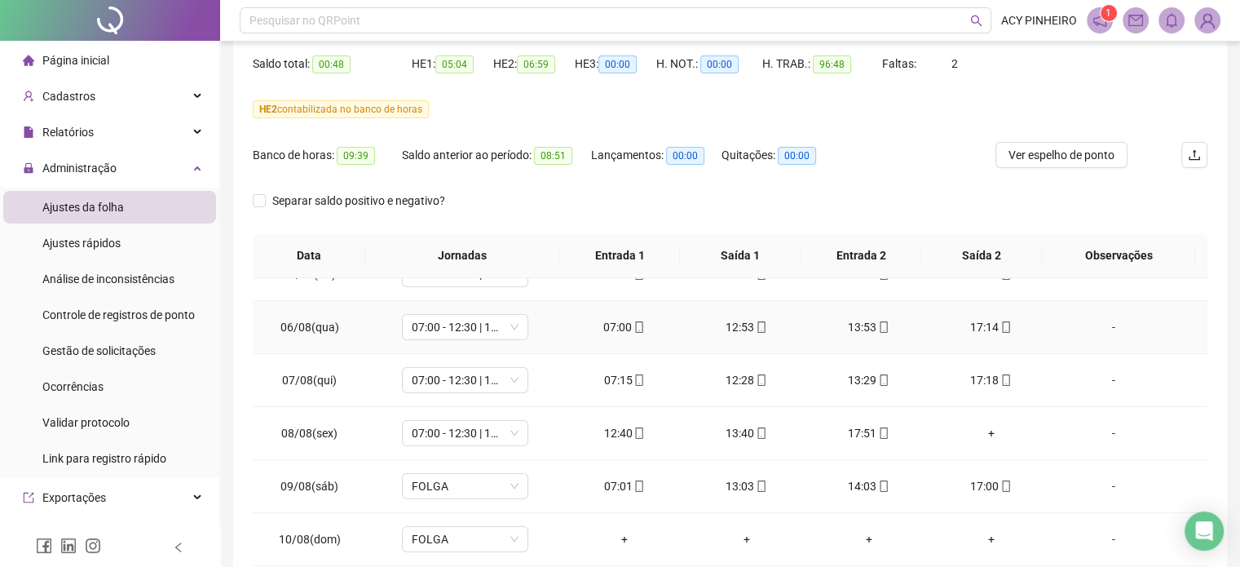
scroll to position [245, 0]
click at [978, 434] on div "+" at bounding box center [992, 431] width 96 height 18
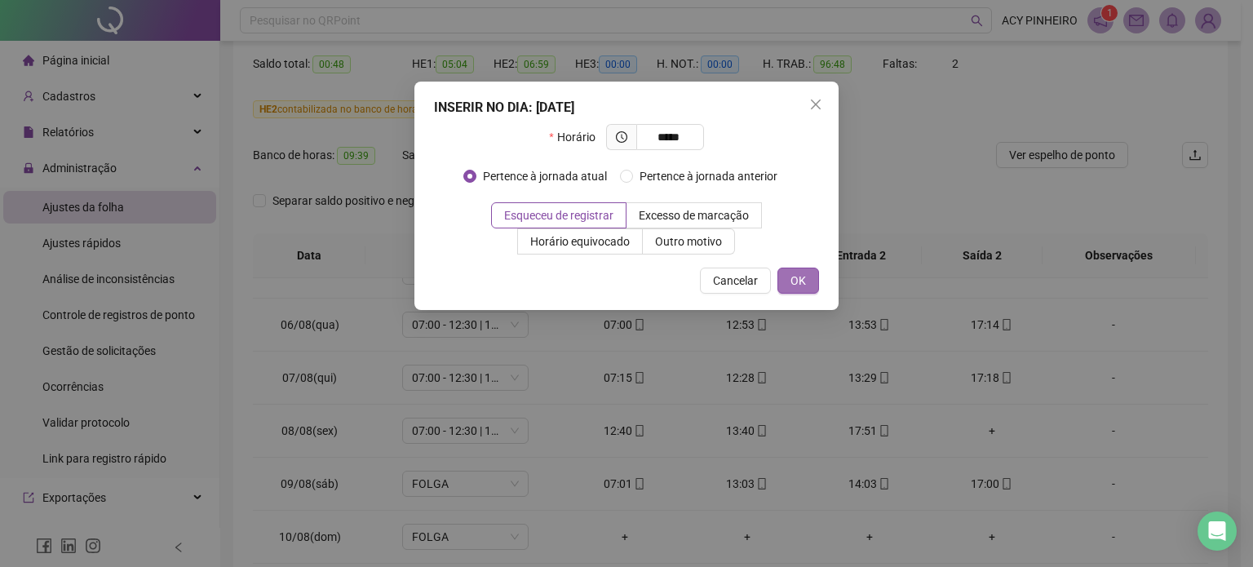
type input "*****"
click at [797, 284] on span "OK" at bounding box center [797, 281] width 15 height 18
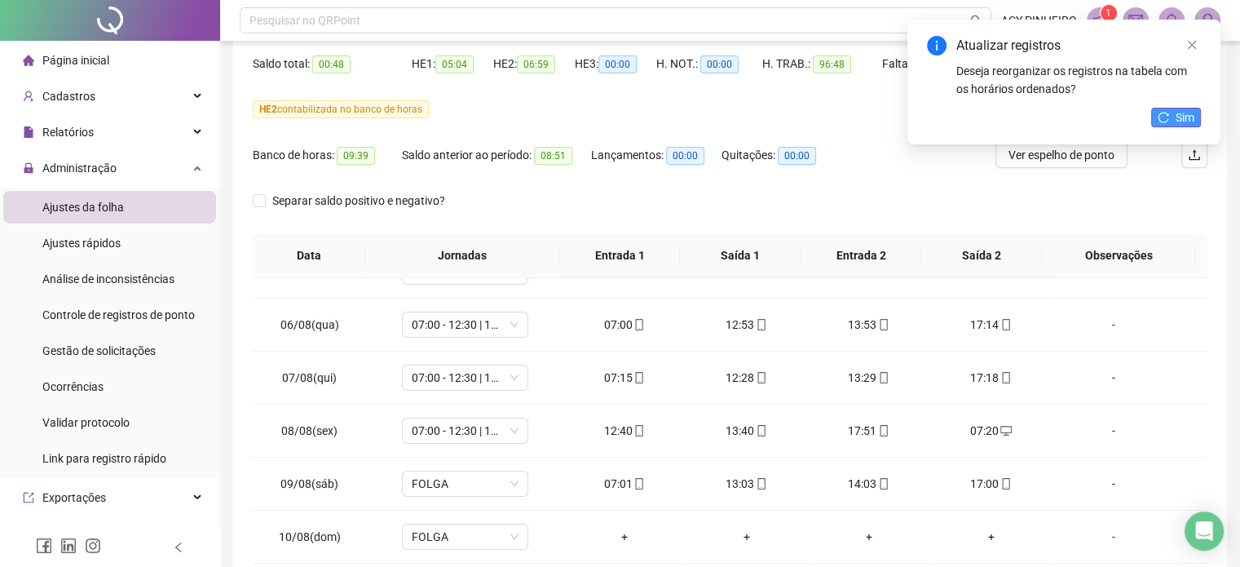
click at [1174, 122] on button "Sim" at bounding box center [1177, 118] width 50 height 20
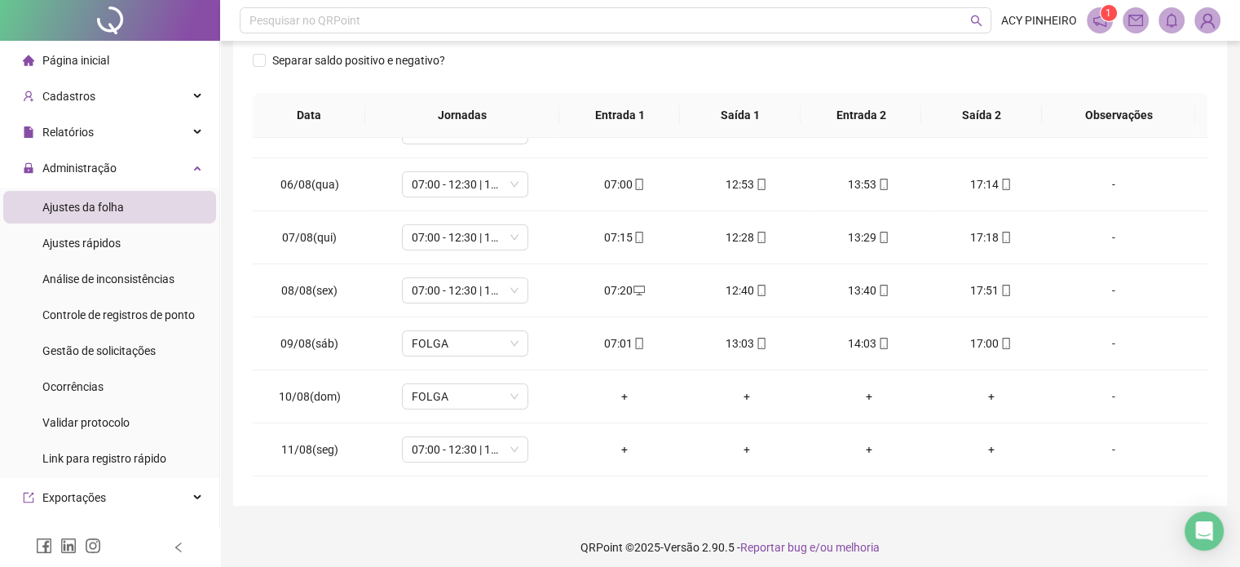
scroll to position [312, 0]
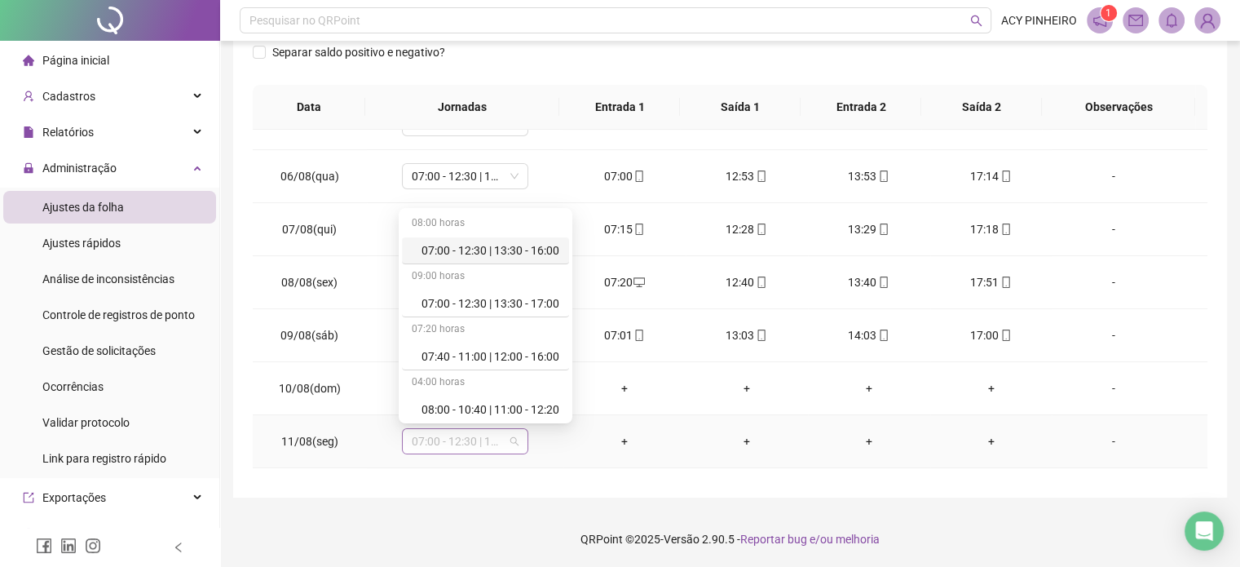
click at [514, 443] on span "07:00 - 12:30 | 13:30 - 17:00" at bounding box center [465, 441] width 107 height 24
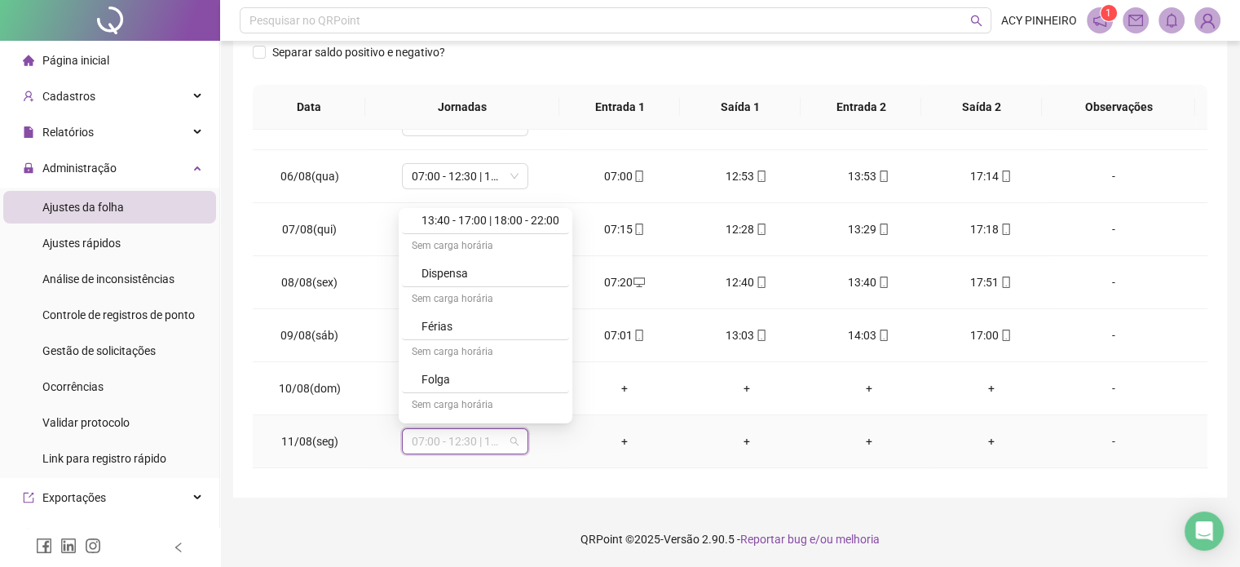
scroll to position [401, 0]
click at [521, 384] on div "Folga" at bounding box center [491, 379] width 138 height 18
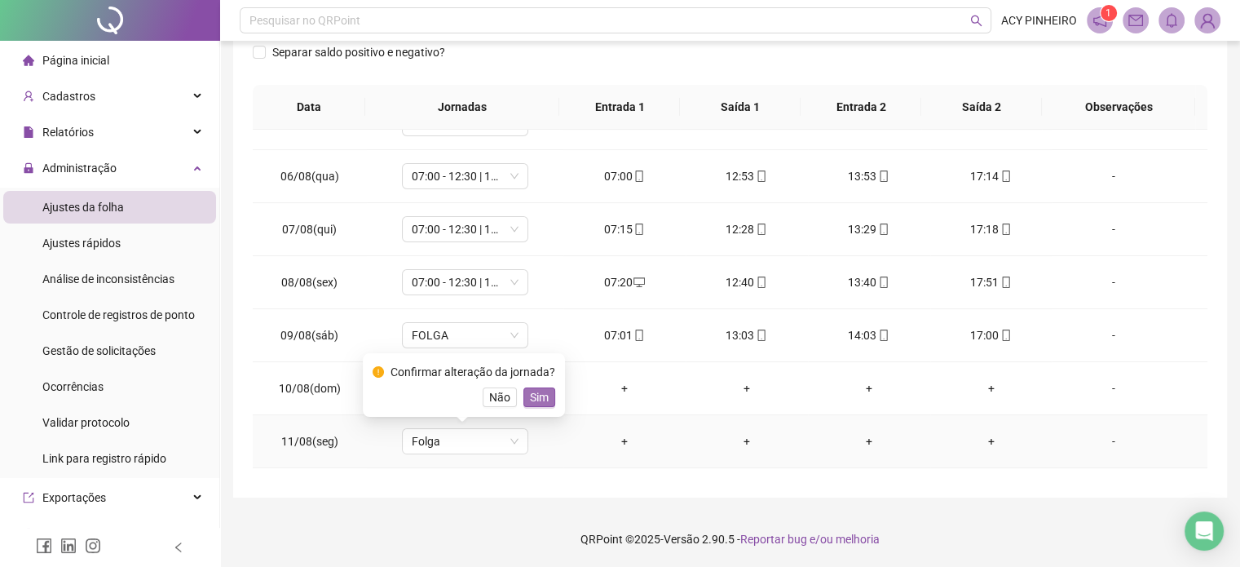
click at [535, 388] on span "Sim" at bounding box center [539, 397] width 19 height 18
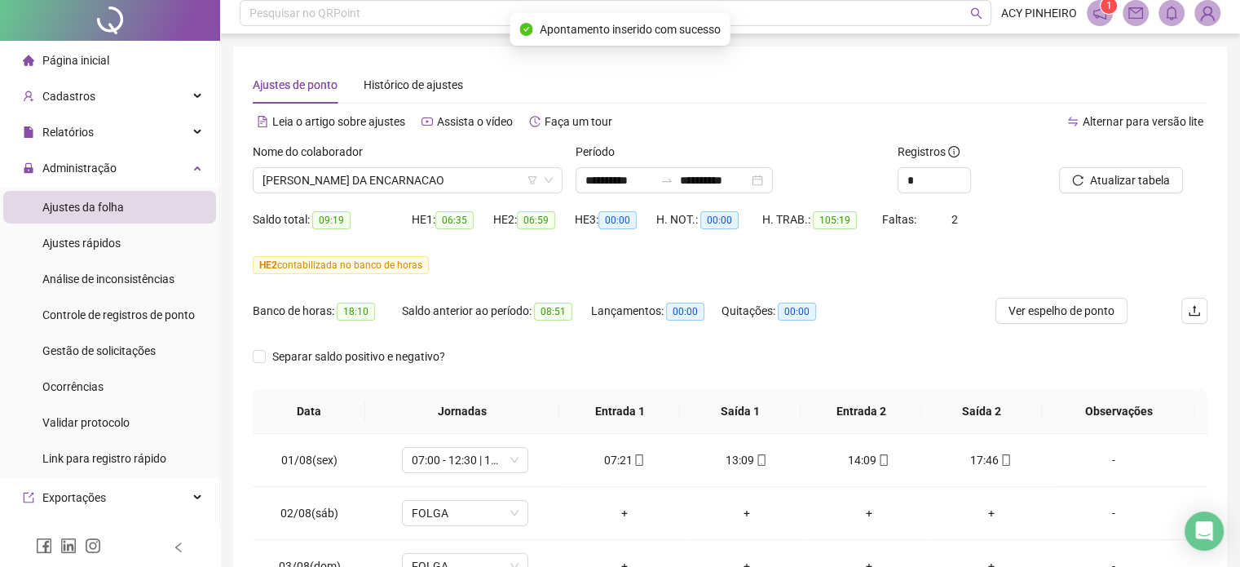
scroll to position [0, 0]
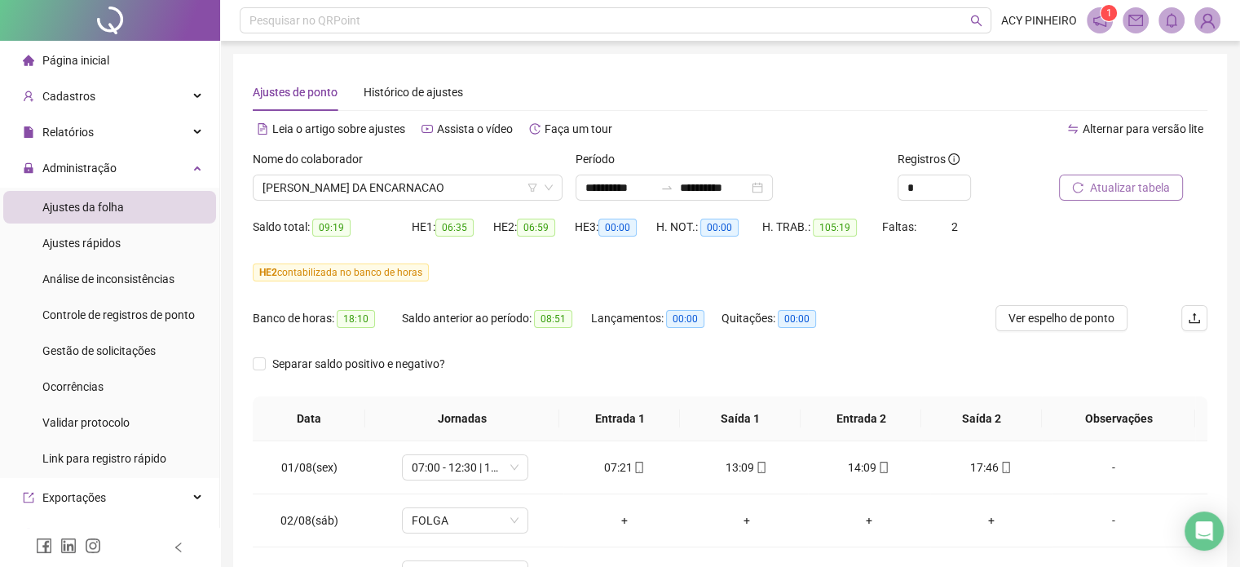
click at [1140, 185] on span "Atualizar tabela" at bounding box center [1130, 188] width 80 height 18
click at [773, 192] on div "**********" at bounding box center [674, 188] width 197 height 26
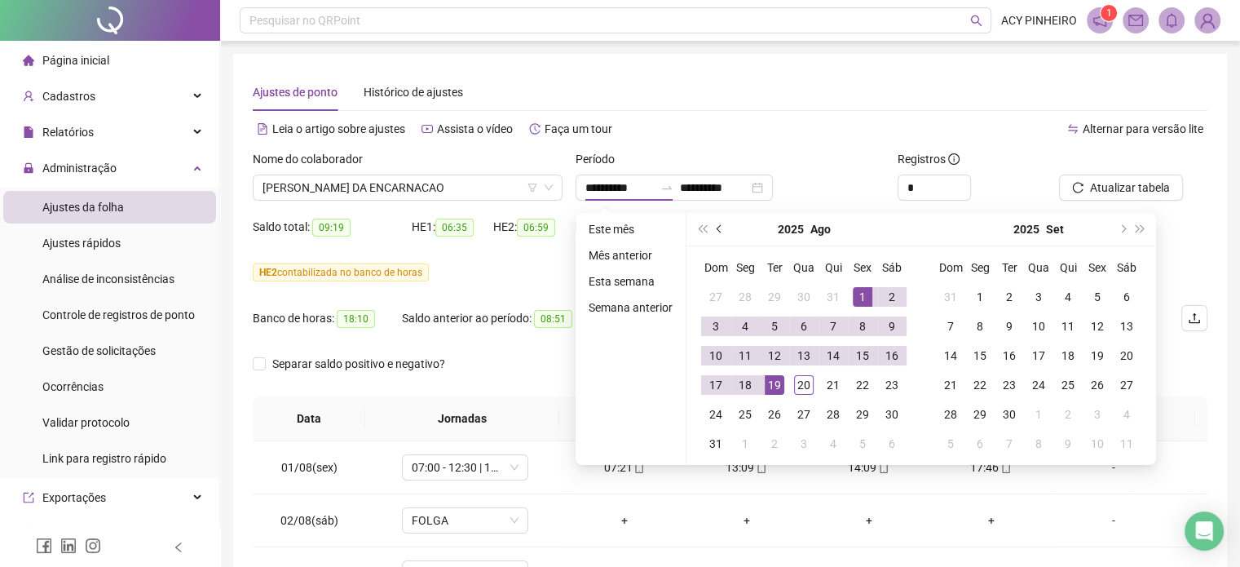
click at [714, 226] on button "prev-year" at bounding box center [720, 229] width 18 height 33
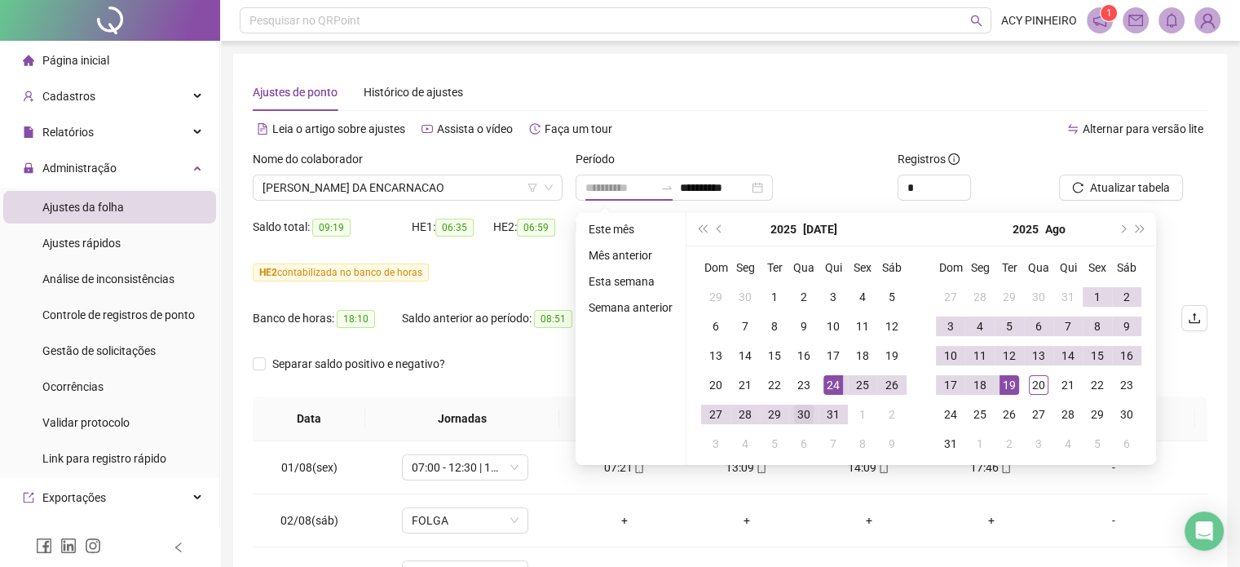
type input "**********"
click at [802, 406] on div "30" at bounding box center [804, 415] width 20 height 20
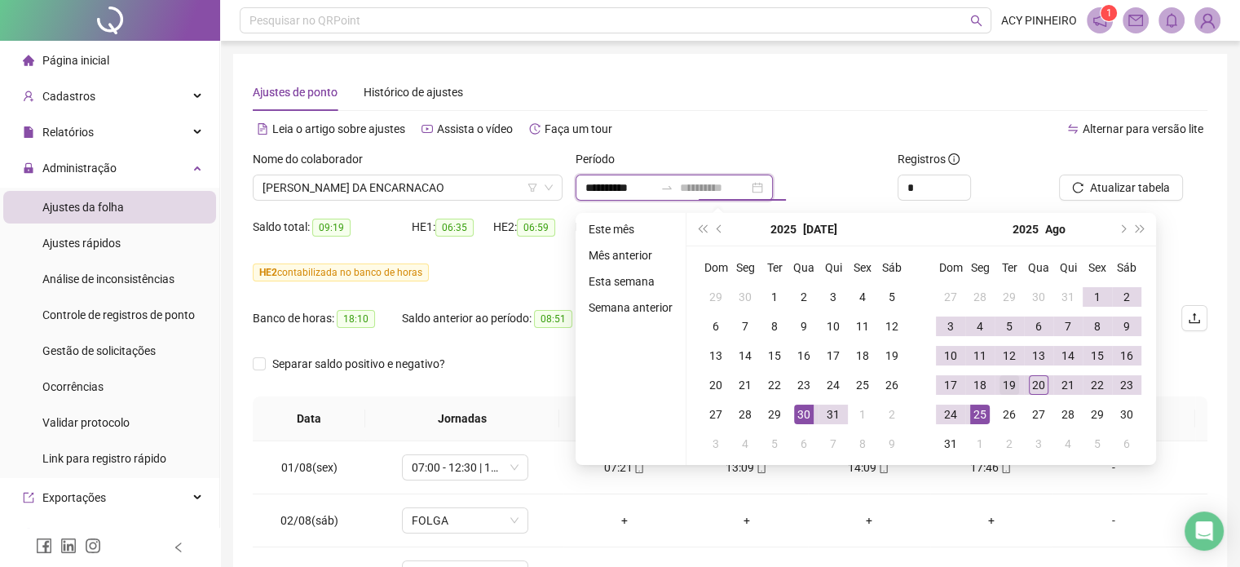
type input "**********"
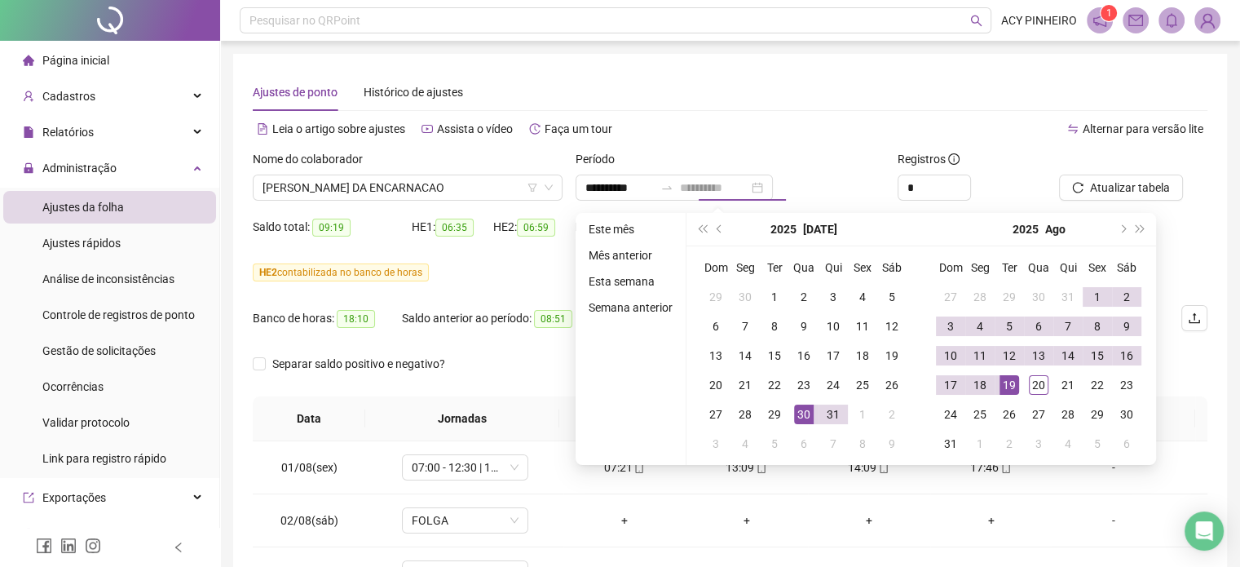
click at [1010, 387] on div "19" at bounding box center [1010, 385] width 20 height 20
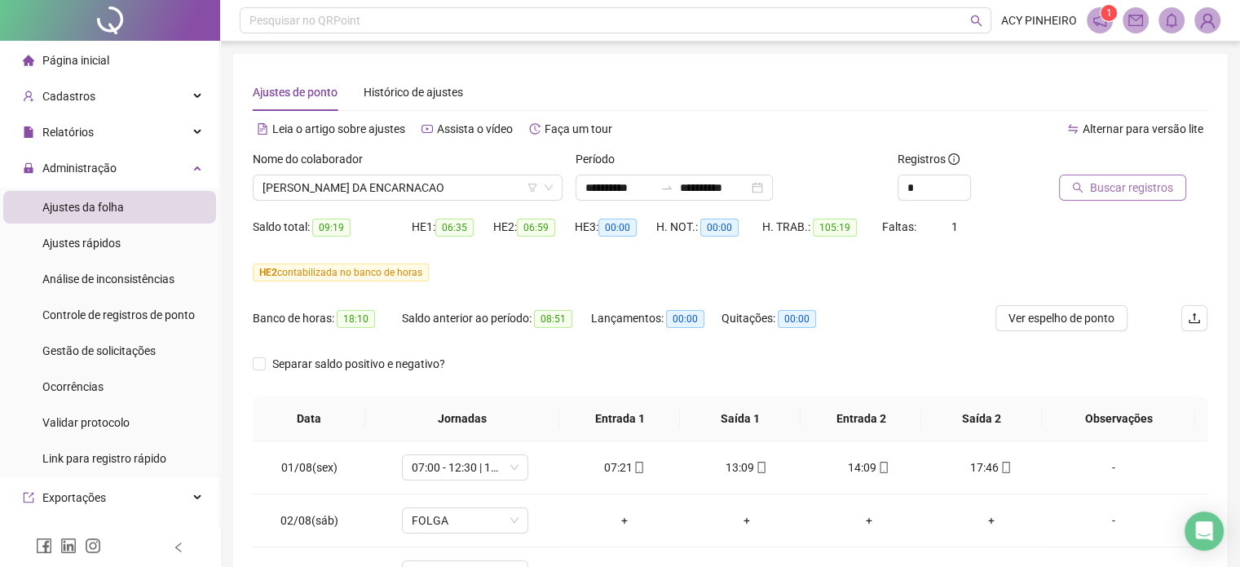
click at [1103, 192] on span "Buscar registros" at bounding box center [1131, 188] width 83 height 18
click at [979, 470] on div "+" at bounding box center [992, 467] width 96 height 18
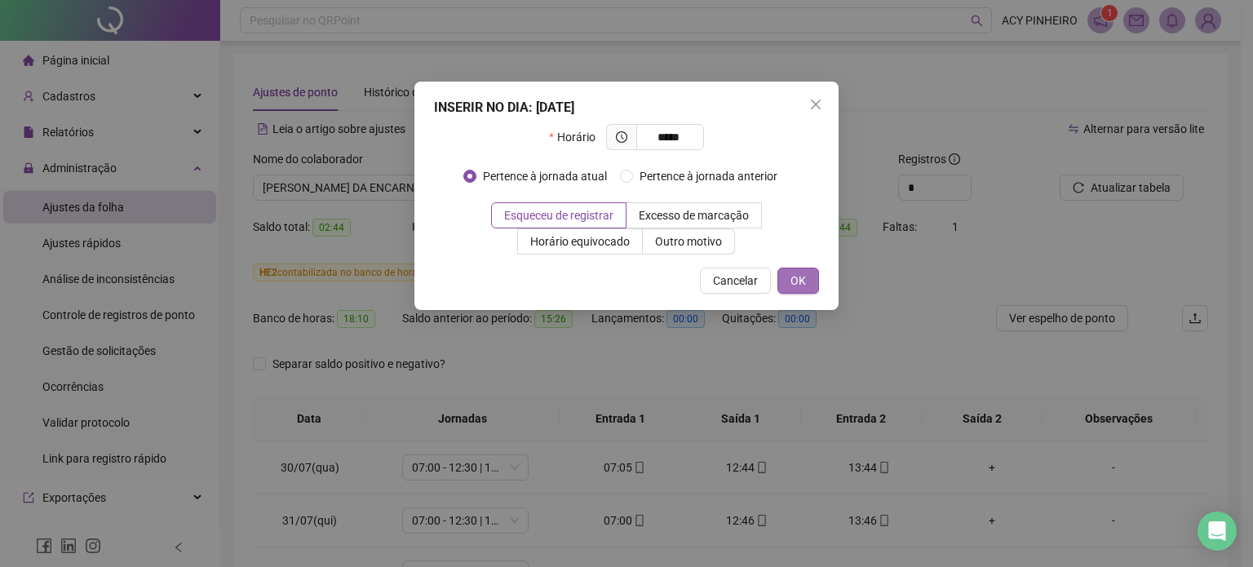
type input "*****"
click at [801, 283] on span "OK" at bounding box center [797, 281] width 15 height 18
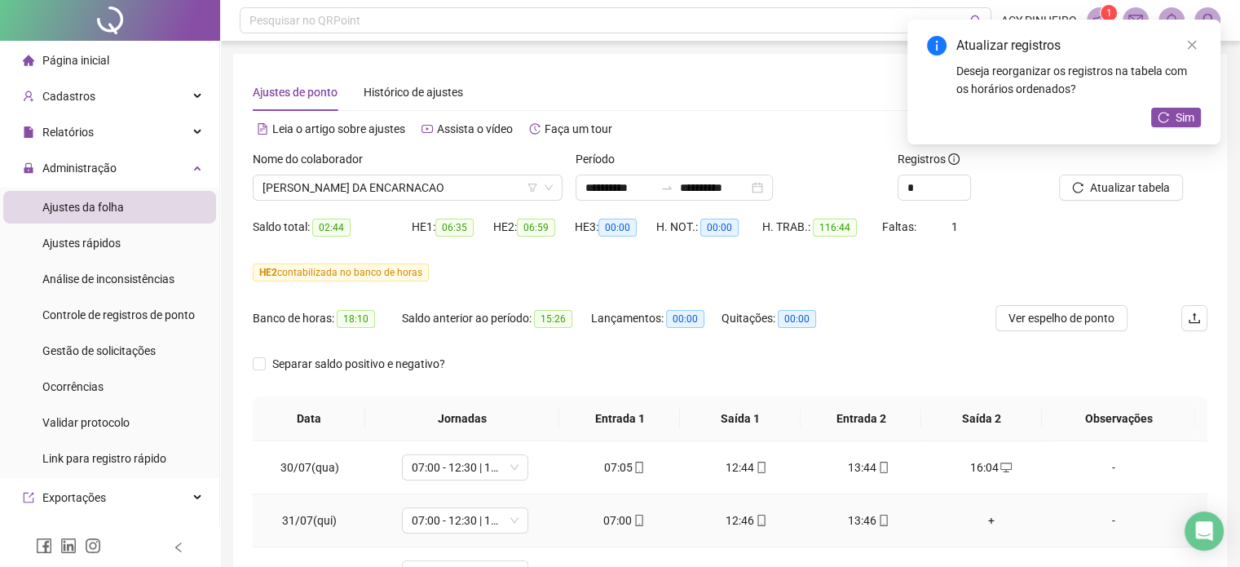
click at [985, 519] on div "+" at bounding box center [992, 520] width 96 height 18
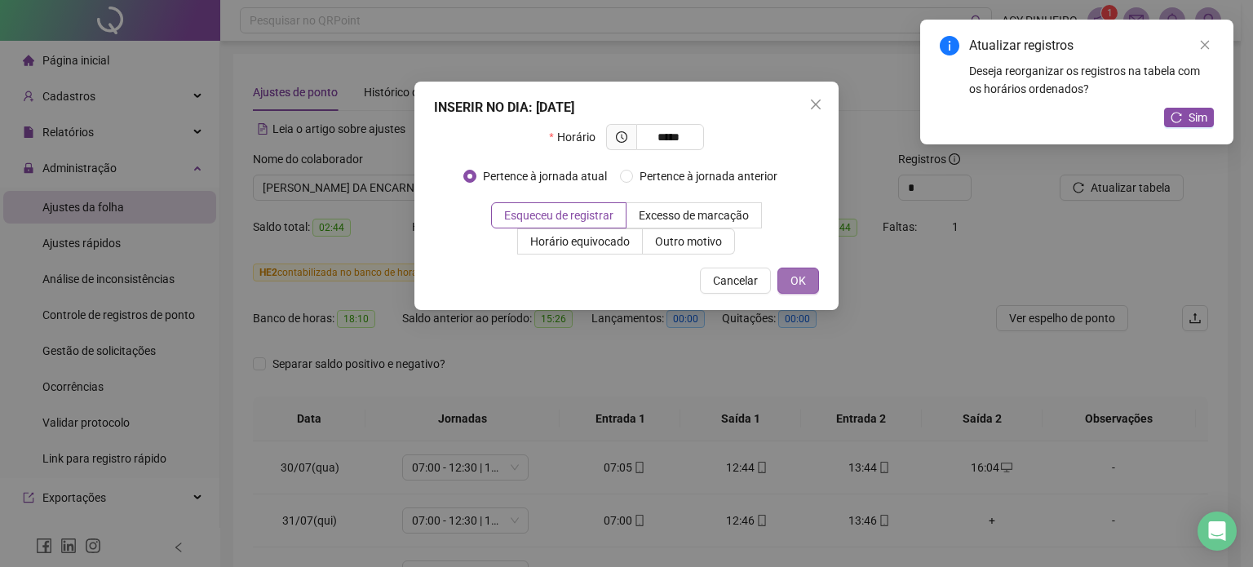
type input "*****"
click at [808, 285] on button "OK" at bounding box center [798, 280] width 42 height 26
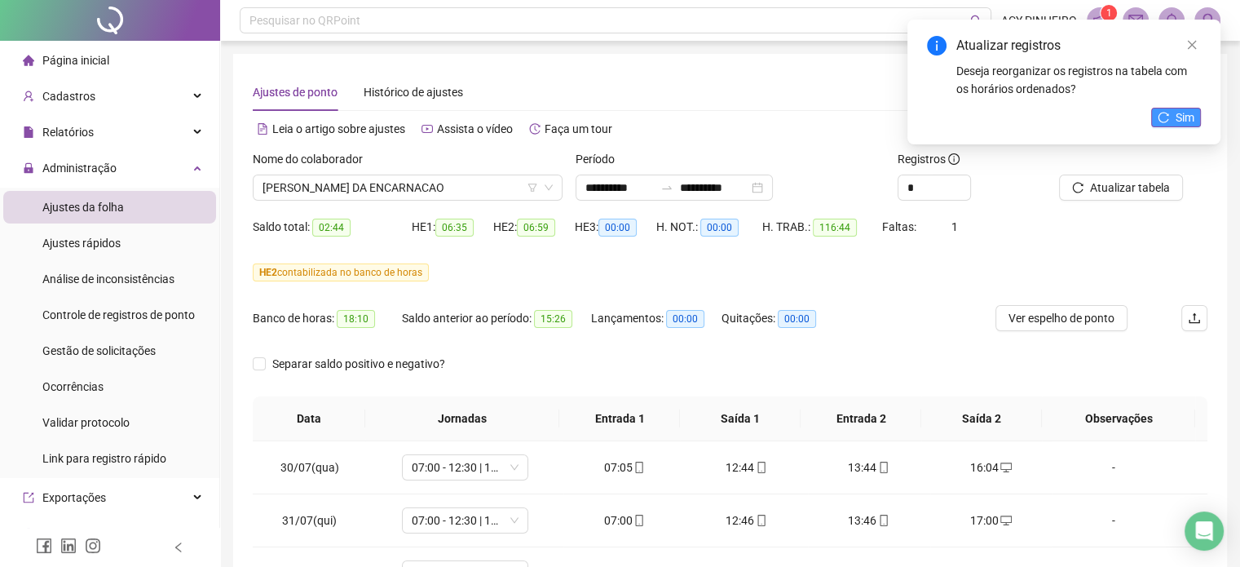
click at [1165, 123] on button "Sim" at bounding box center [1177, 118] width 50 height 20
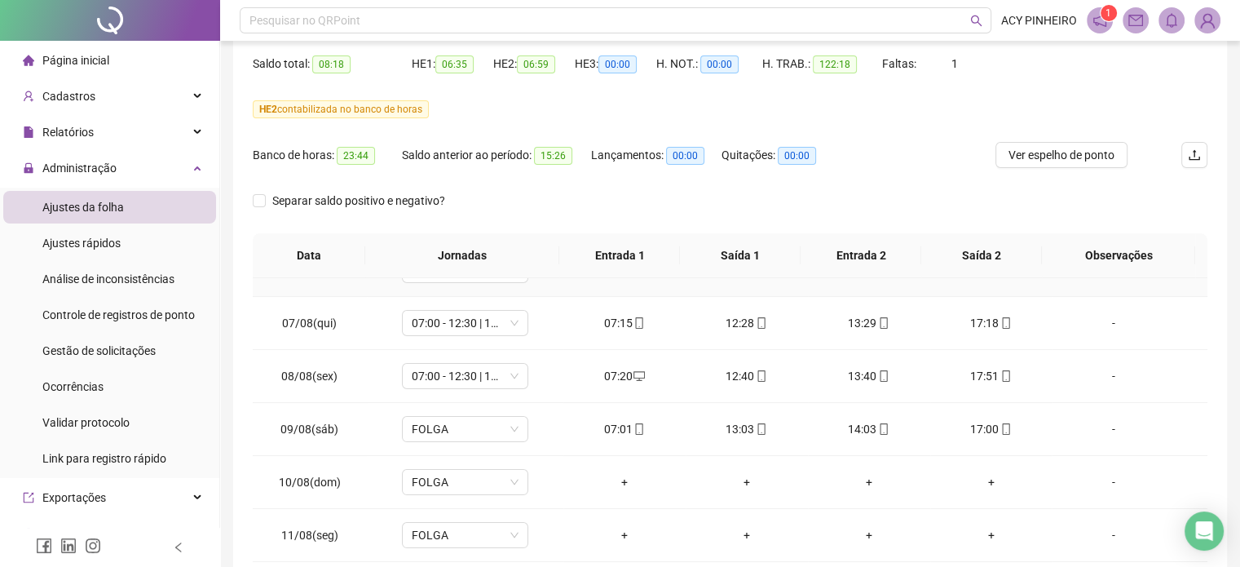
scroll to position [408, 0]
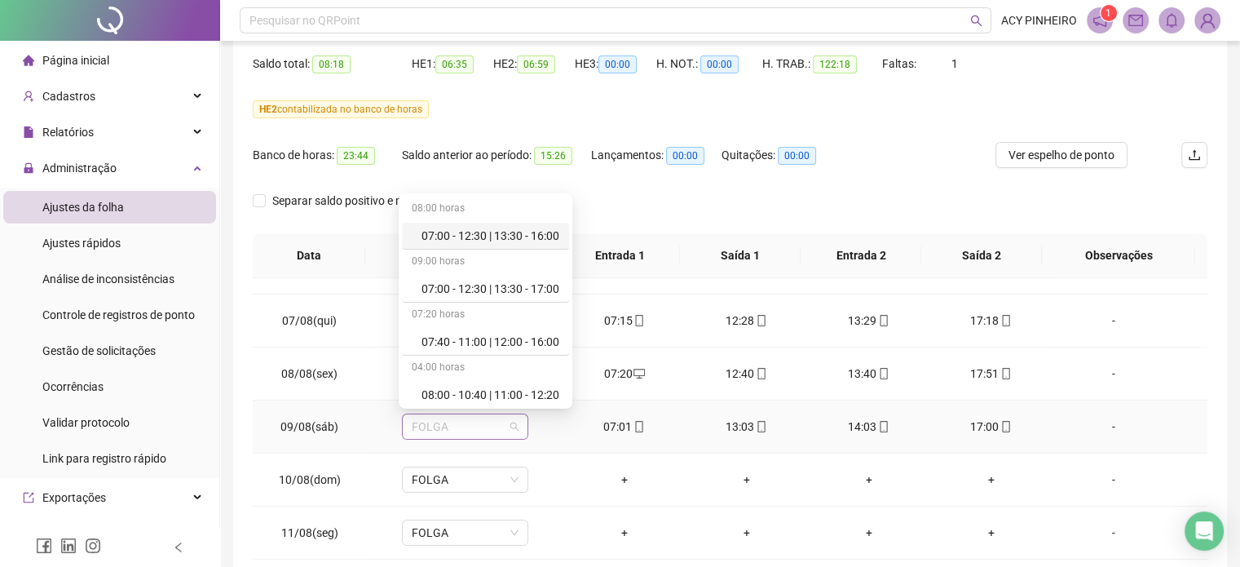
click at [519, 427] on div "FOLGA" at bounding box center [465, 426] width 126 height 26
click at [515, 285] on div "07:00 - 12:30 | 13:30 - 17:00" at bounding box center [491, 289] width 138 height 18
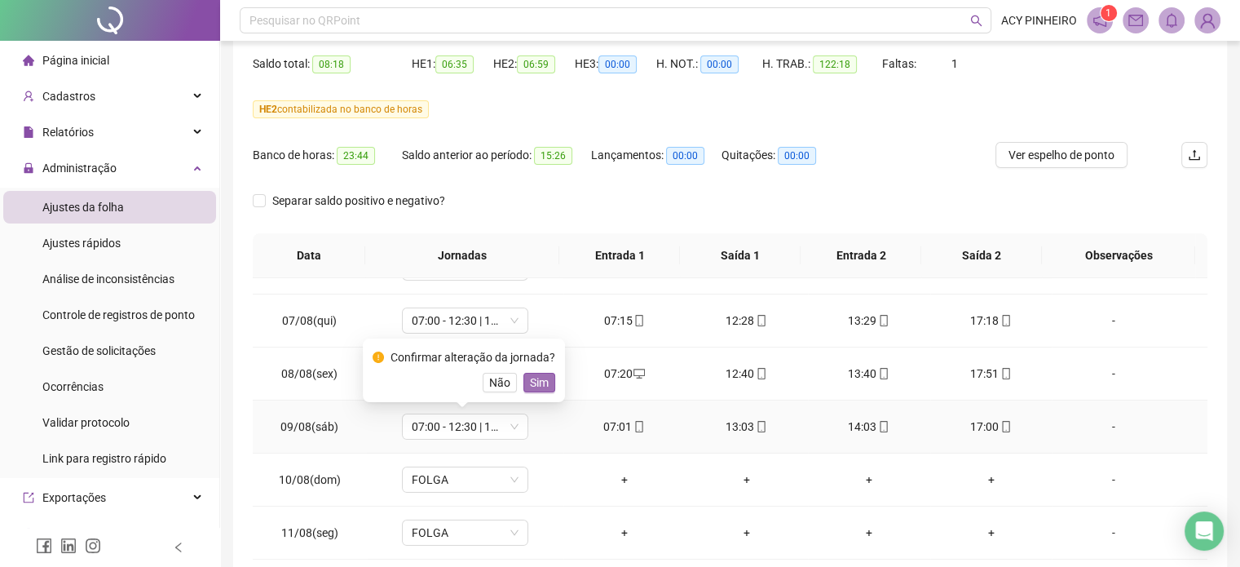
click at [542, 381] on span "Sim" at bounding box center [539, 383] width 19 height 18
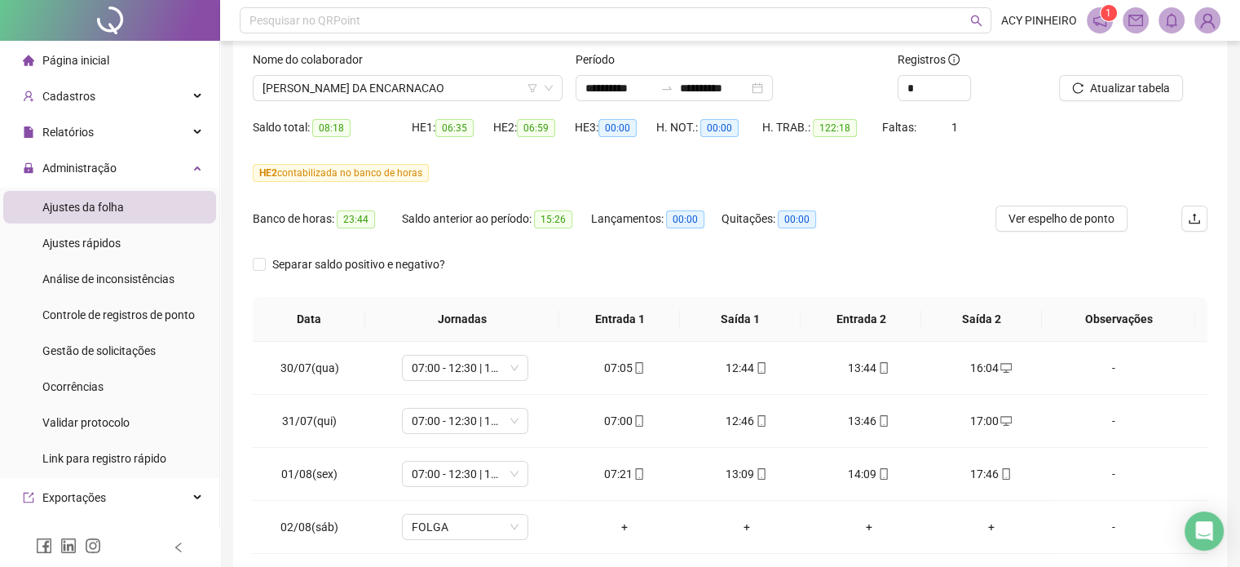
scroll to position [98, 0]
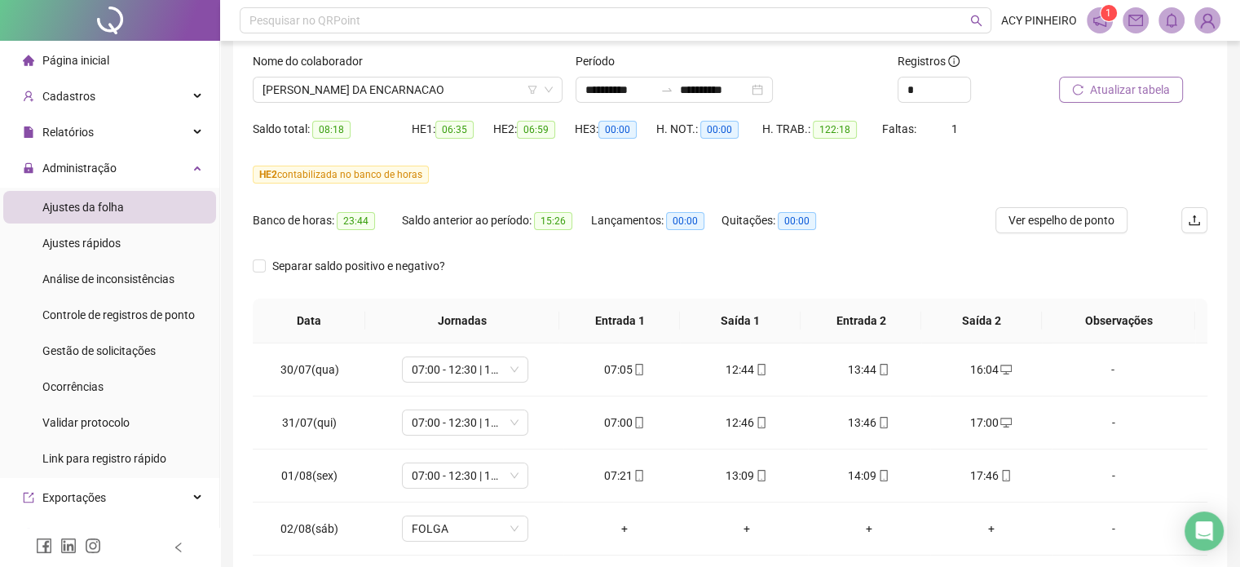
click at [1088, 95] on button "Atualizar tabela" at bounding box center [1121, 90] width 124 height 26
drag, startPoint x: 1252, startPoint y: 443, endPoint x: 519, endPoint y: 91, distance: 813.4
click at [519, 91] on span "[PERSON_NAME] DA ENCARNACAO" at bounding box center [408, 89] width 290 height 24
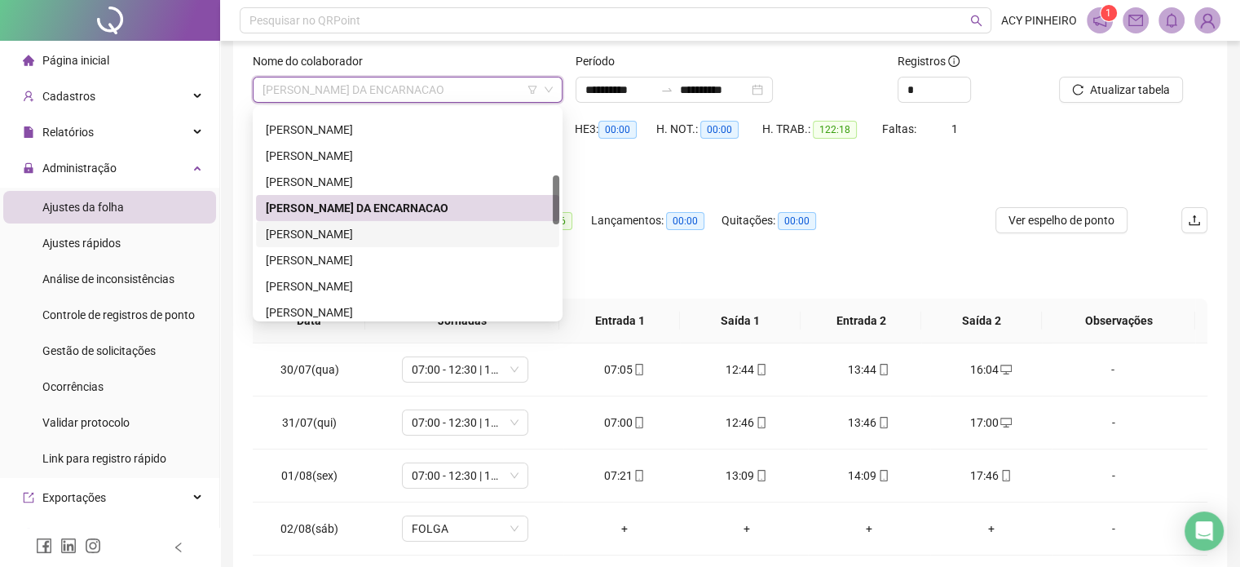
click at [351, 230] on div "[PERSON_NAME]" at bounding box center [408, 234] width 284 height 18
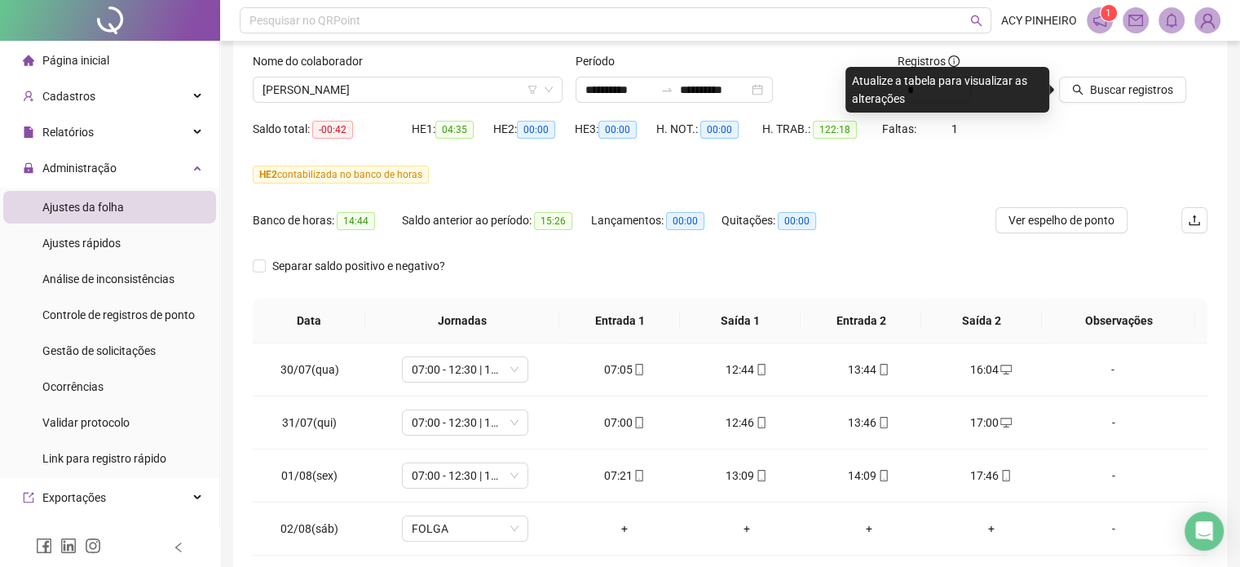
drag, startPoint x: 1157, startPoint y: 104, endPoint x: 1135, endPoint y: 128, distance: 32.3
drag, startPoint x: 1135, startPoint y: 128, endPoint x: 1119, endPoint y: 91, distance: 40.2
click at [1119, 91] on span "Buscar registros" at bounding box center [1131, 90] width 83 height 18
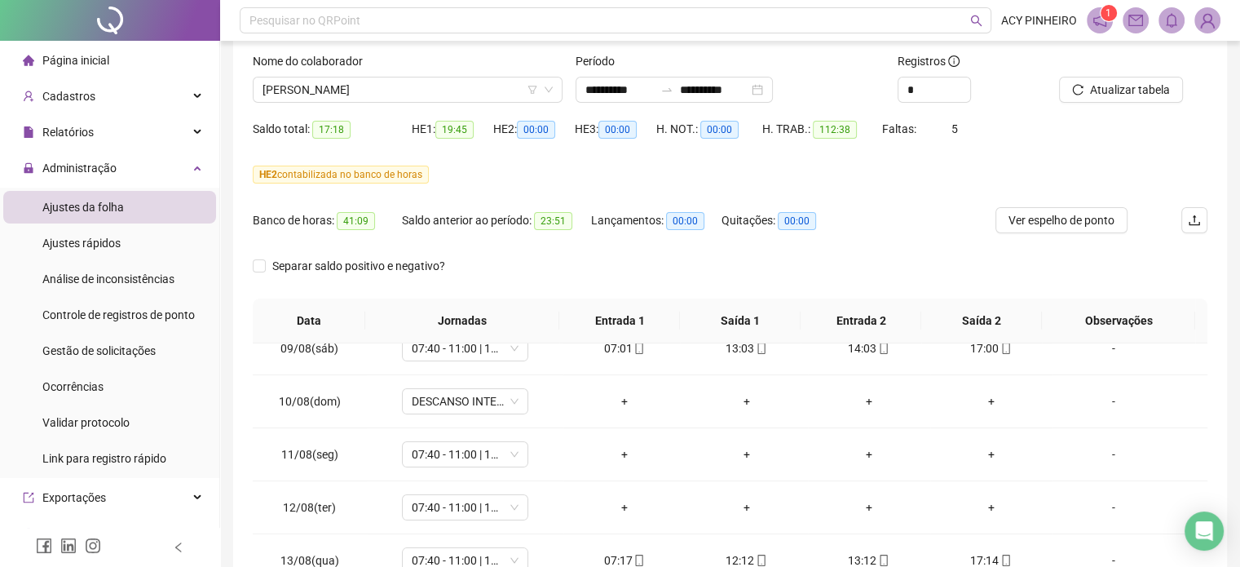
scroll to position [571, 0]
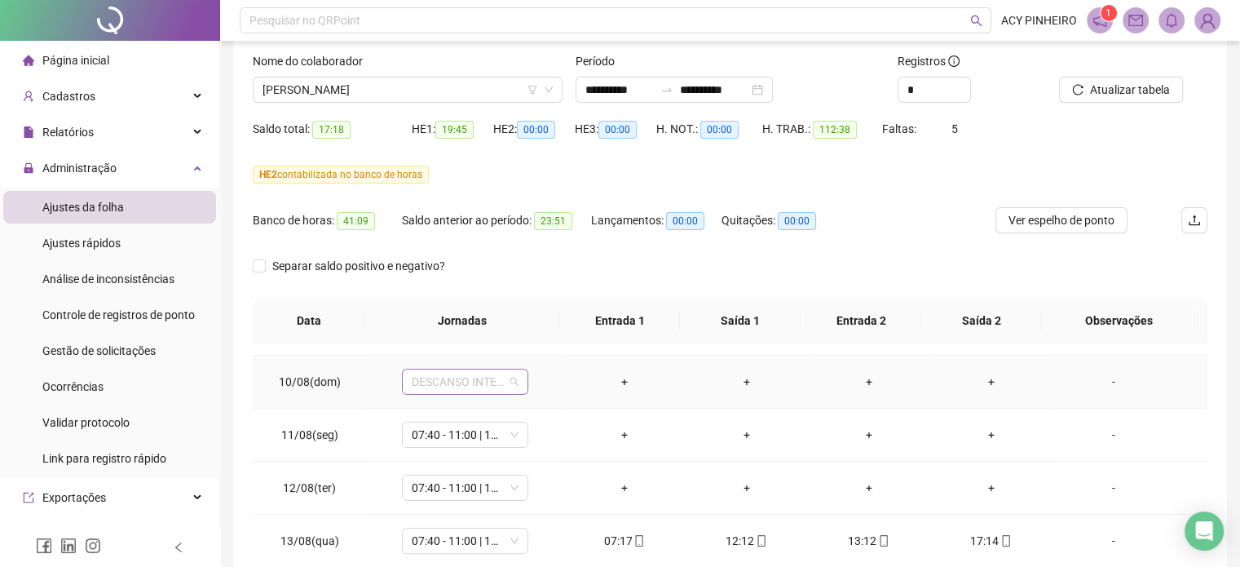
click at [516, 382] on div "DESCANSO INTER-JORNADA" at bounding box center [465, 382] width 126 height 26
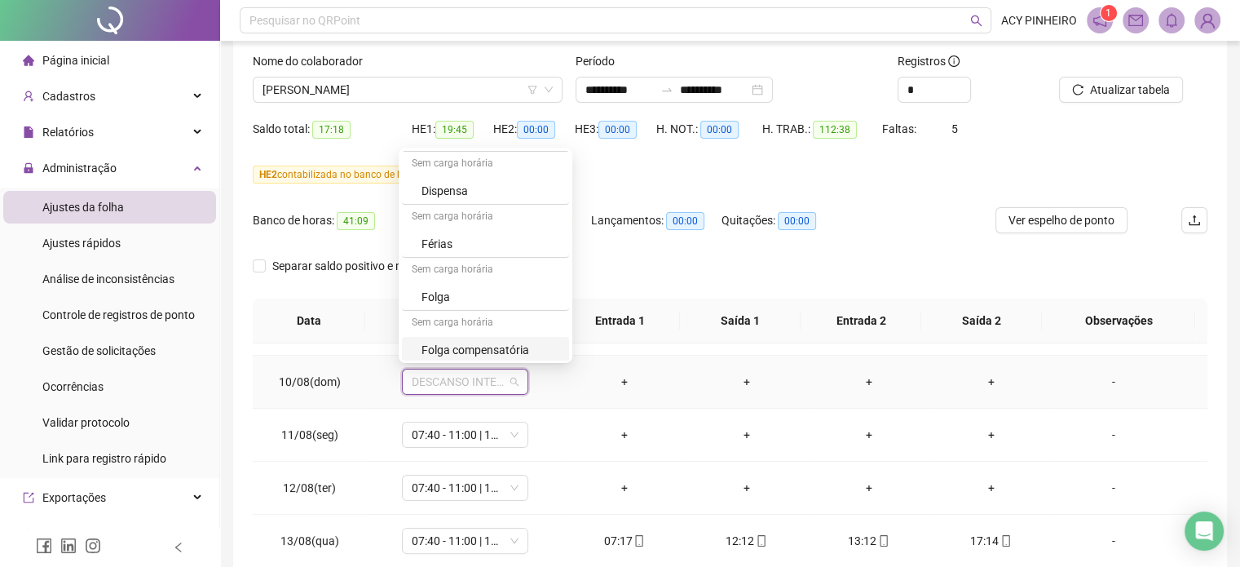
scroll to position [424, 0]
click at [526, 293] on div "Folga" at bounding box center [491, 296] width 138 height 18
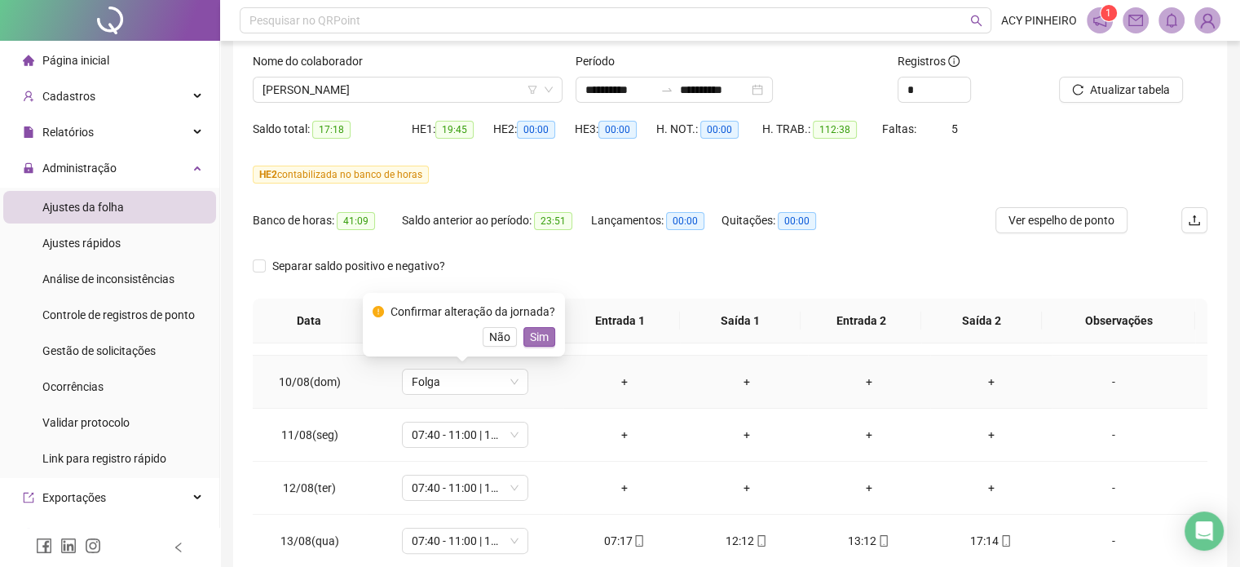
click at [539, 330] on span "Sim" at bounding box center [539, 337] width 19 height 18
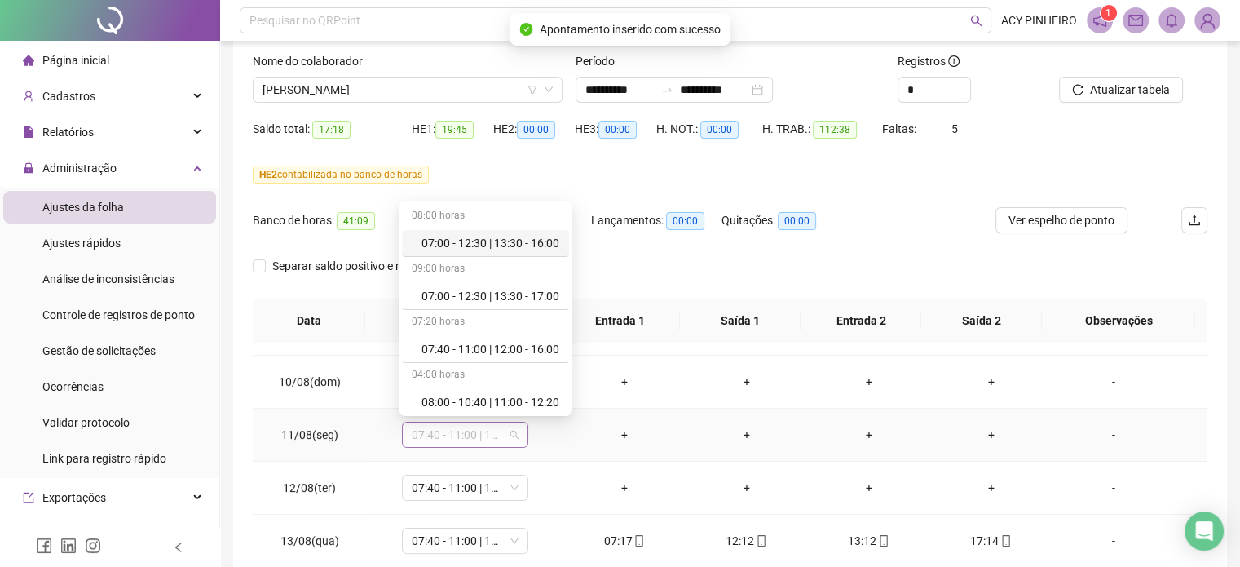
click at [509, 430] on span "07:40 - 11:00 | 12:00 - 16:00" at bounding box center [465, 434] width 107 height 24
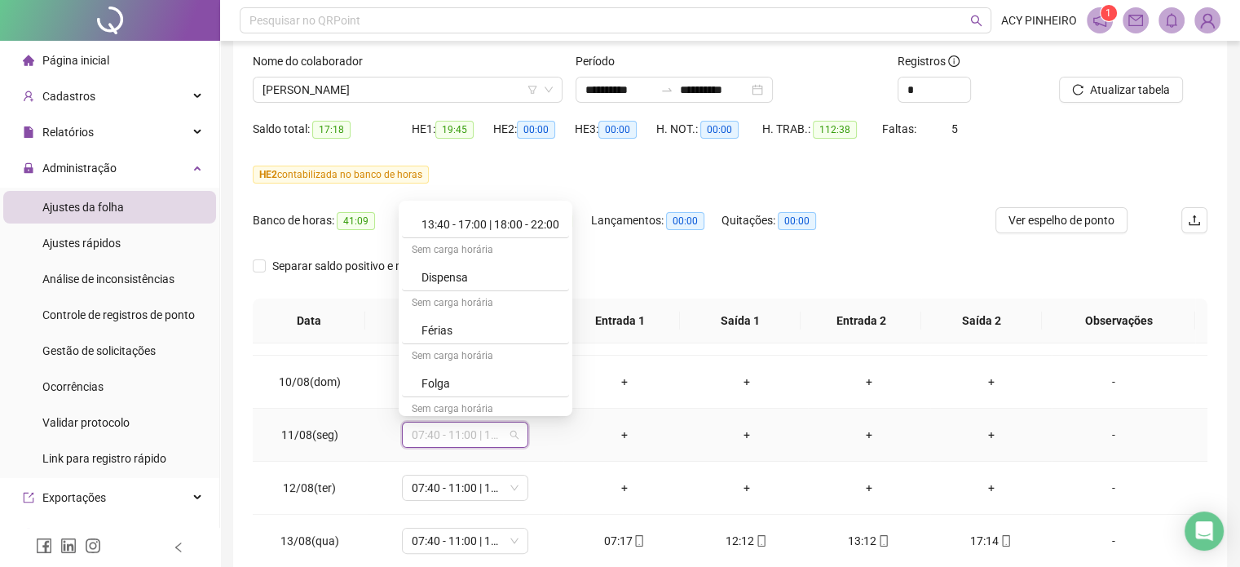
scroll to position [391, 0]
click at [528, 375] on div "Folga" at bounding box center [491, 383] width 138 height 18
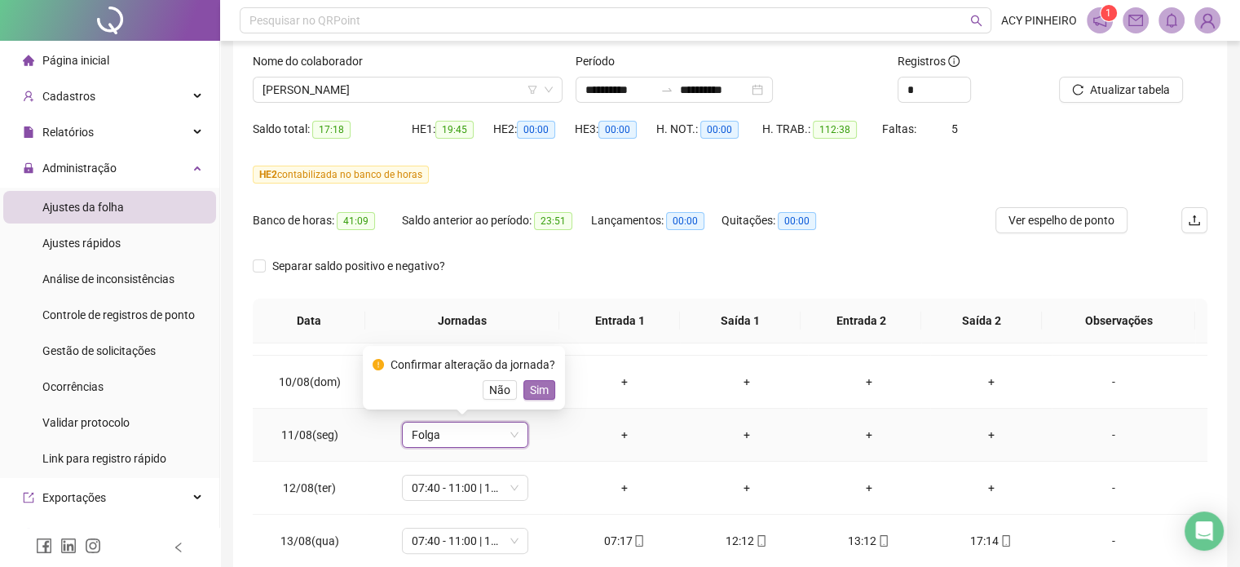
click at [536, 388] on span "Sim" at bounding box center [539, 390] width 19 height 18
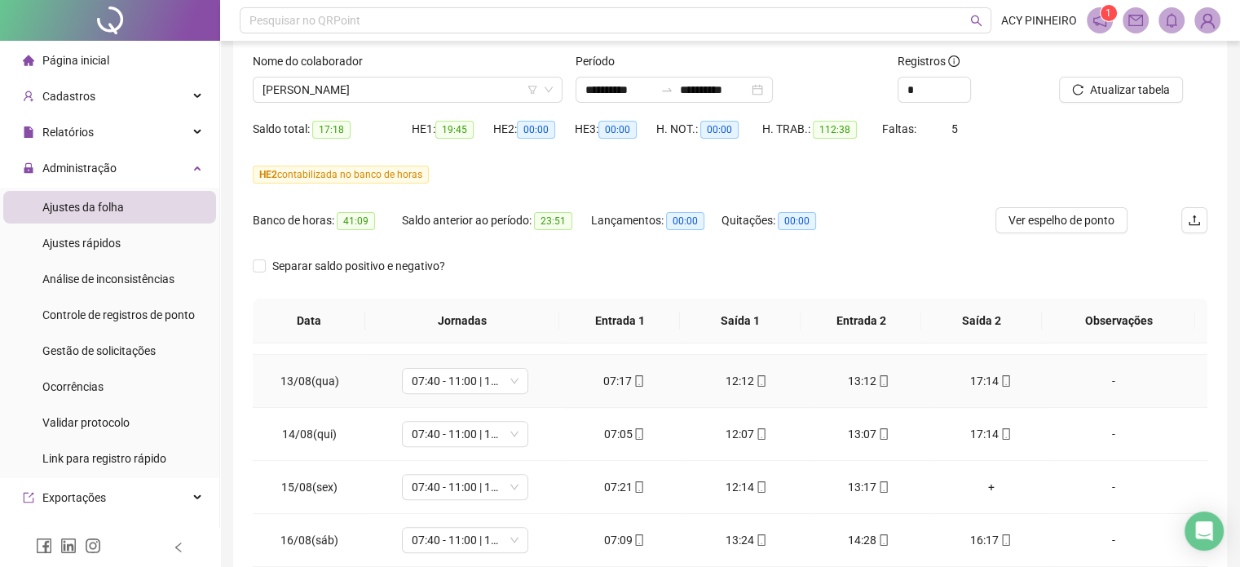
scroll to position [734, 0]
